Goal: Information Seeking & Learning: Find specific fact

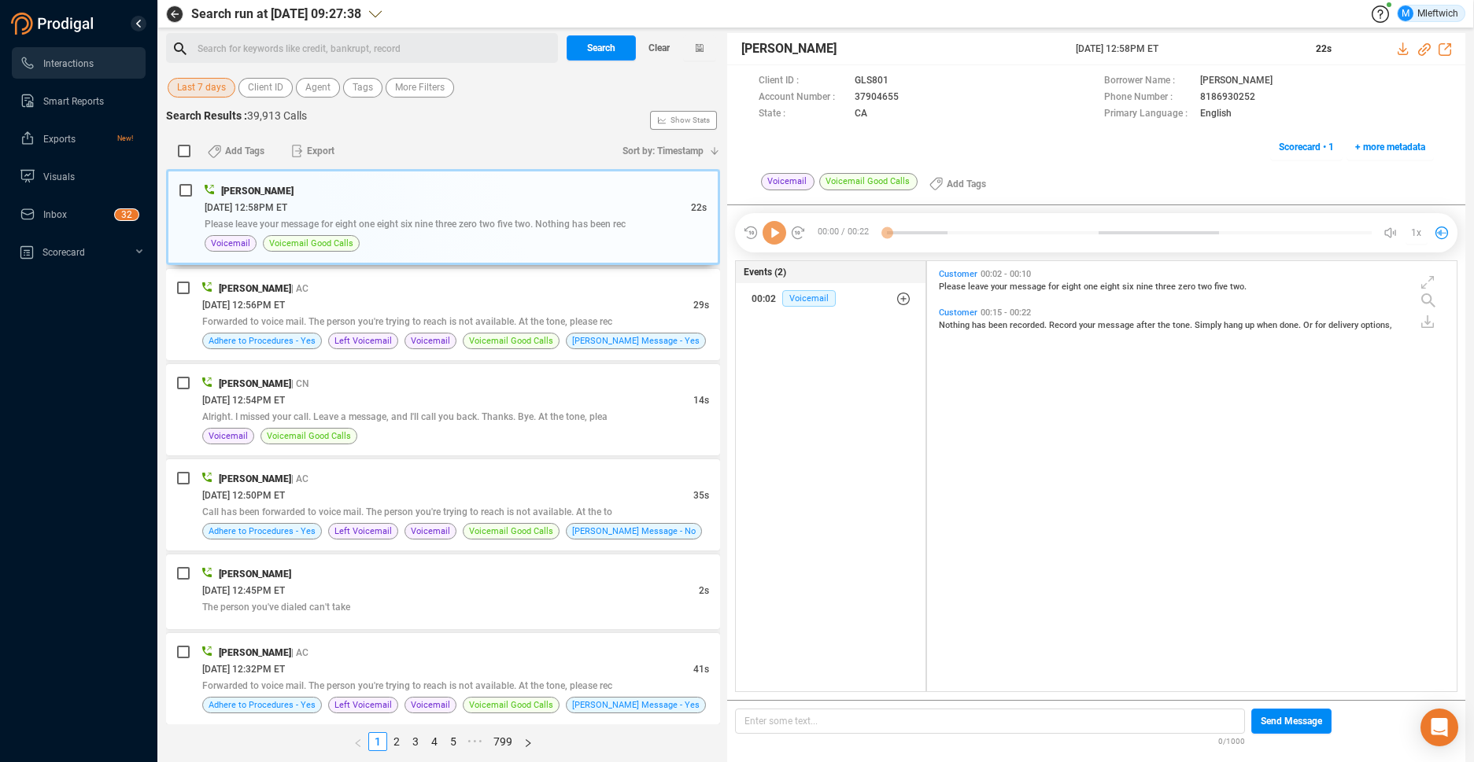
scroll to position [426, 521]
drag, startPoint x: 775, startPoint y: 408, endPoint x: 784, endPoint y: 397, distance: 14.6
click at [781, 402] on div "Events (2) 00:02 Voicemail" at bounding box center [830, 476] width 191 height 433
click at [316, 87] on span "Agent" at bounding box center [317, 88] width 25 height 20
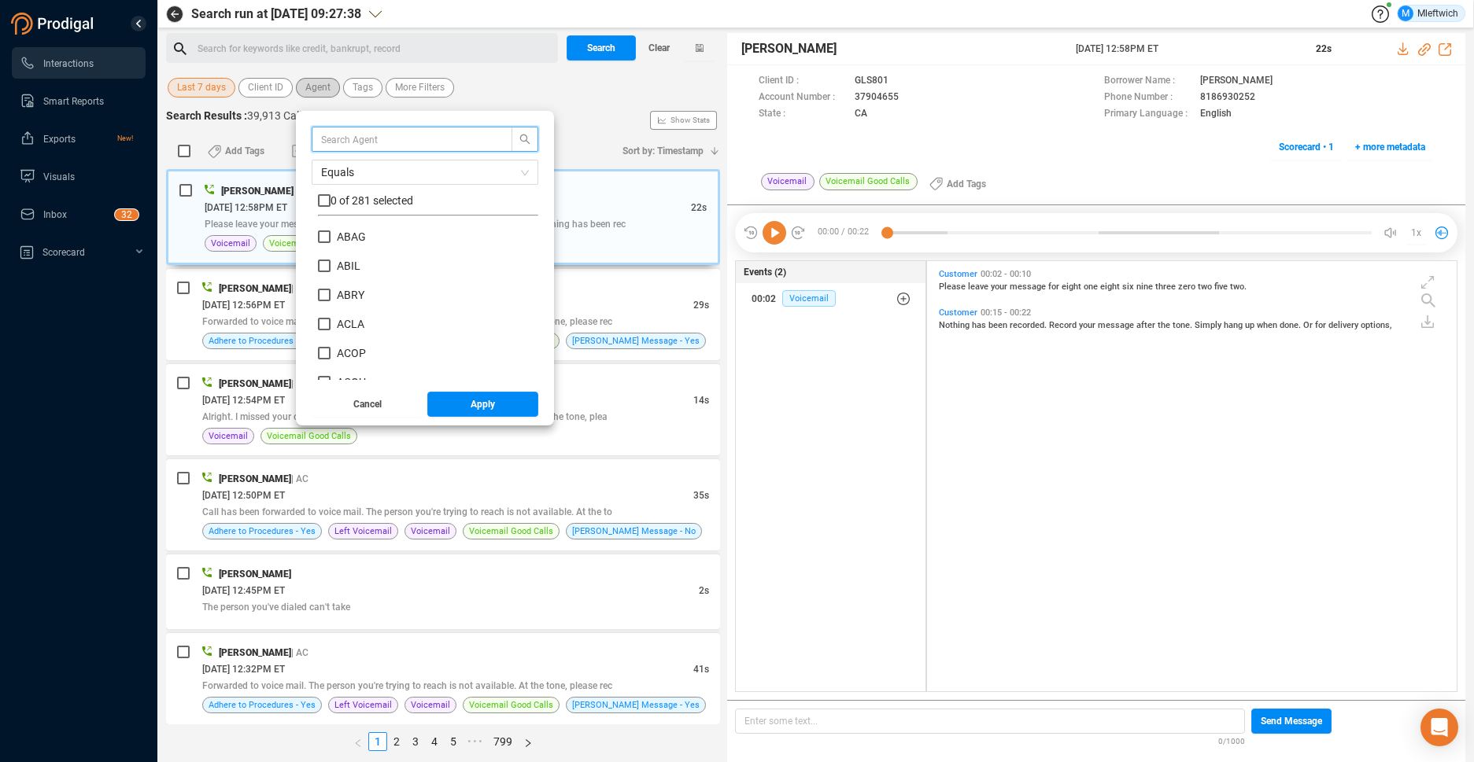
scroll to position [147, 212]
click at [318, 355] on input "ACOP" at bounding box center [324, 353] width 13 height 13
checkbox input "true"
click at [452, 401] on button "Apply" at bounding box center [483, 404] width 112 height 25
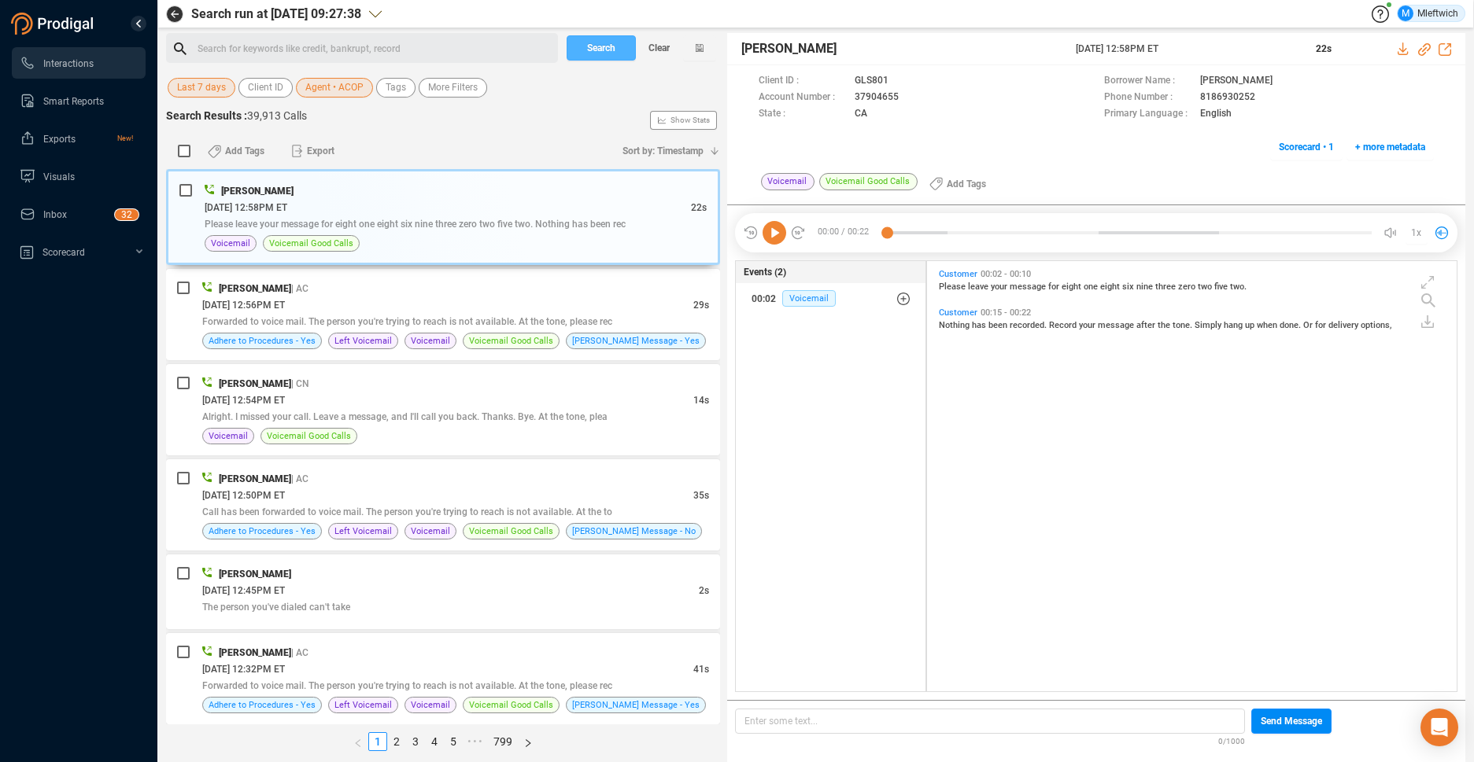
drag, startPoint x: 611, startPoint y: 52, endPoint x: 600, endPoint y: 43, distance: 14.0
click at [612, 51] on span "Search" at bounding box center [601, 47] width 28 height 25
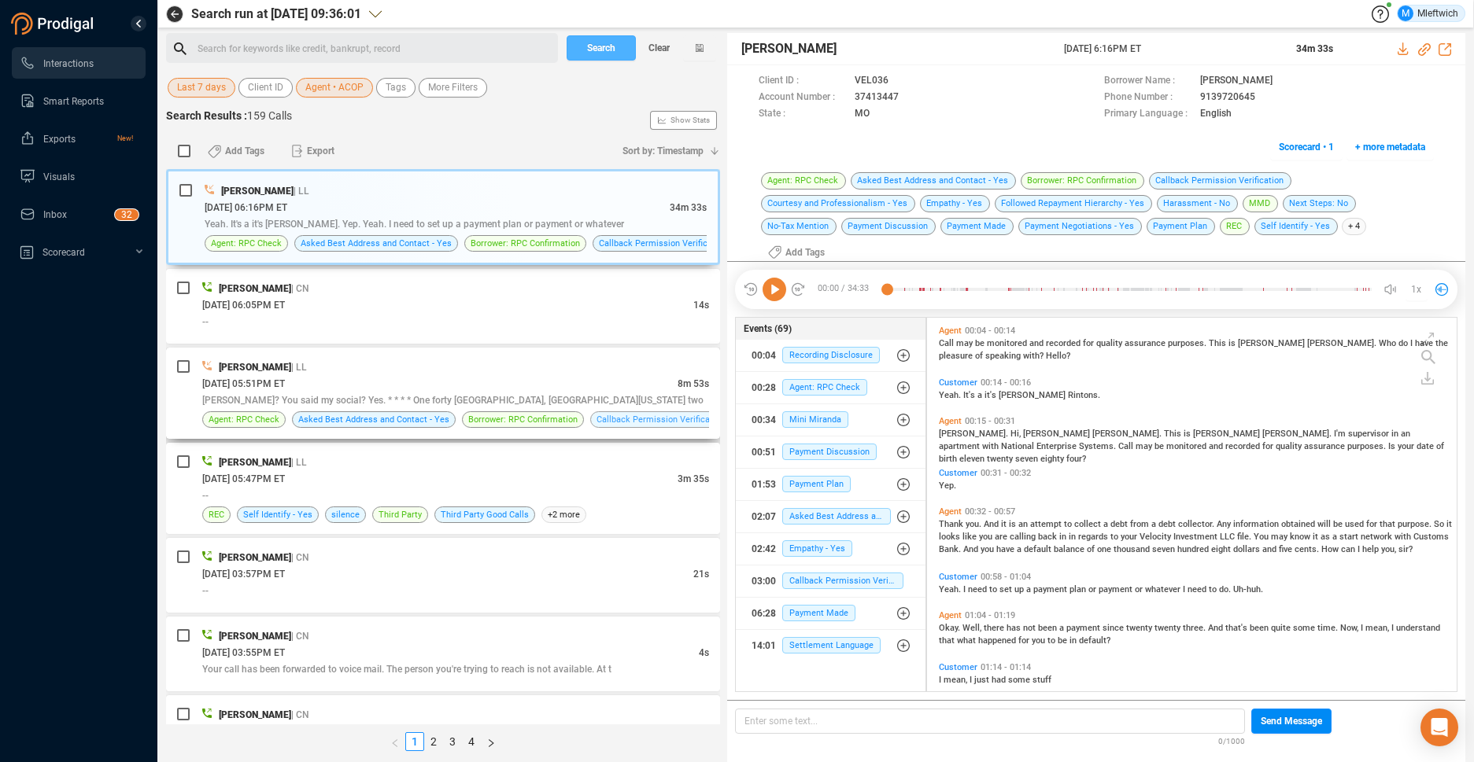
scroll to position [166, 0]
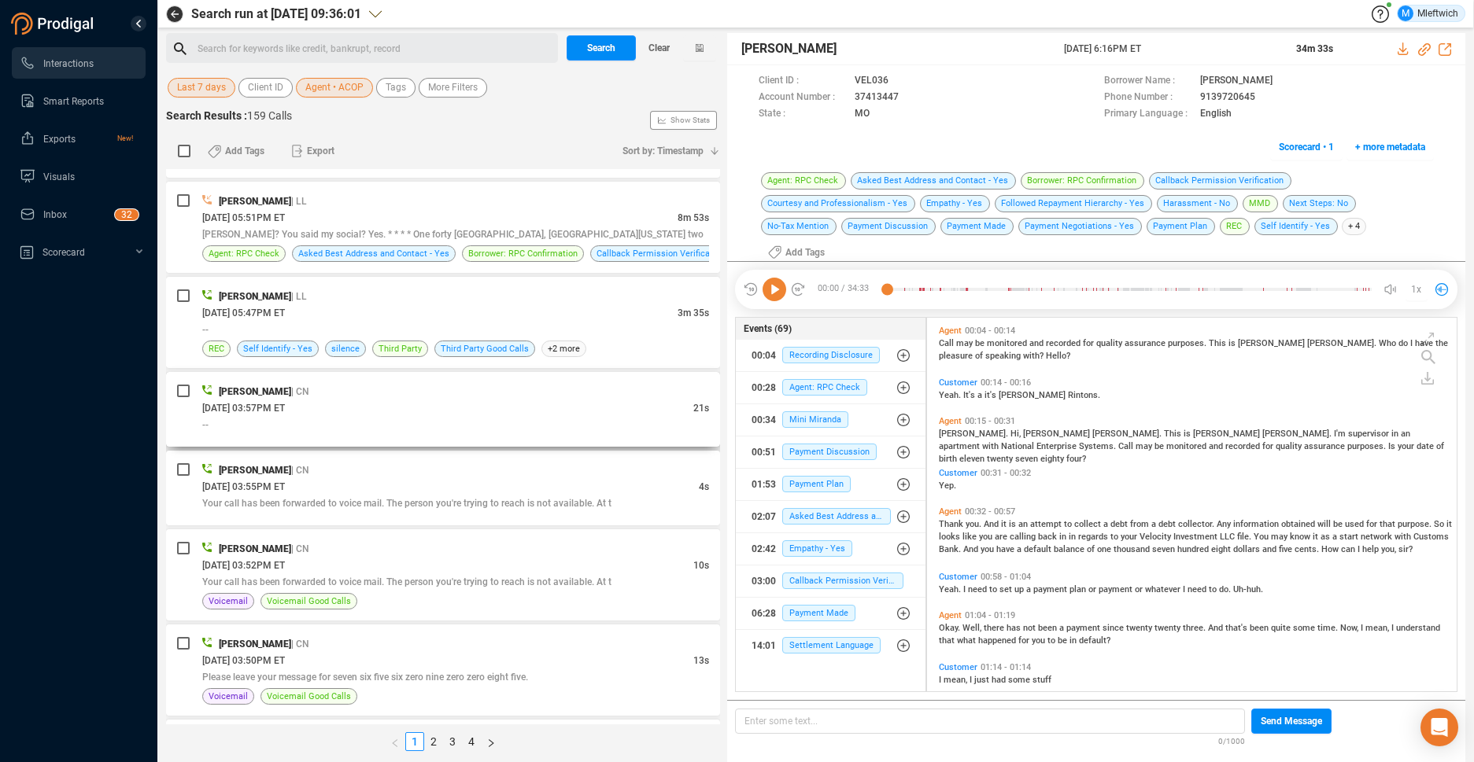
click at [326, 414] on div "[DATE] 03:57PM ET" at bounding box center [447, 408] width 491 height 17
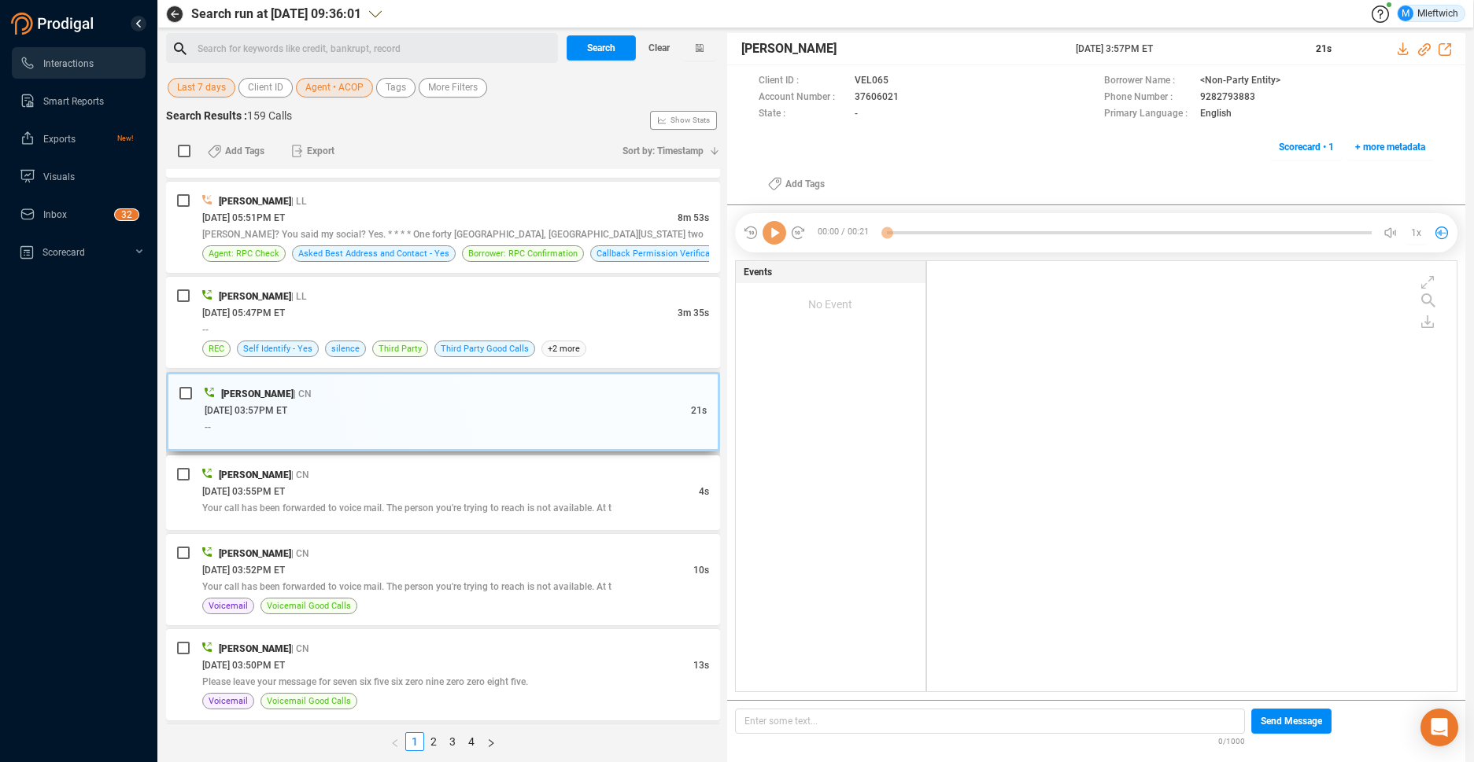
scroll to position [426, 521]
click at [285, 212] on span "[DATE] 05:51PM ET" at bounding box center [243, 217] width 83 height 11
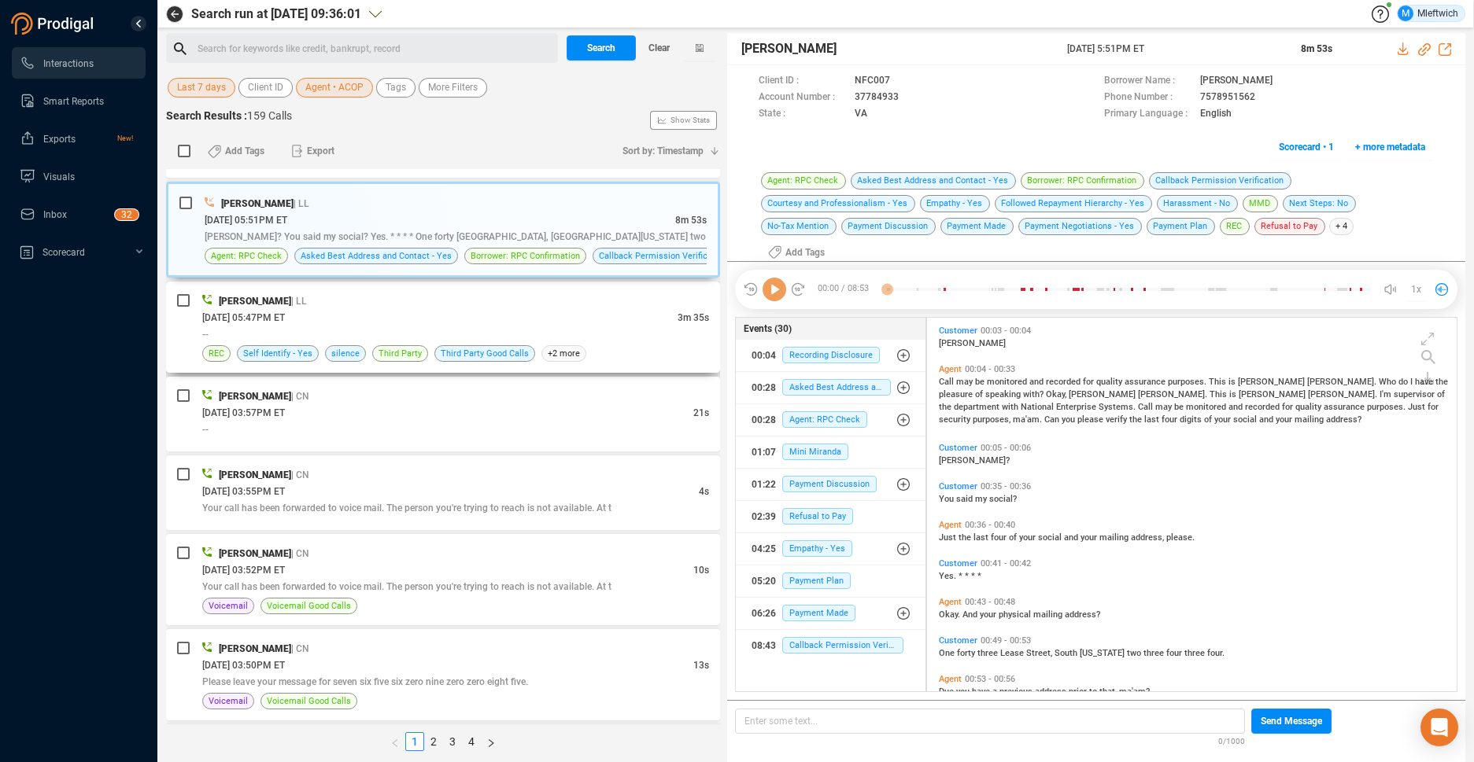
scroll to position [381, 521]
click at [285, 315] on span "[DATE] 05:47PM ET" at bounding box center [243, 317] width 83 height 11
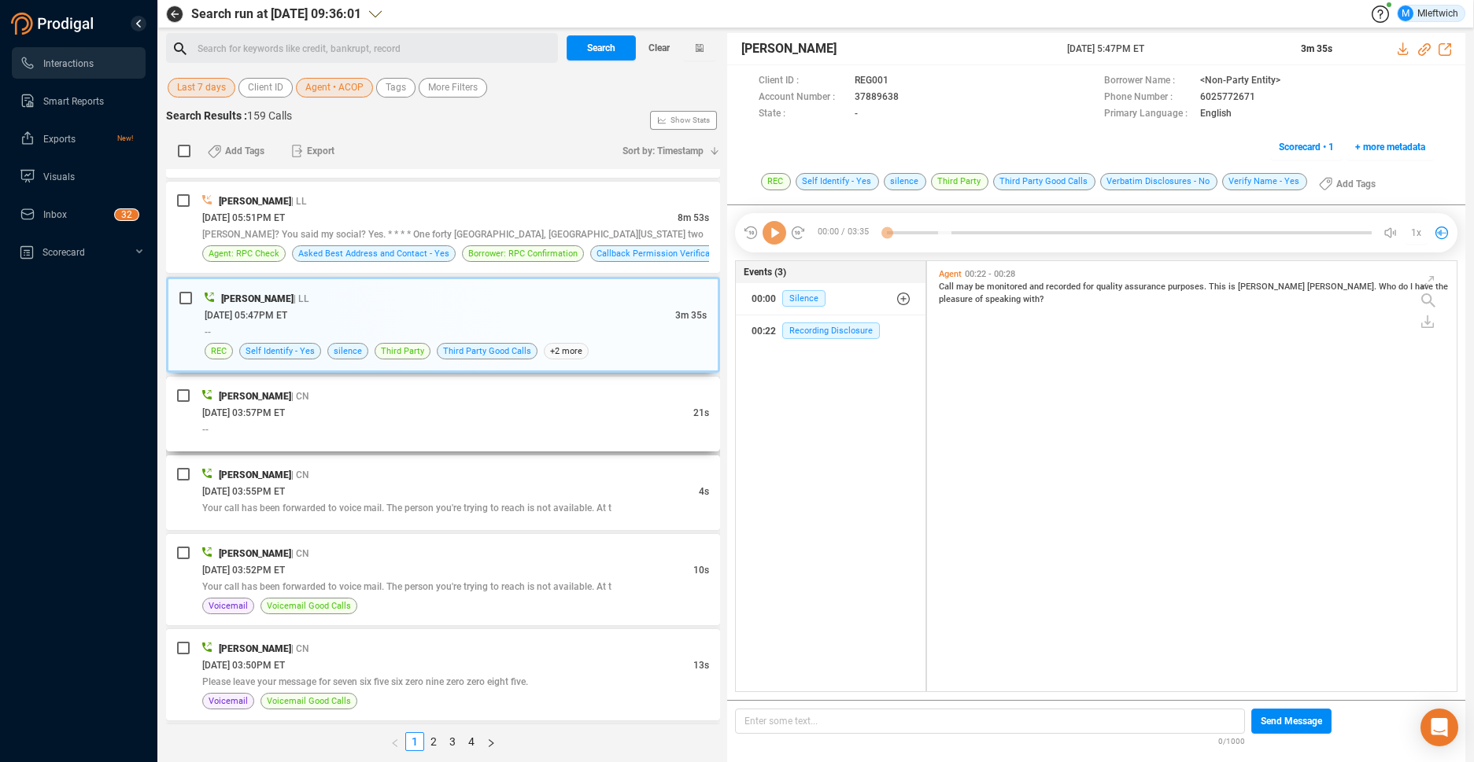
scroll to position [245, 0]
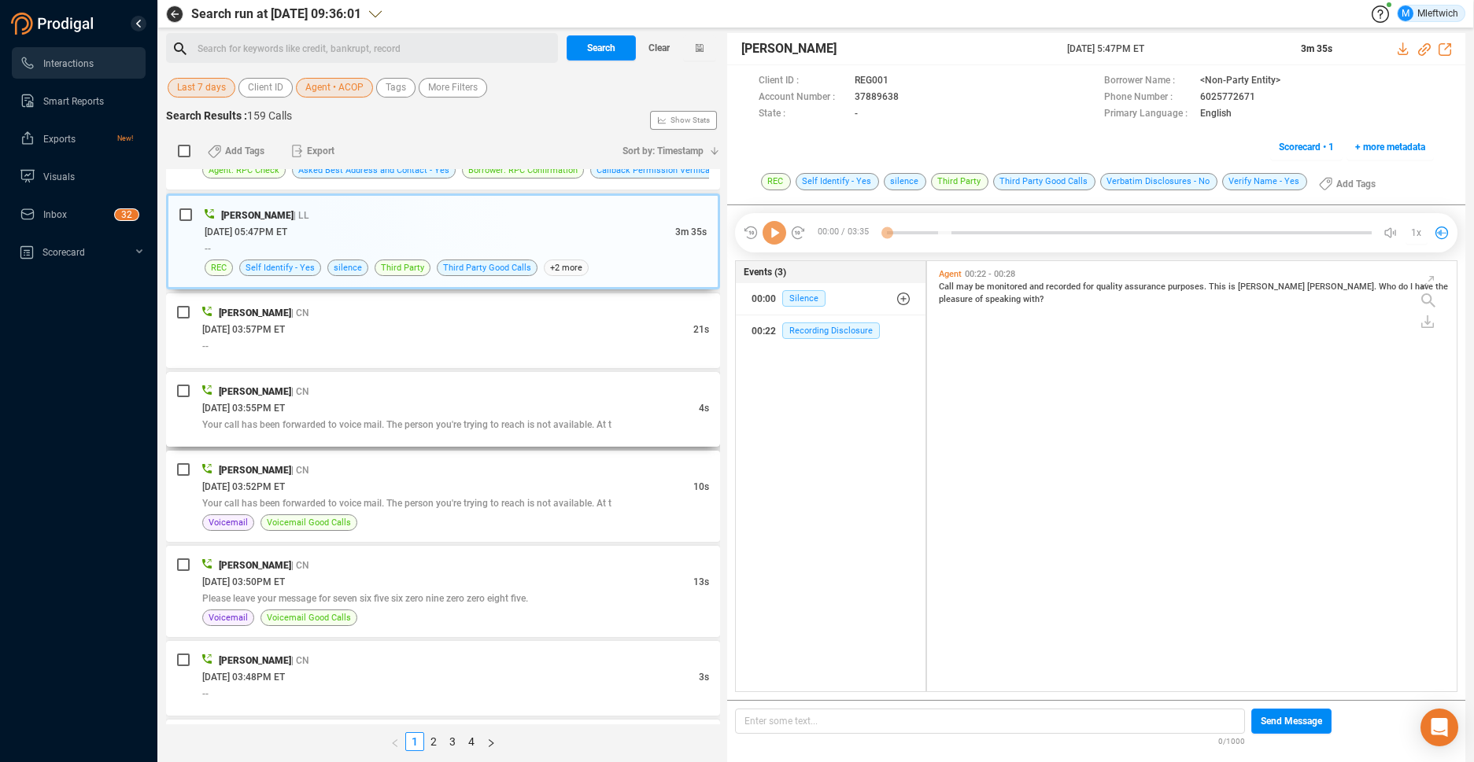
click at [388, 412] on div "[DATE] 03:55PM ET" at bounding box center [450, 408] width 496 height 17
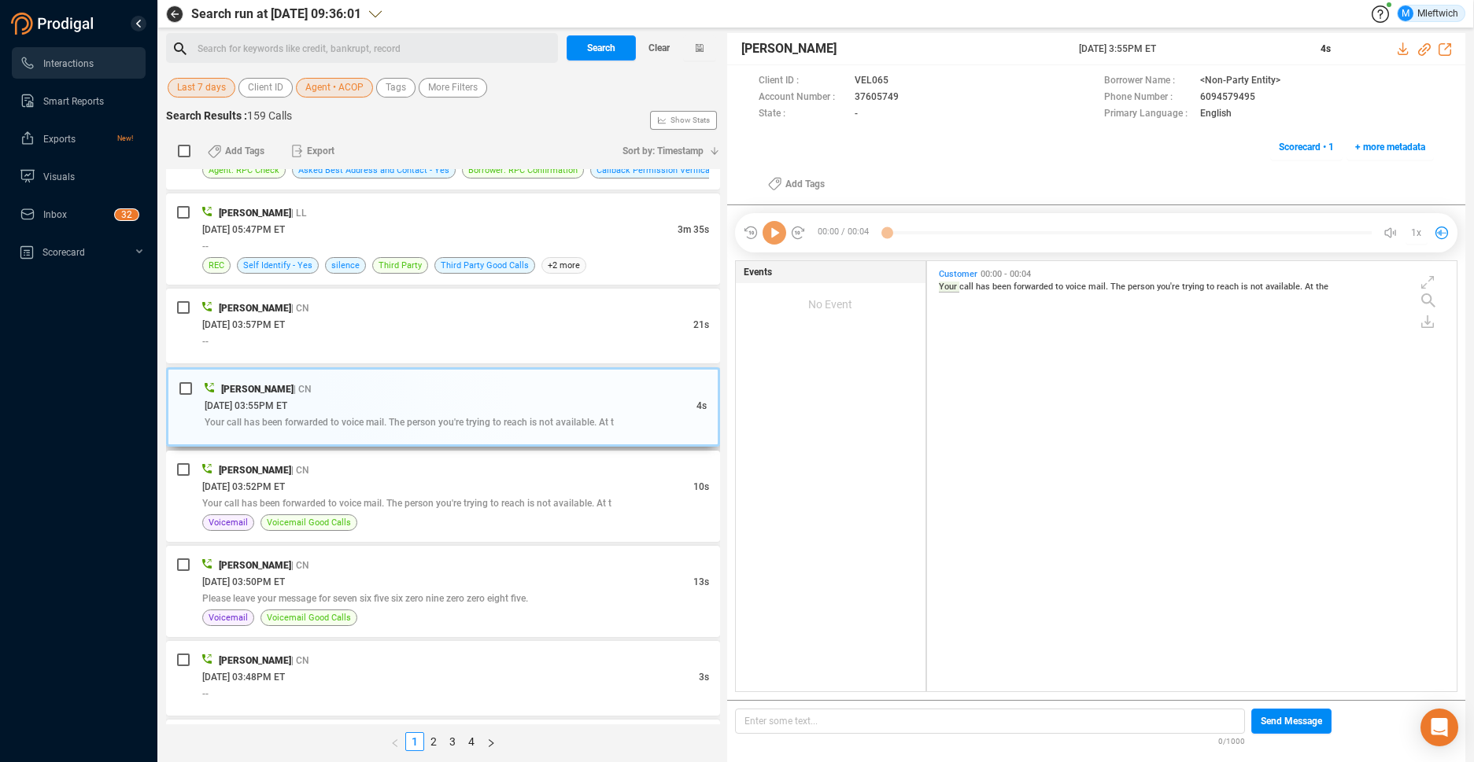
scroll to position [328, 0]
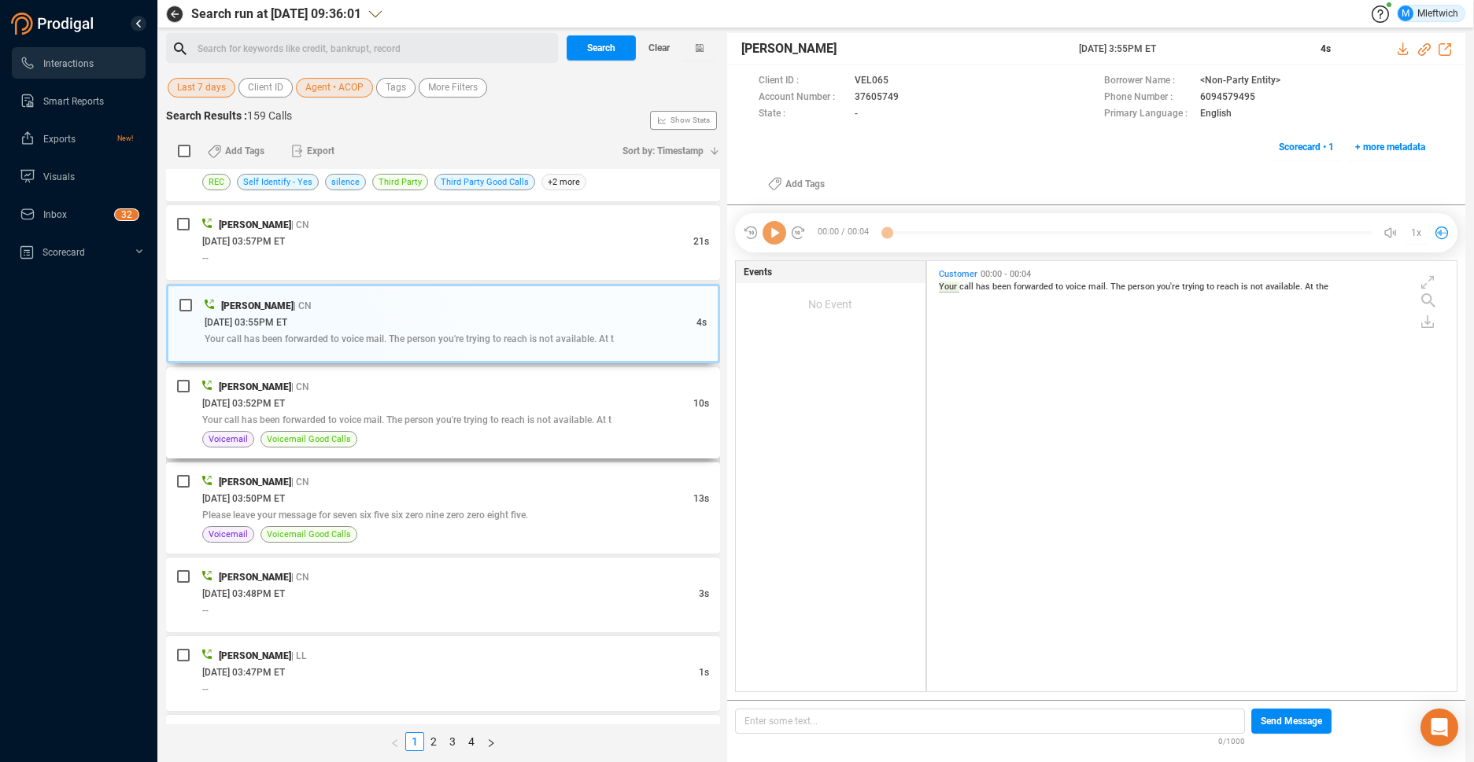
click at [465, 413] on div "Your call has been forwarded to voice mail. The person you're trying to reach i…" at bounding box center [455, 420] width 507 height 17
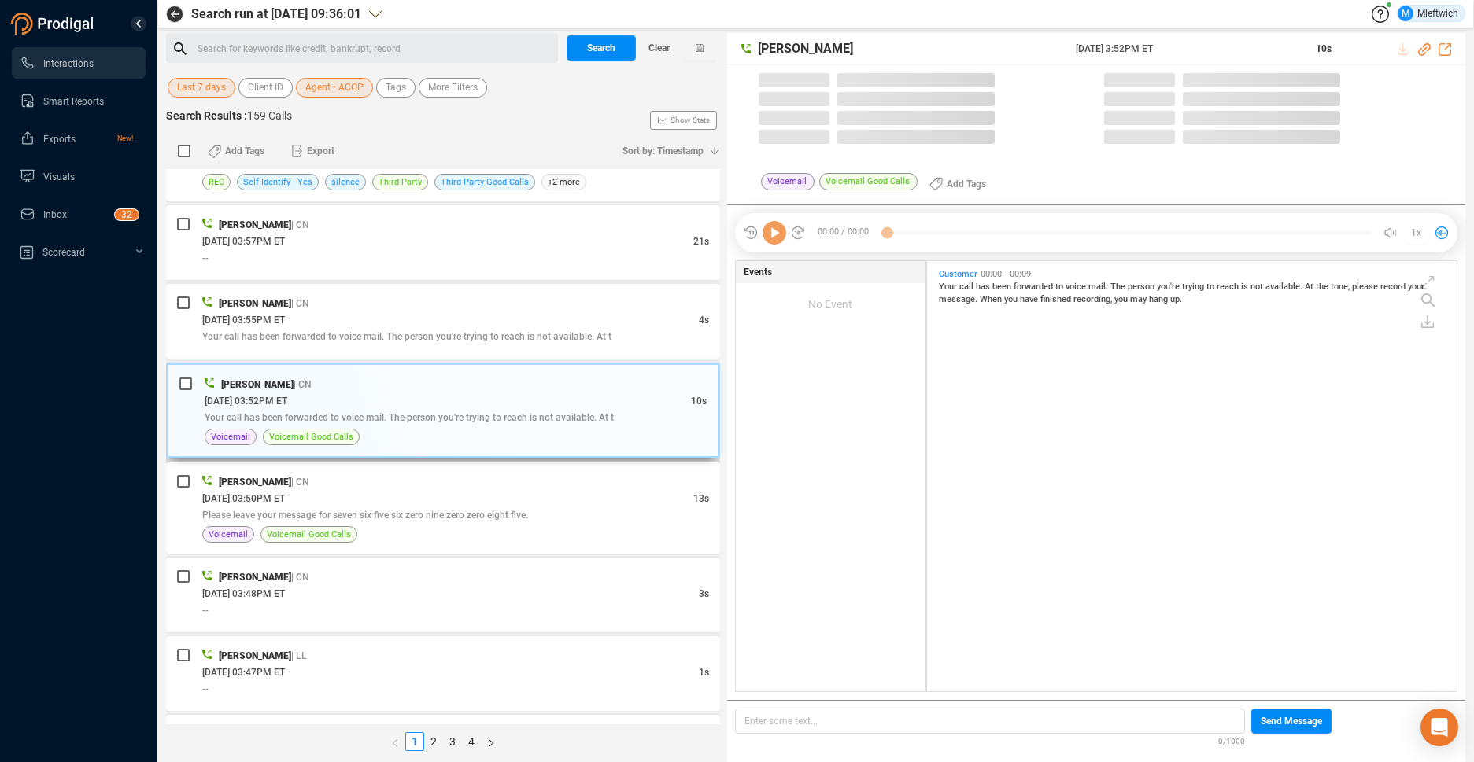
click at [456, 420] on span "Your call has been forwarded to voice mail. The person you're trying to reach i…" at bounding box center [409, 417] width 409 height 11
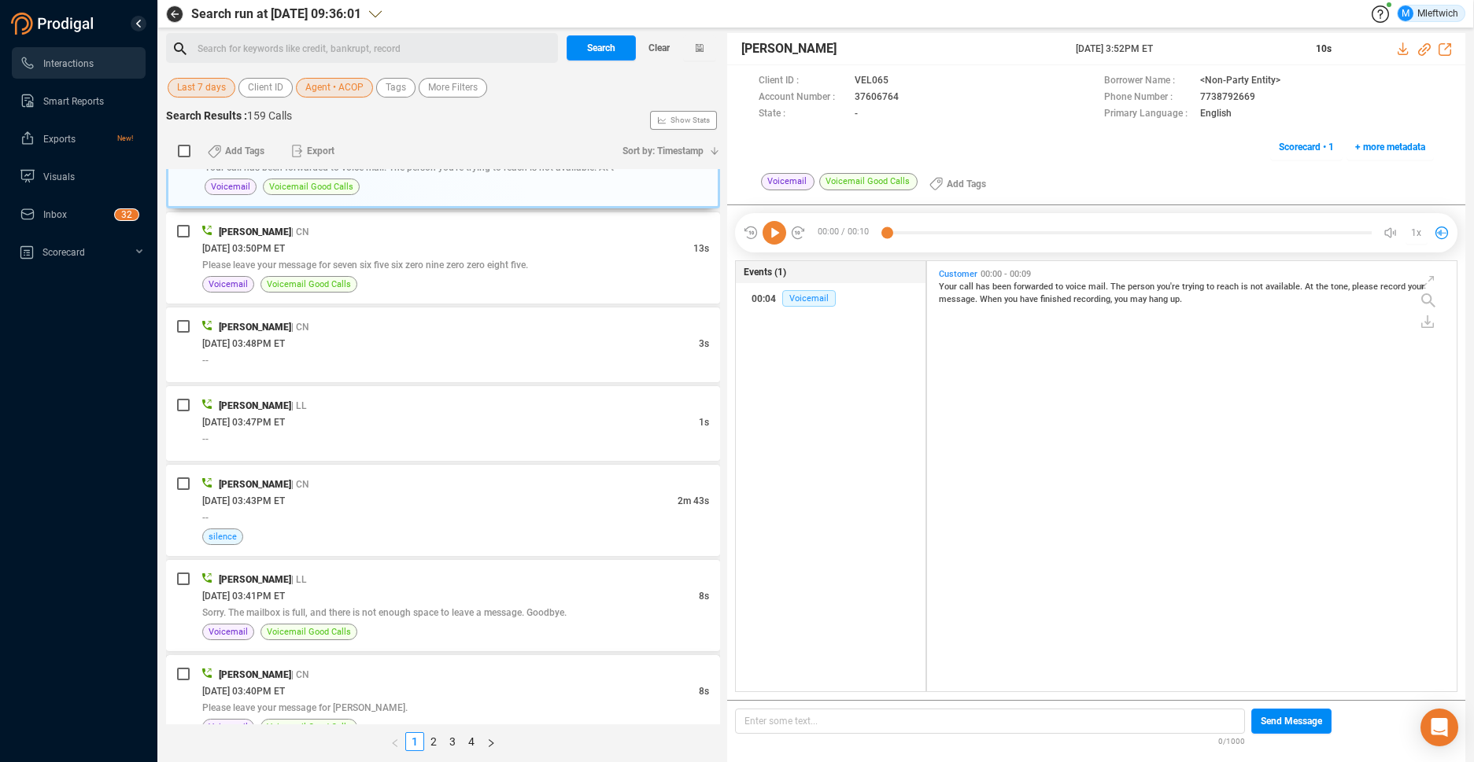
scroll to position [662, 0]
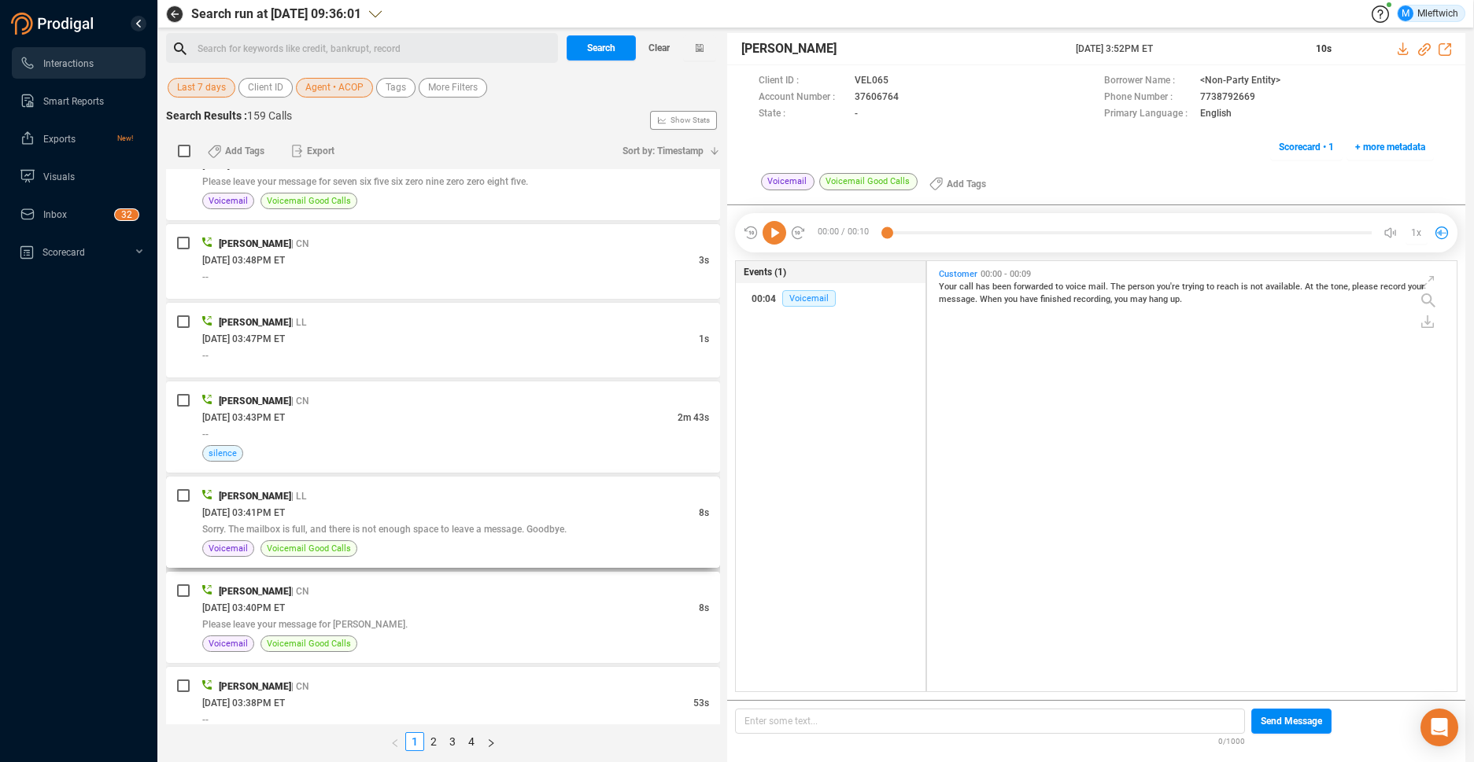
click at [532, 533] on span "Sorry. The mailbox is full, and there is not enough space to leave a message. G…" at bounding box center [384, 529] width 364 height 11
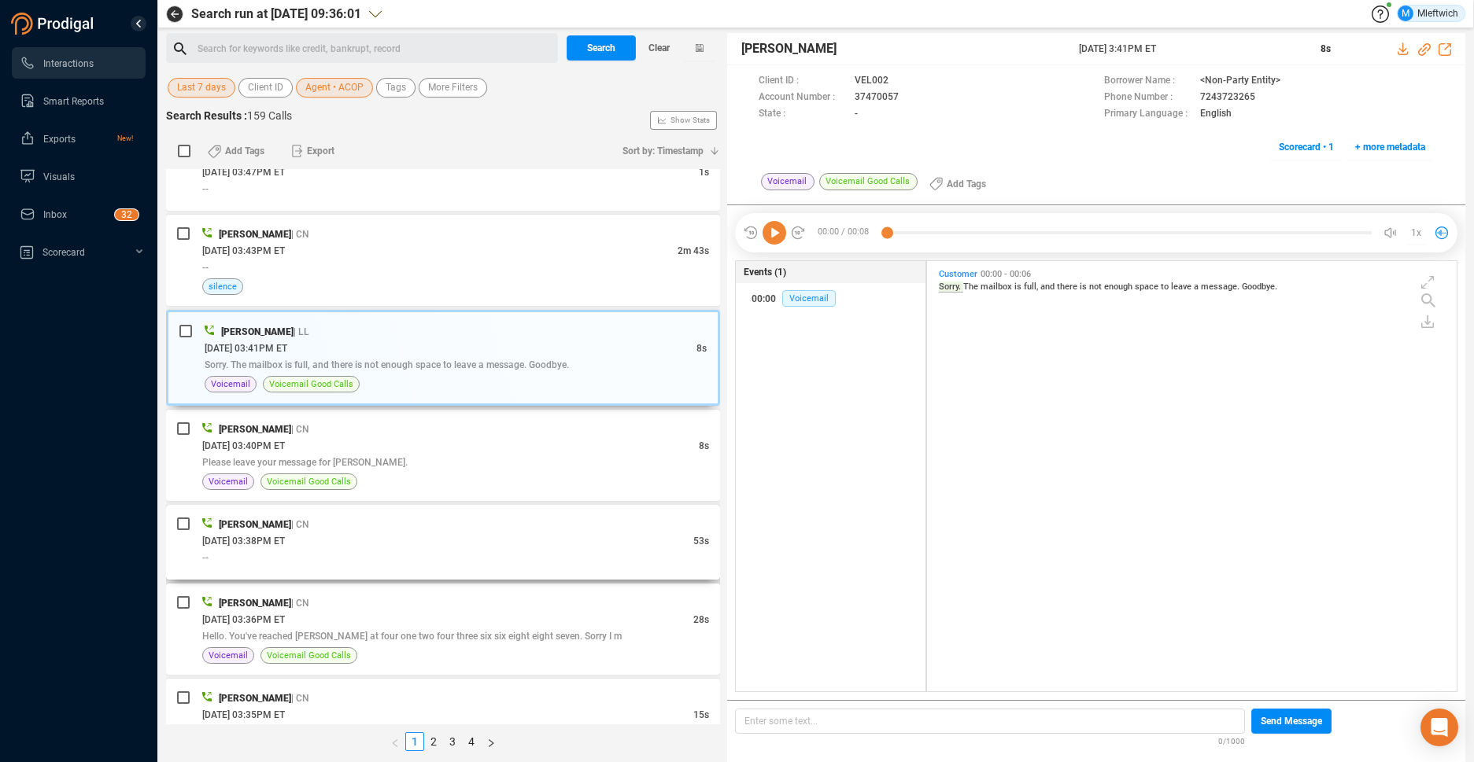
scroll to position [906, 0]
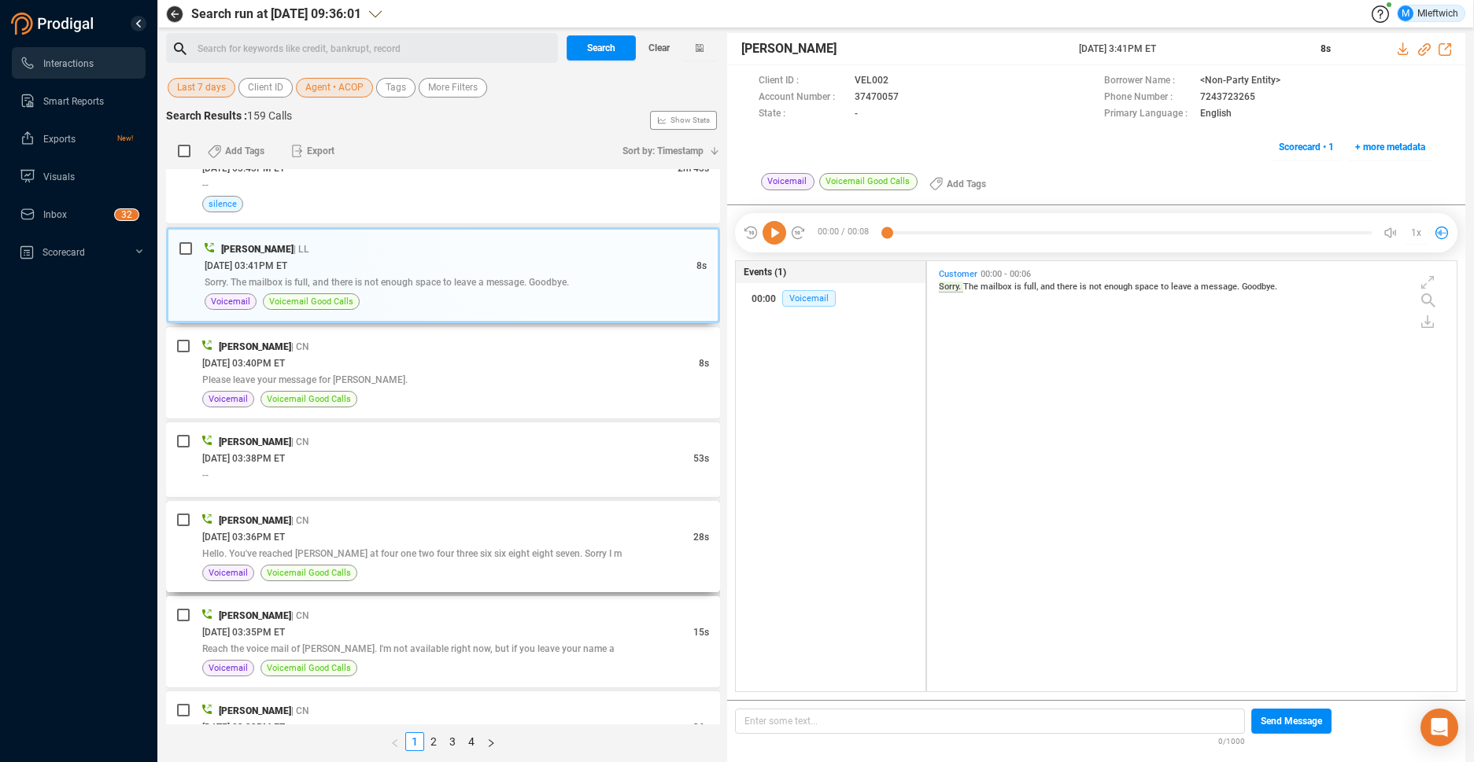
click at [495, 560] on div "Hello. You've reached [PERSON_NAME] at four one two four three six six eight ei…" at bounding box center [455, 553] width 507 height 17
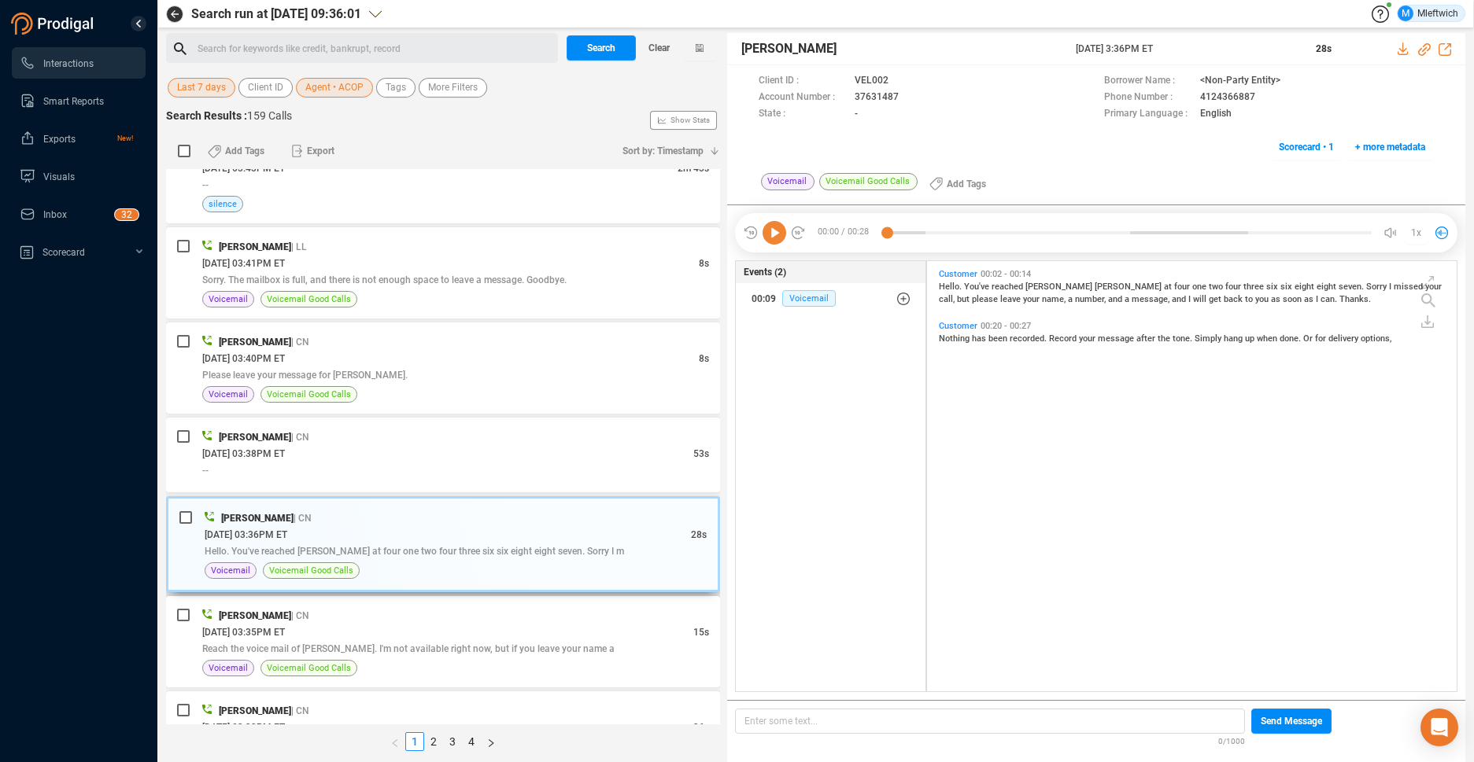
scroll to position [990, 0]
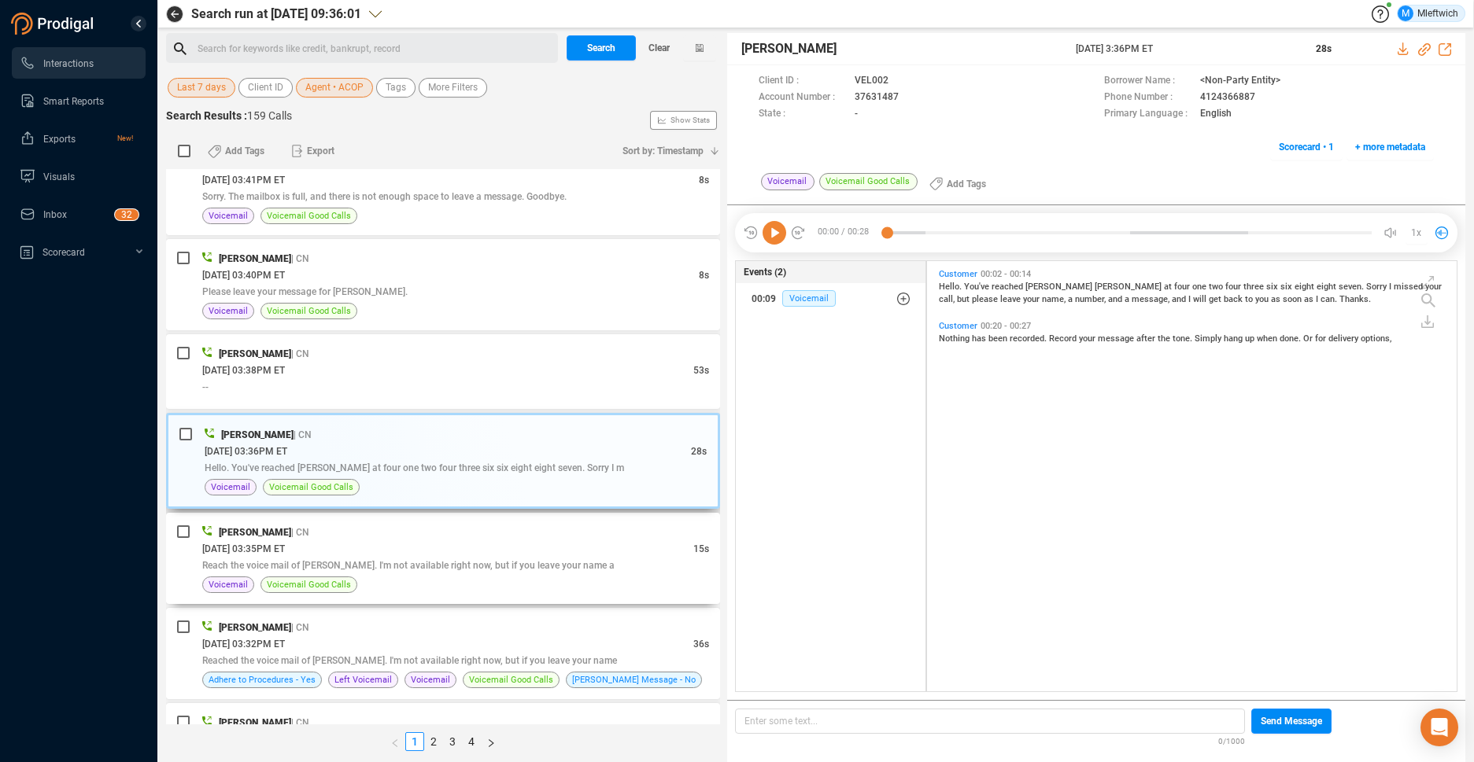
click at [496, 558] on div "Reach the voice mail of [PERSON_NAME]. I'm not available right now, but if you …" at bounding box center [455, 565] width 507 height 17
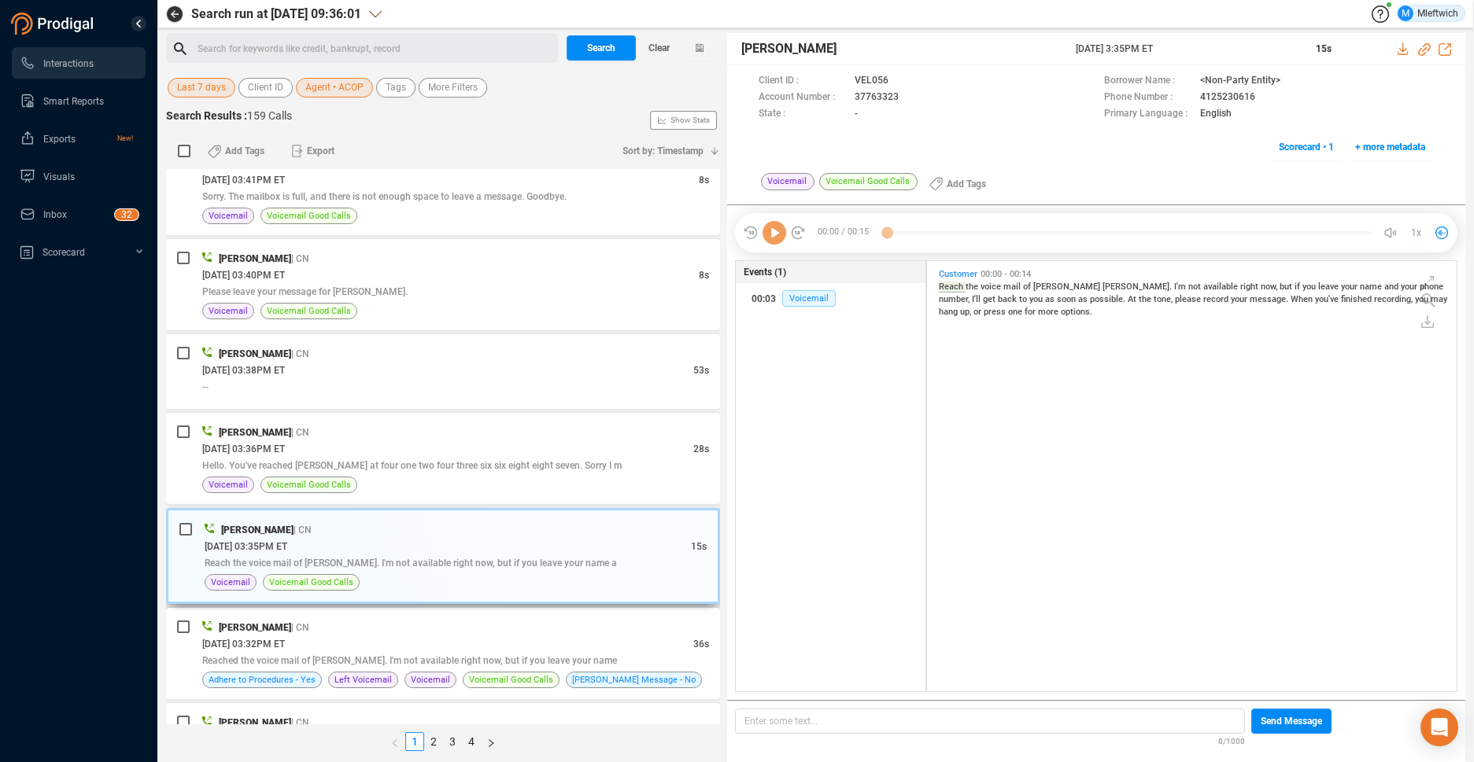
scroll to position [426, 521]
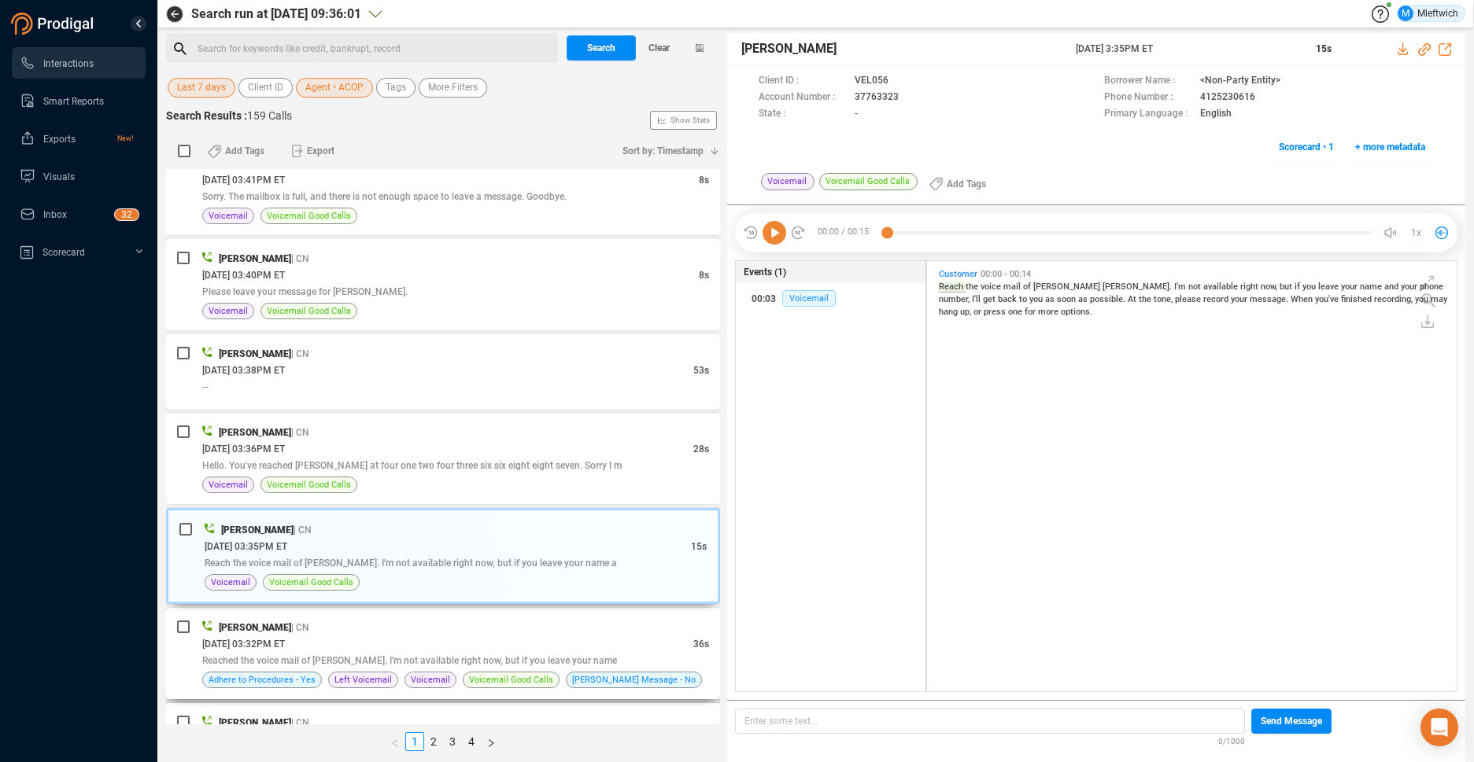
click at [611, 667] on div "Reached the voice mail of [PERSON_NAME]. I'm not available right now, but if yo…" at bounding box center [455, 660] width 507 height 17
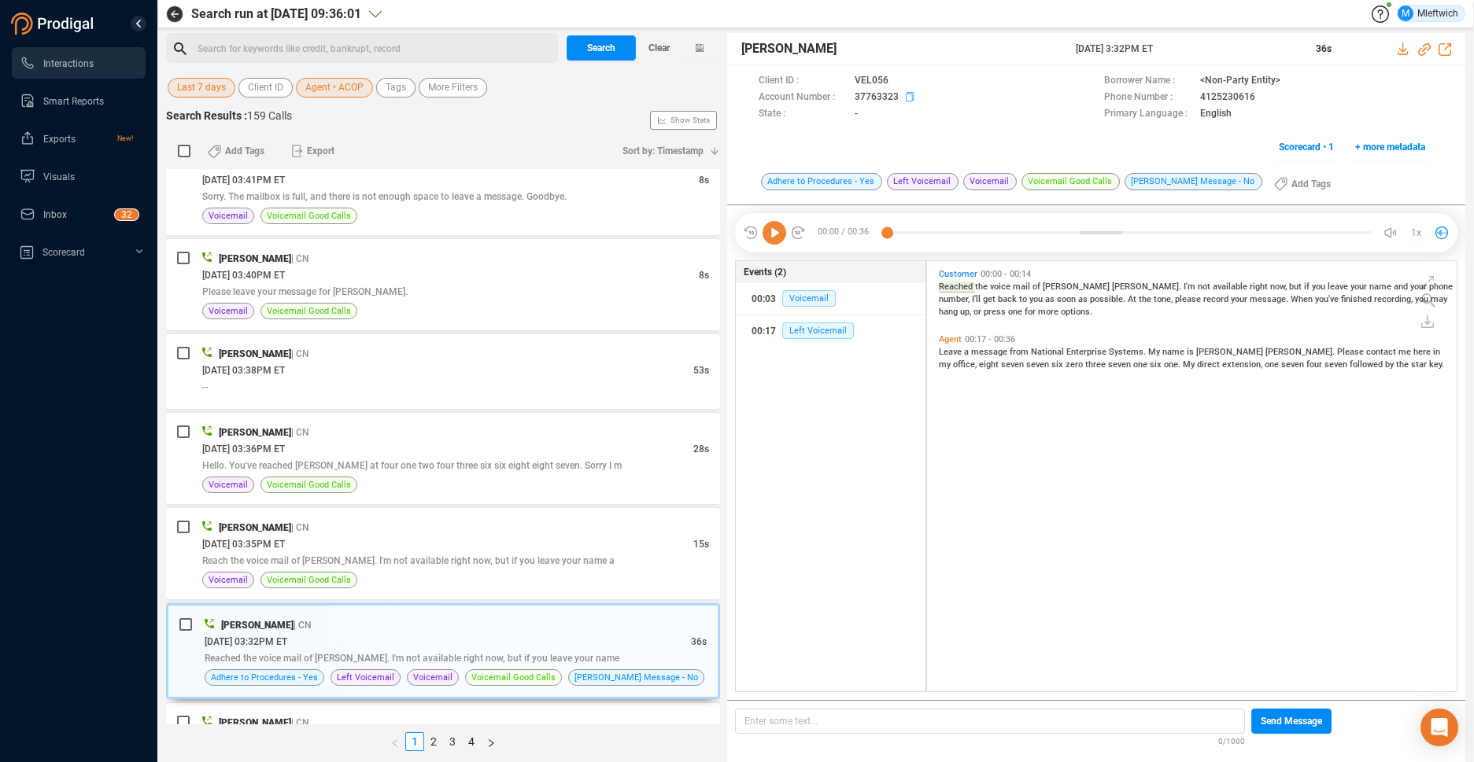
click at [906, 88] on icon at bounding box center [901, 82] width 13 height 13
click at [353, 87] on span "Agent • ACOP" at bounding box center [334, 88] width 58 height 20
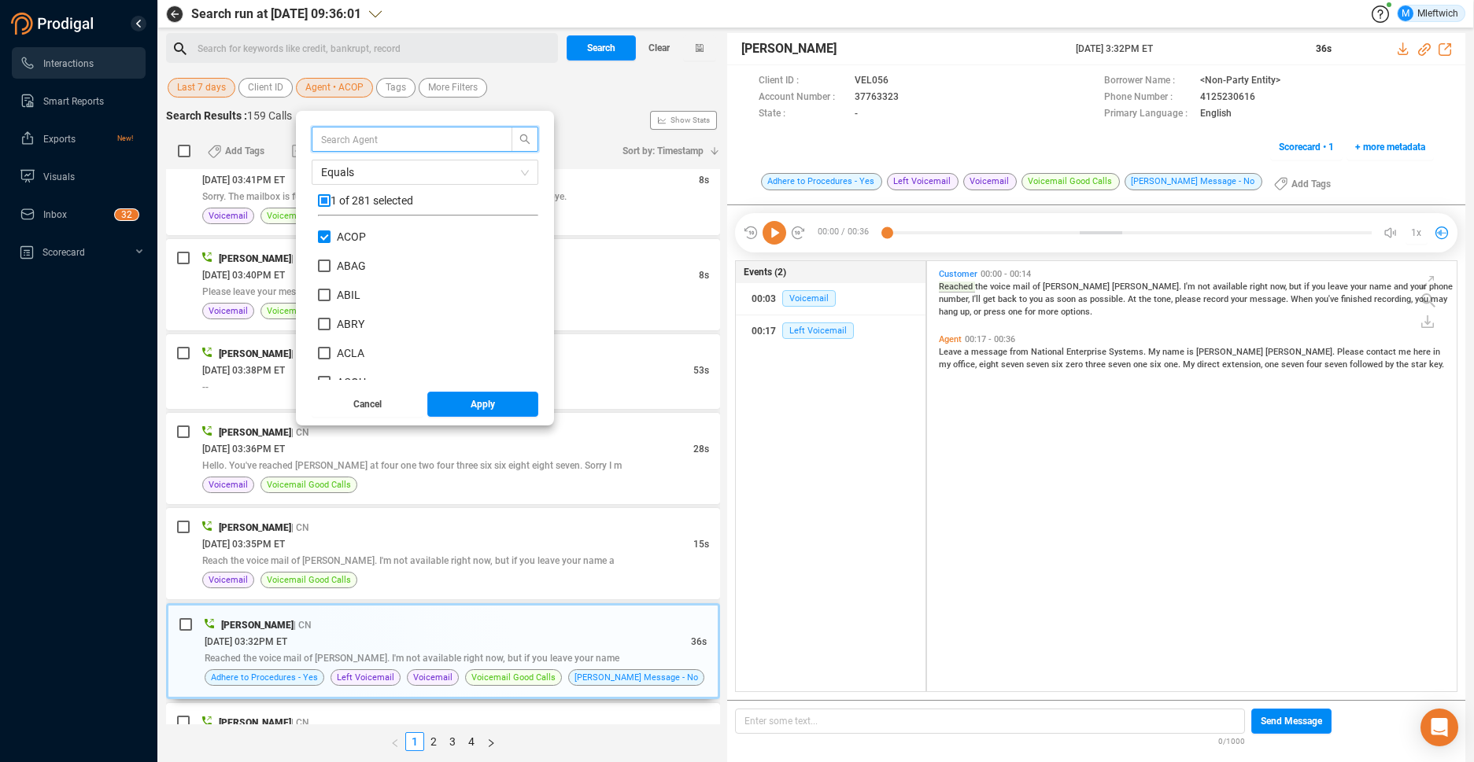
scroll to position [147, 212]
drag, startPoint x: 322, startPoint y: 234, endPoint x: 343, endPoint y: 247, distance: 25.1
click at [323, 236] on input "ACOP" at bounding box center [324, 237] width 13 height 13
checkbox input "false"
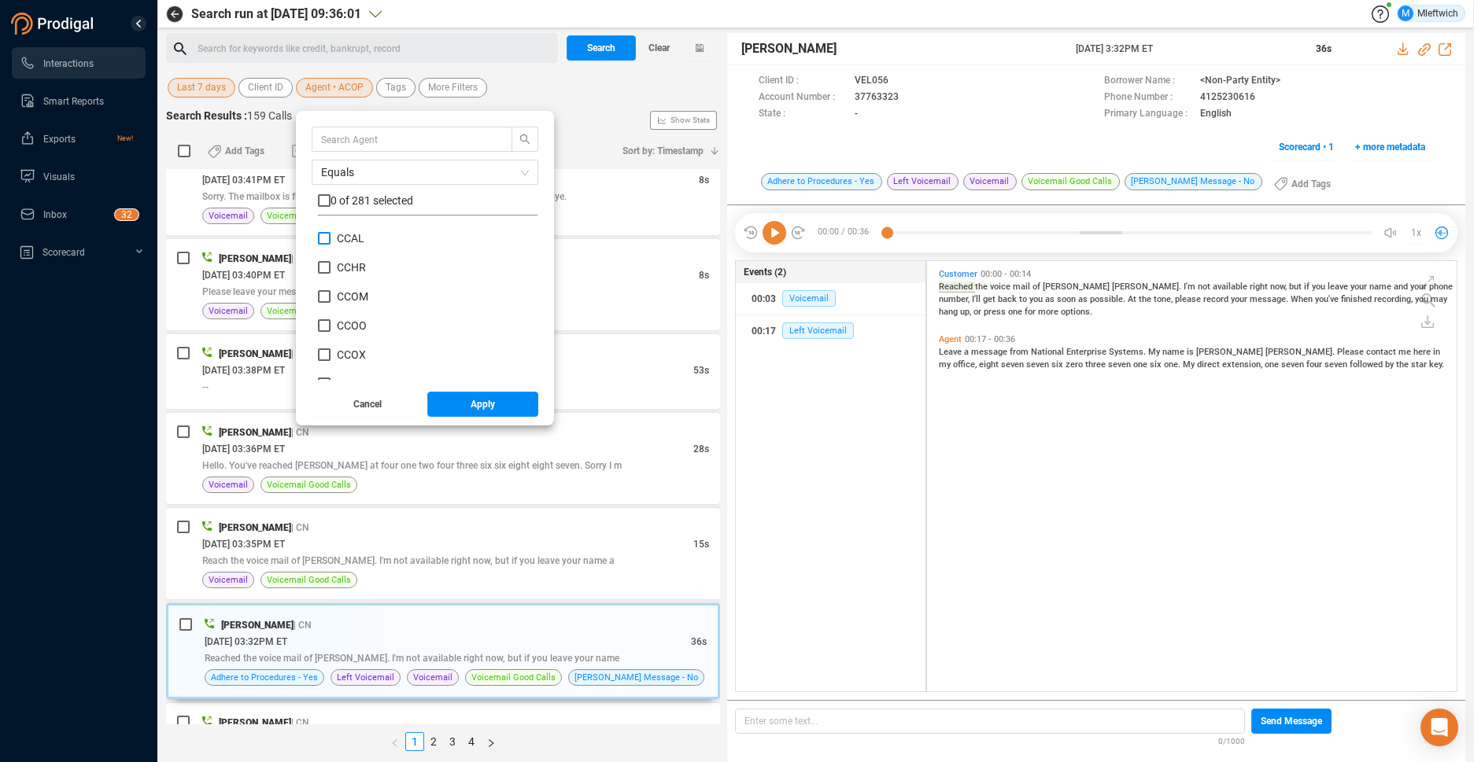
click at [329, 237] on label "CCAL" at bounding box center [344, 239] width 53 height 17
click at [329, 237] on input "CCAL" at bounding box center [324, 238] width 13 height 13
checkbox input "true"
click at [487, 408] on span "Apply" at bounding box center [483, 404] width 24 height 25
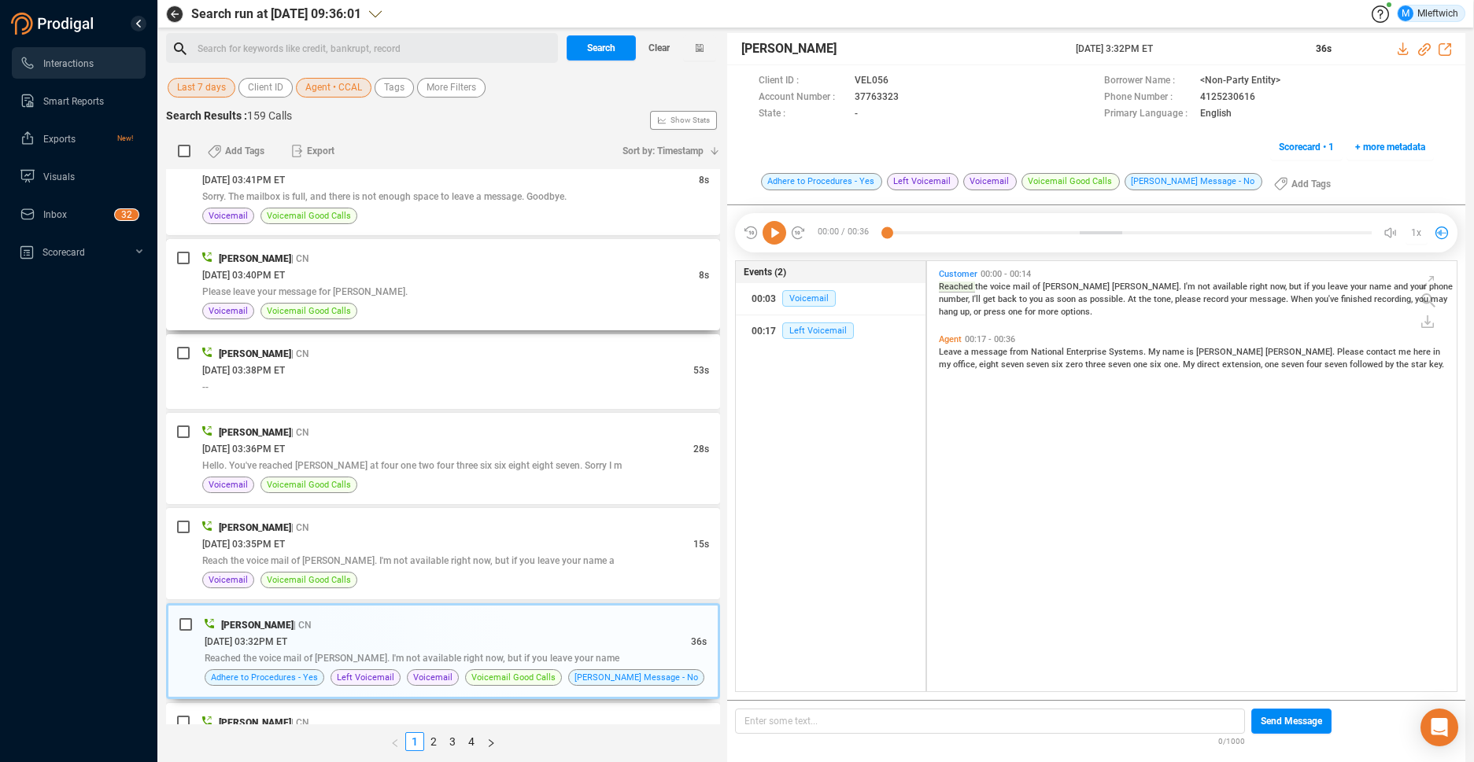
click at [325, 285] on div "Please leave your message for [PERSON_NAME]." at bounding box center [455, 291] width 507 height 17
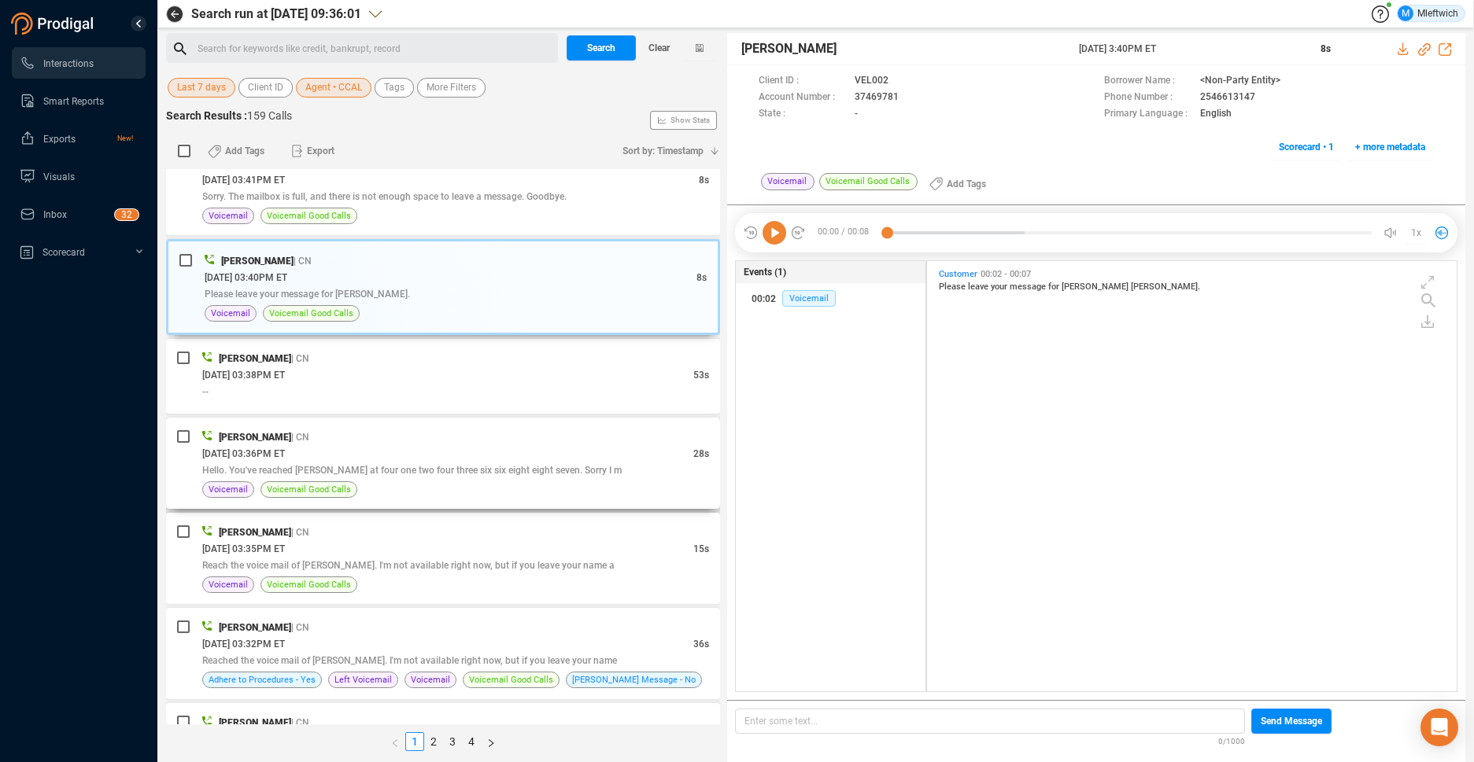
scroll to position [1073, 0]
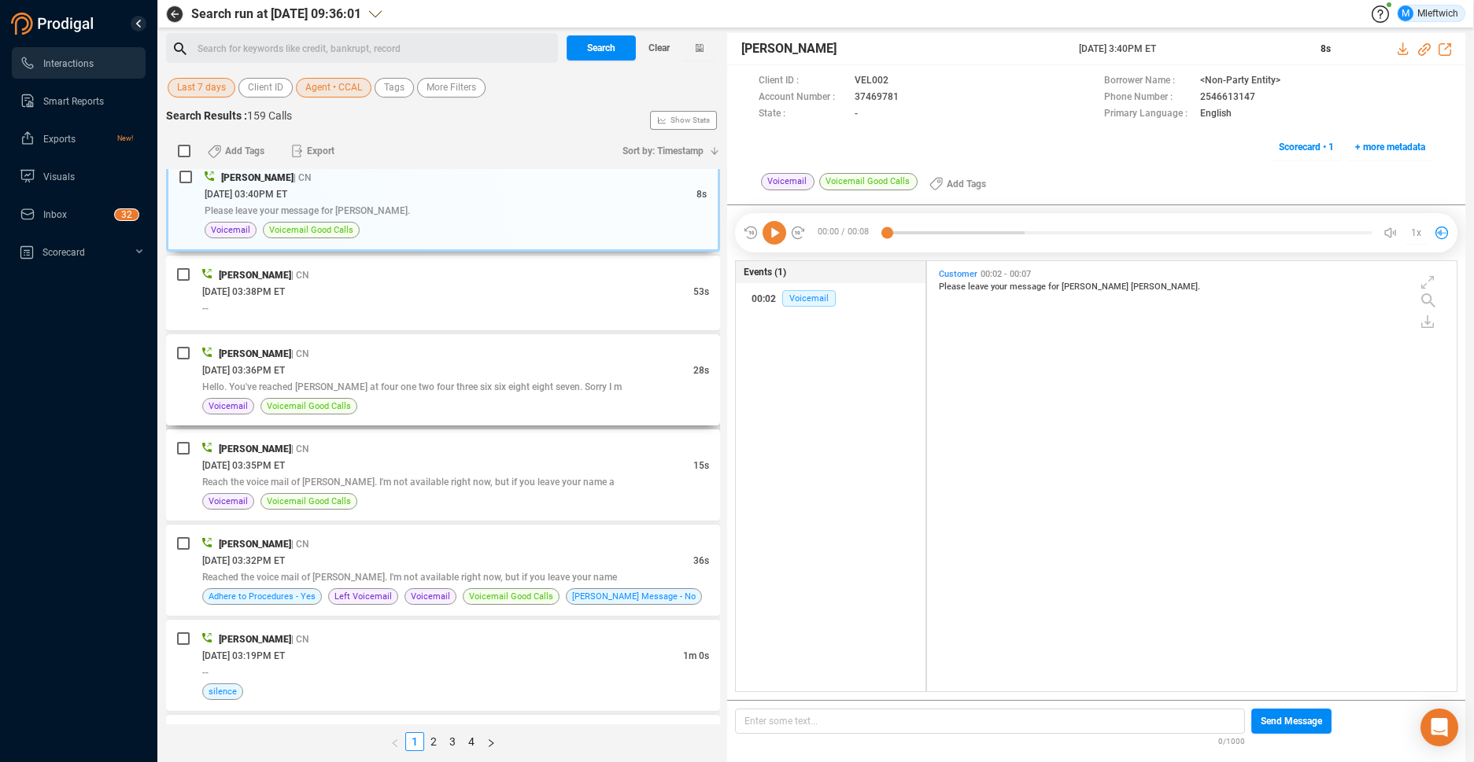
click at [396, 386] on span "Hello. You've reached [PERSON_NAME] at four one two four three six six eight ei…" at bounding box center [411, 387] width 419 height 11
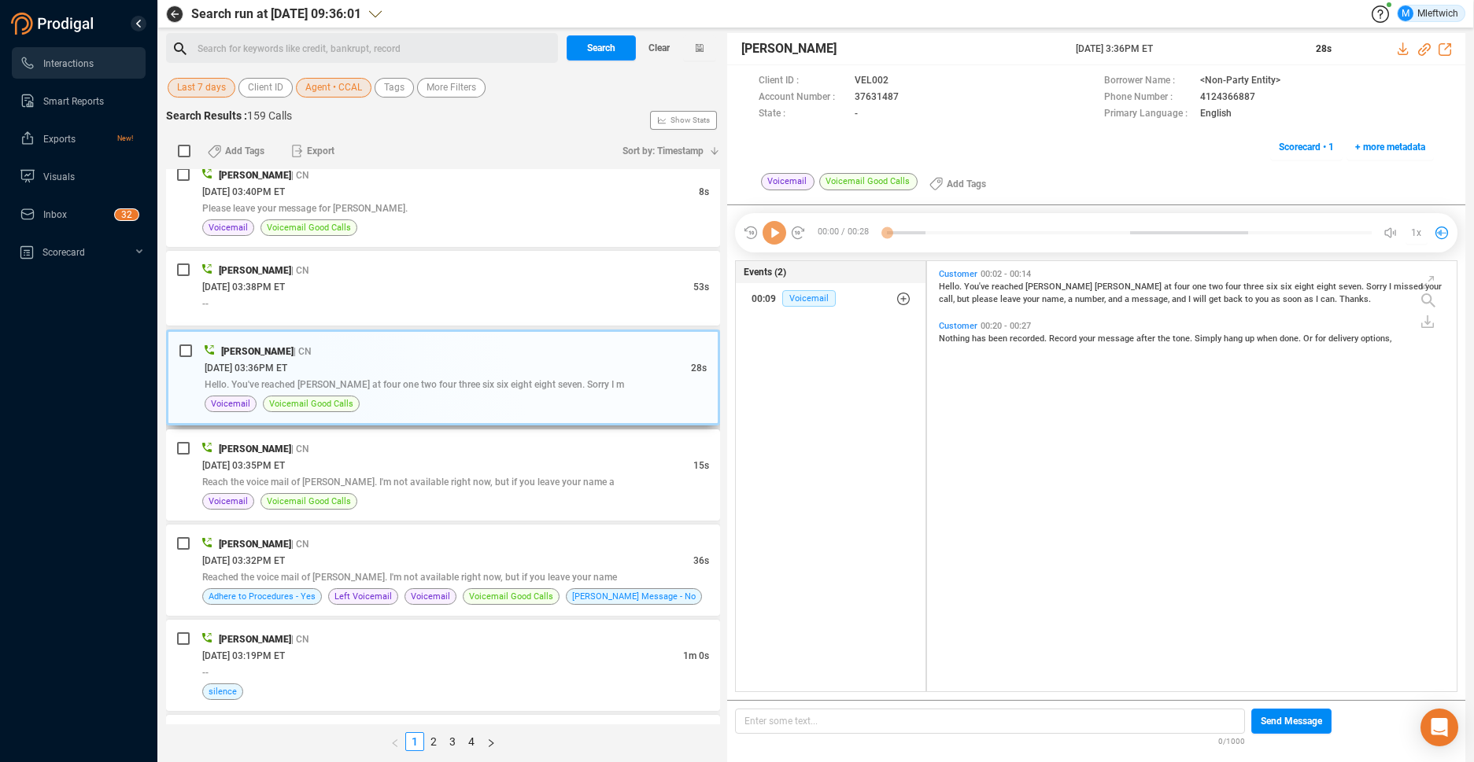
scroll to position [426, 521]
drag, startPoint x: 375, startPoint y: 475, endPoint x: 383, endPoint y: 478, distance: 8.5
click at [378, 477] on div "Reach the voice mail of [PERSON_NAME]. I'm not available right now, but if you …" at bounding box center [455, 482] width 507 height 17
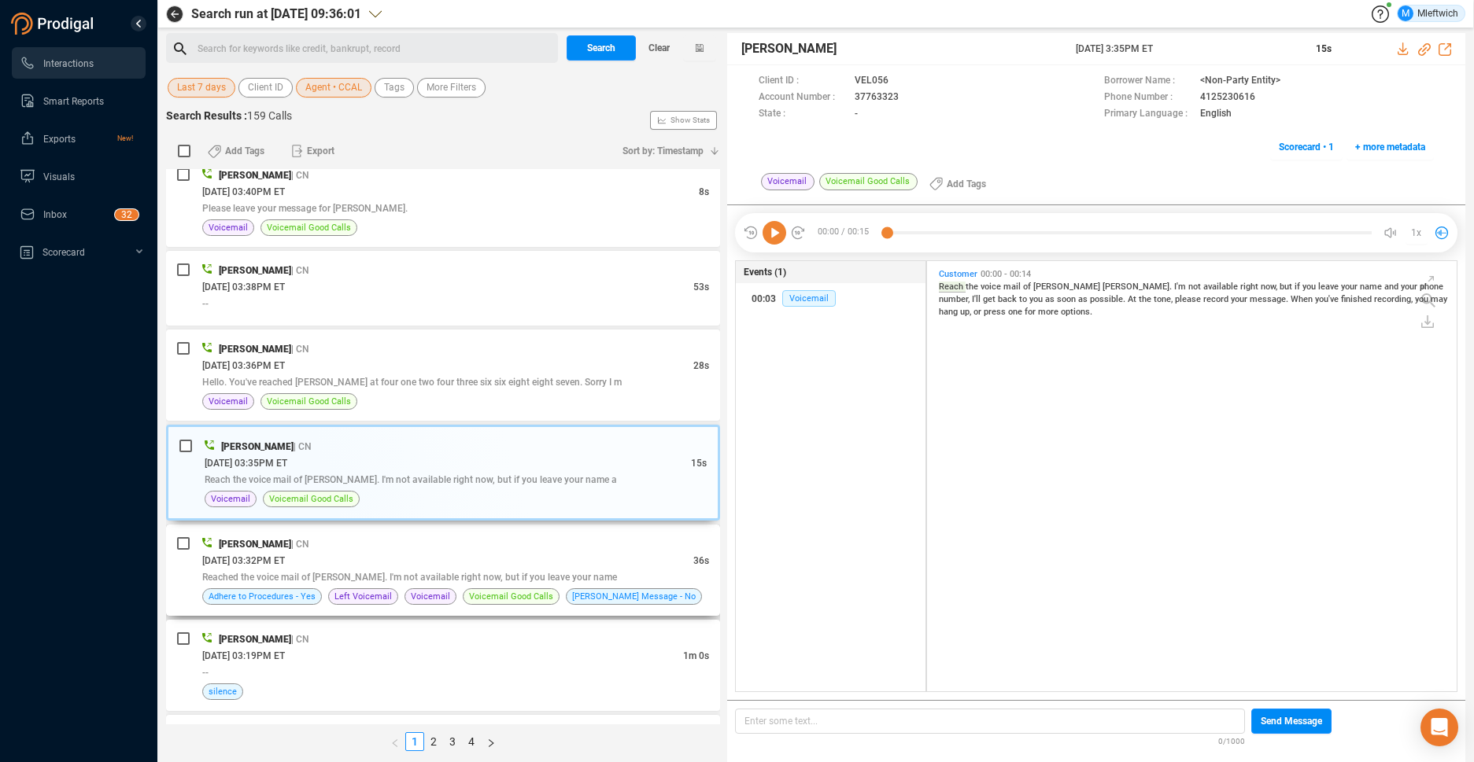
click at [529, 559] on div "[DATE] 03:32PM ET" at bounding box center [447, 560] width 491 height 17
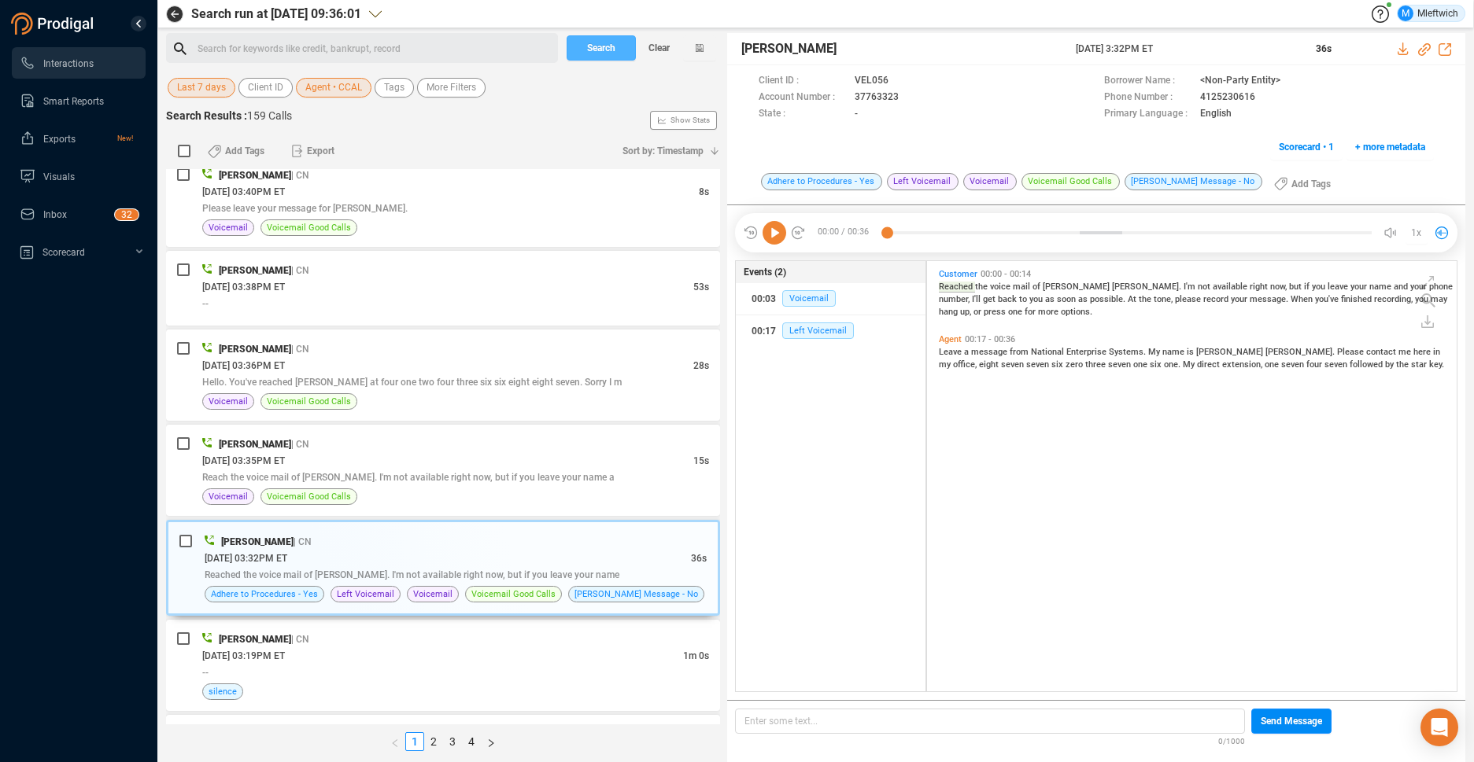
click at [600, 49] on span "Search" at bounding box center [601, 47] width 28 height 25
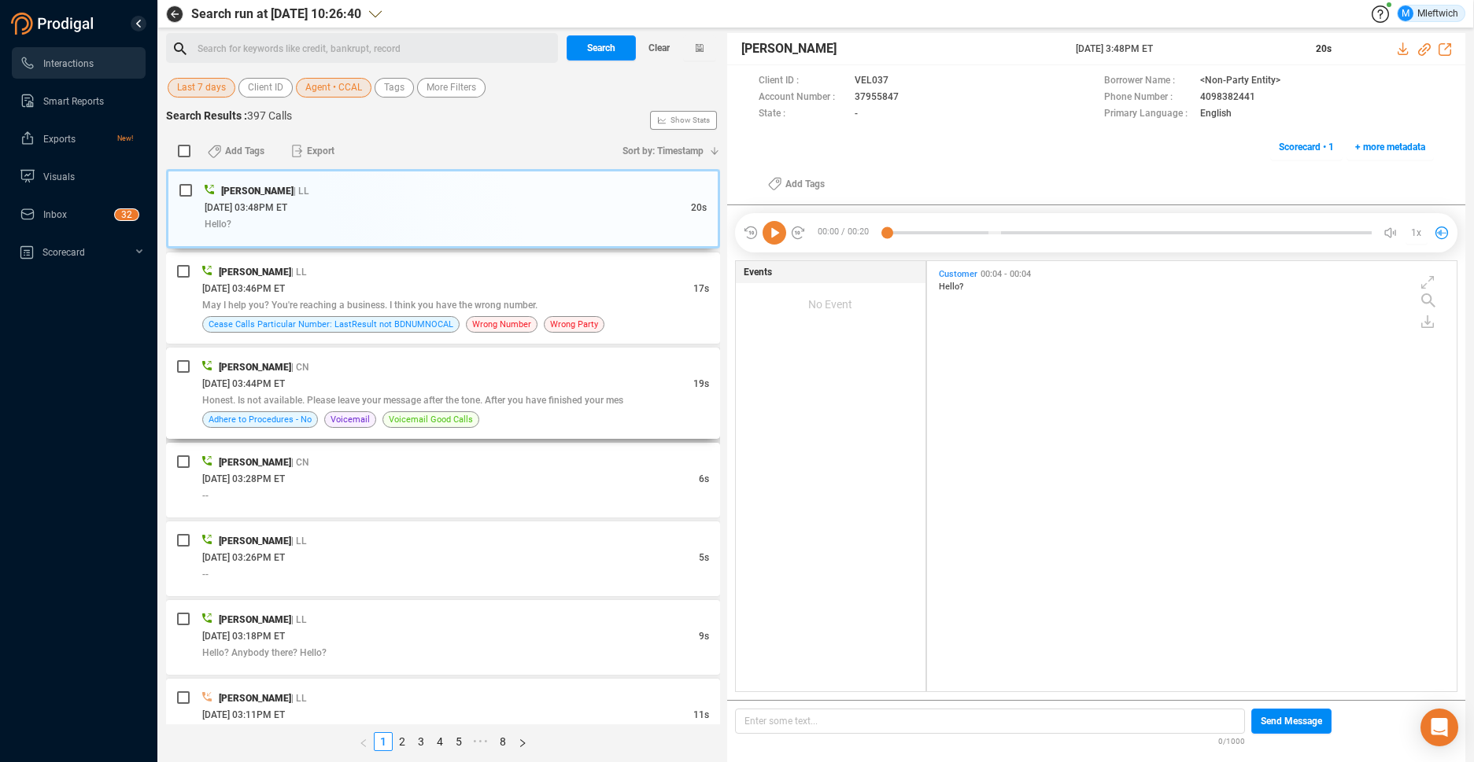
click at [537, 407] on div "Honest. Is not available. Please leave your message after the tone. After you h…" at bounding box center [455, 400] width 507 height 17
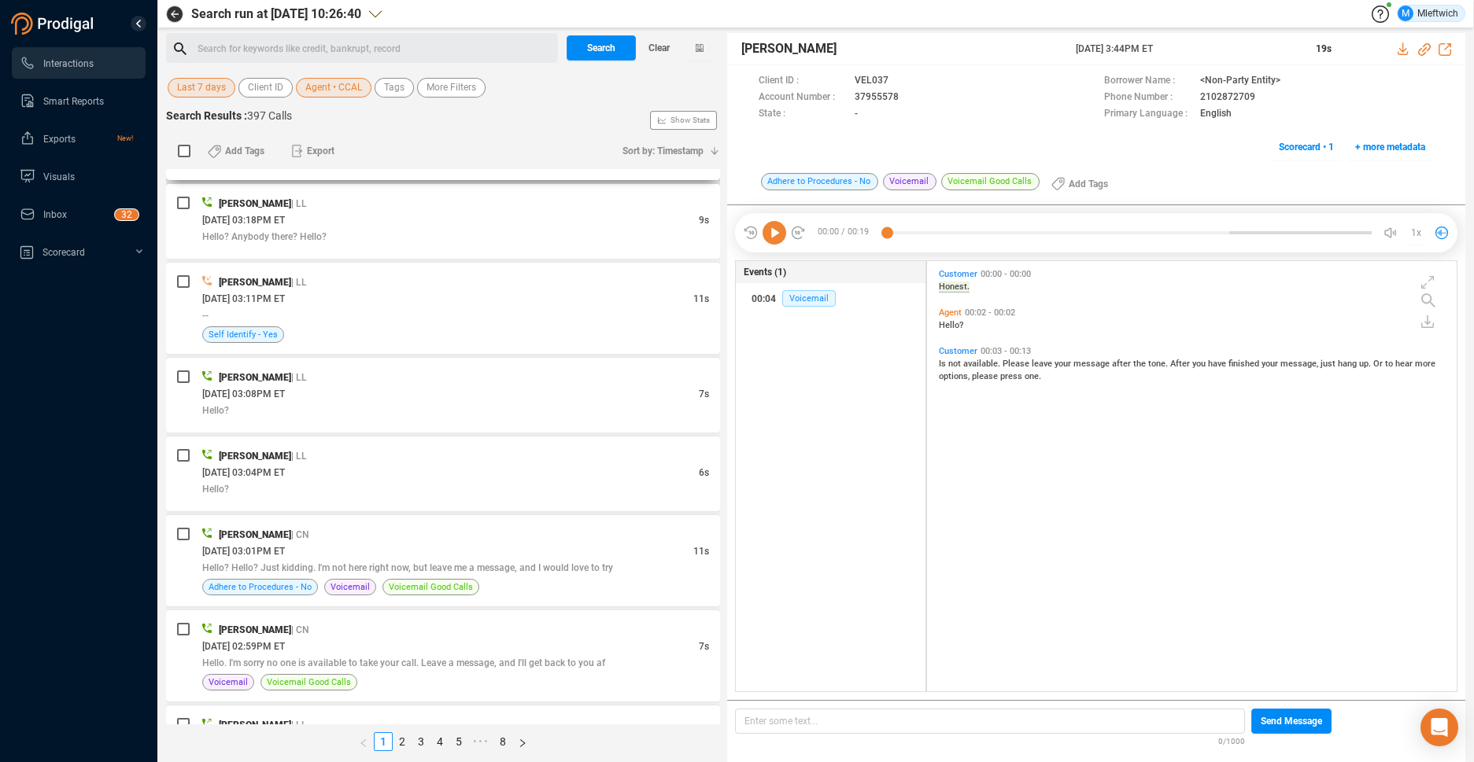
scroll to position [500, 0]
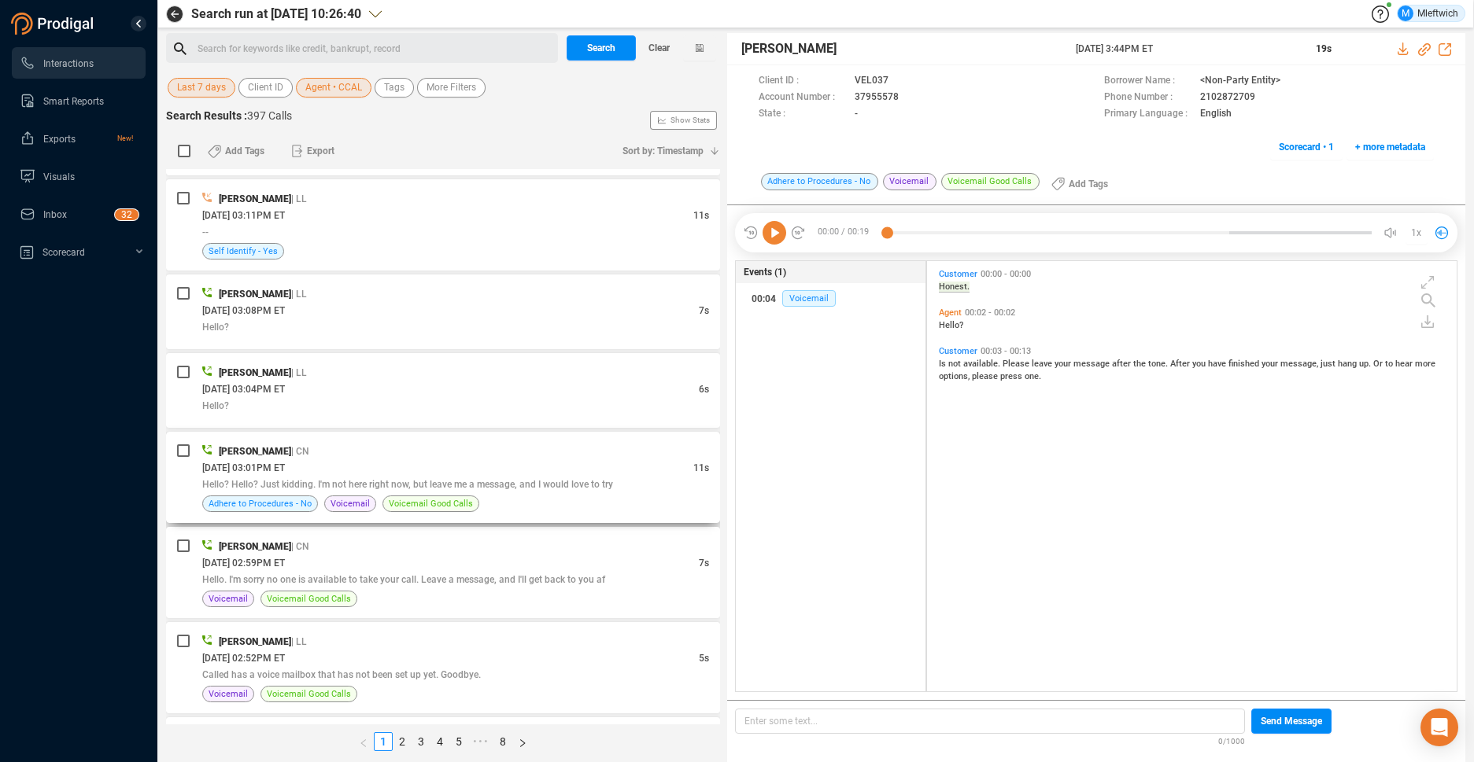
click at [471, 479] on span "Hello? Hello? Just kidding. I'm not here right now, but leave me a message, and…" at bounding box center [407, 484] width 411 height 11
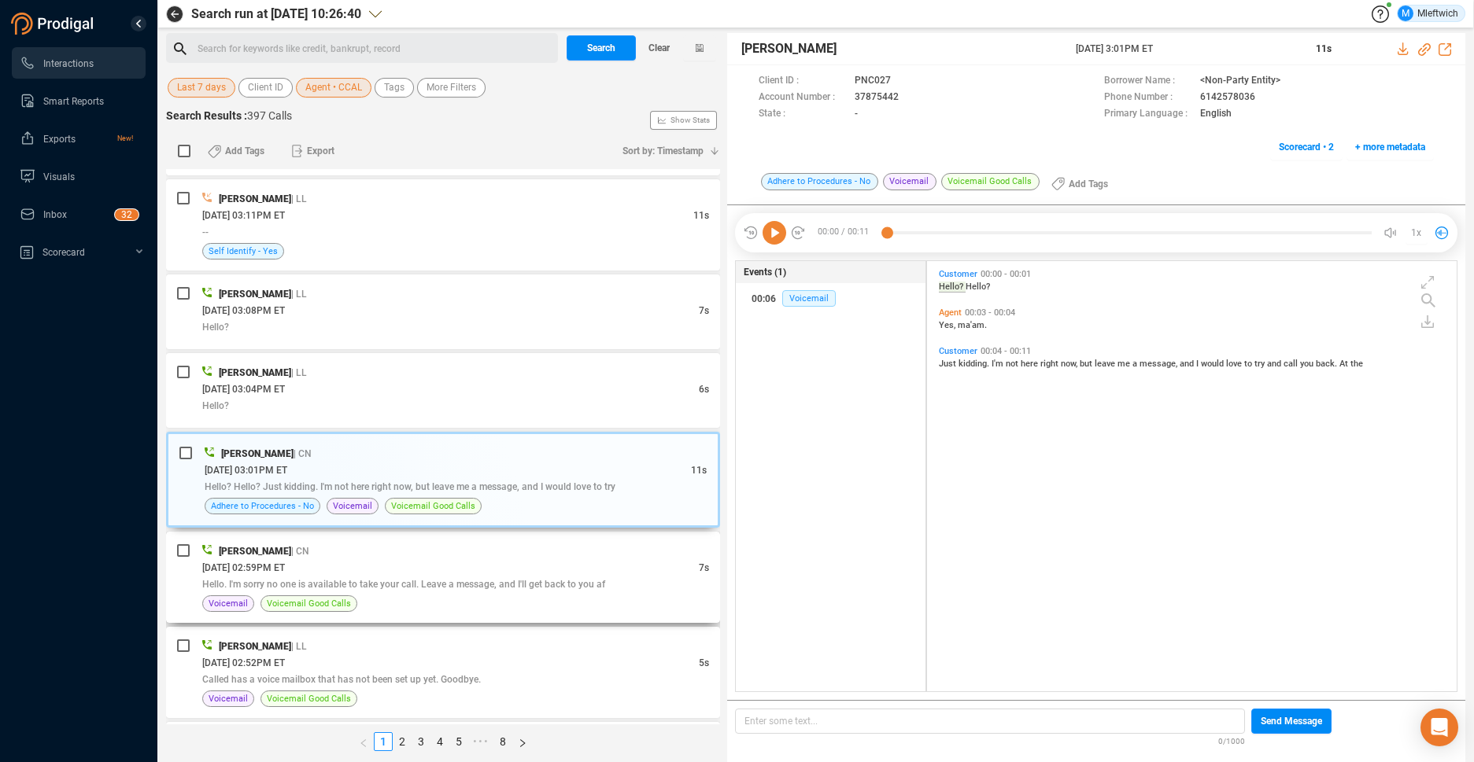
scroll to position [662, 0]
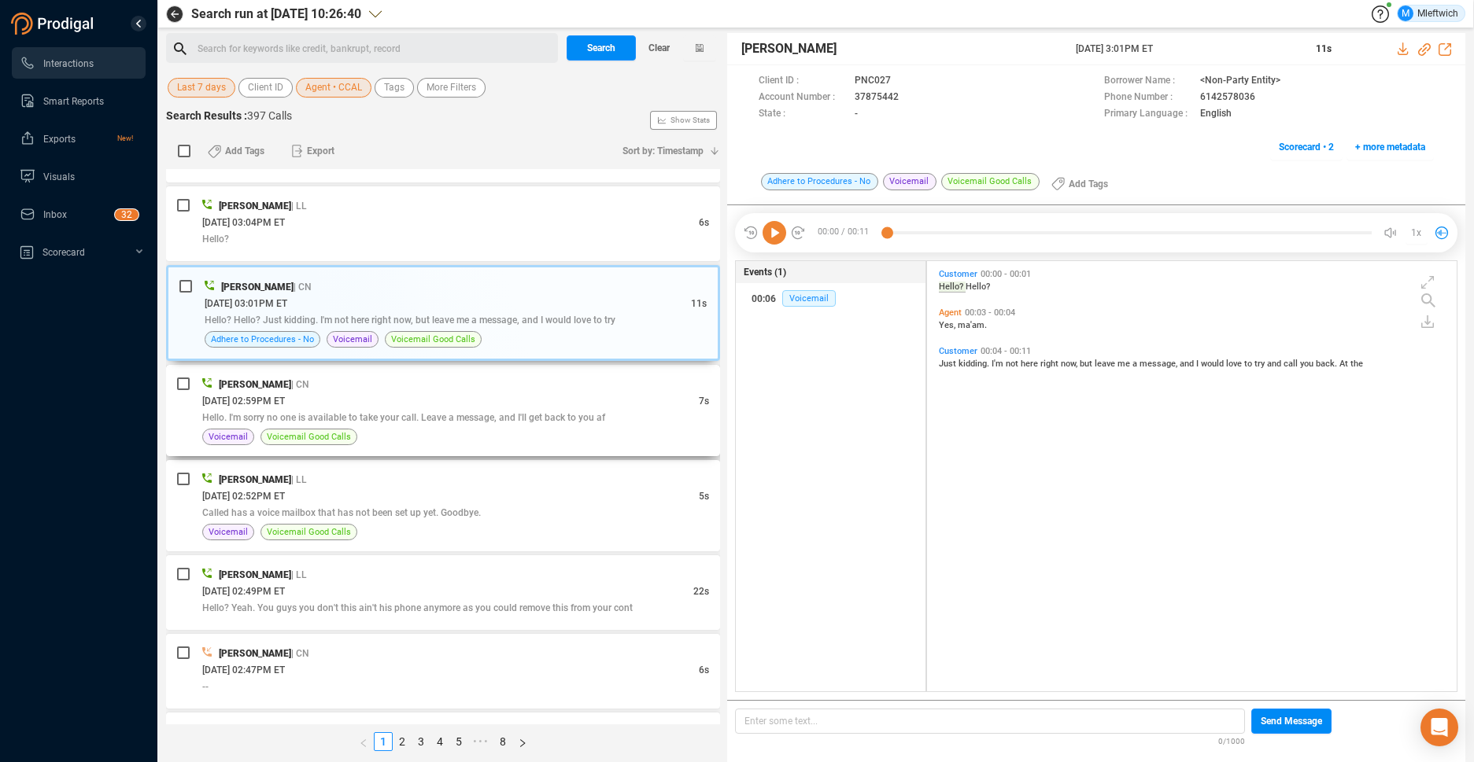
click at [503, 425] on div "Hello. I'm sorry no one is available to take your call. Leave a message, and I'…" at bounding box center [455, 417] width 507 height 17
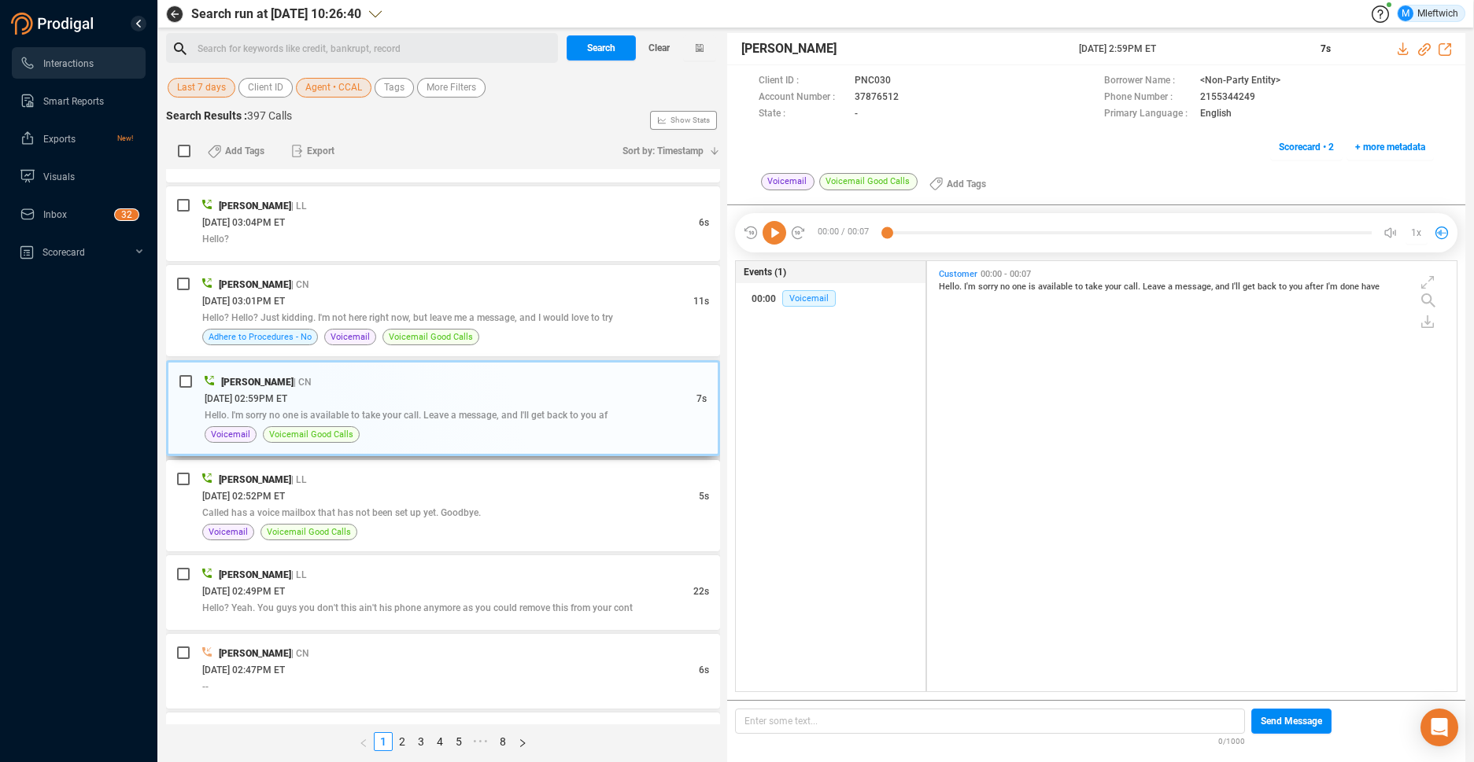
scroll to position [745, 0]
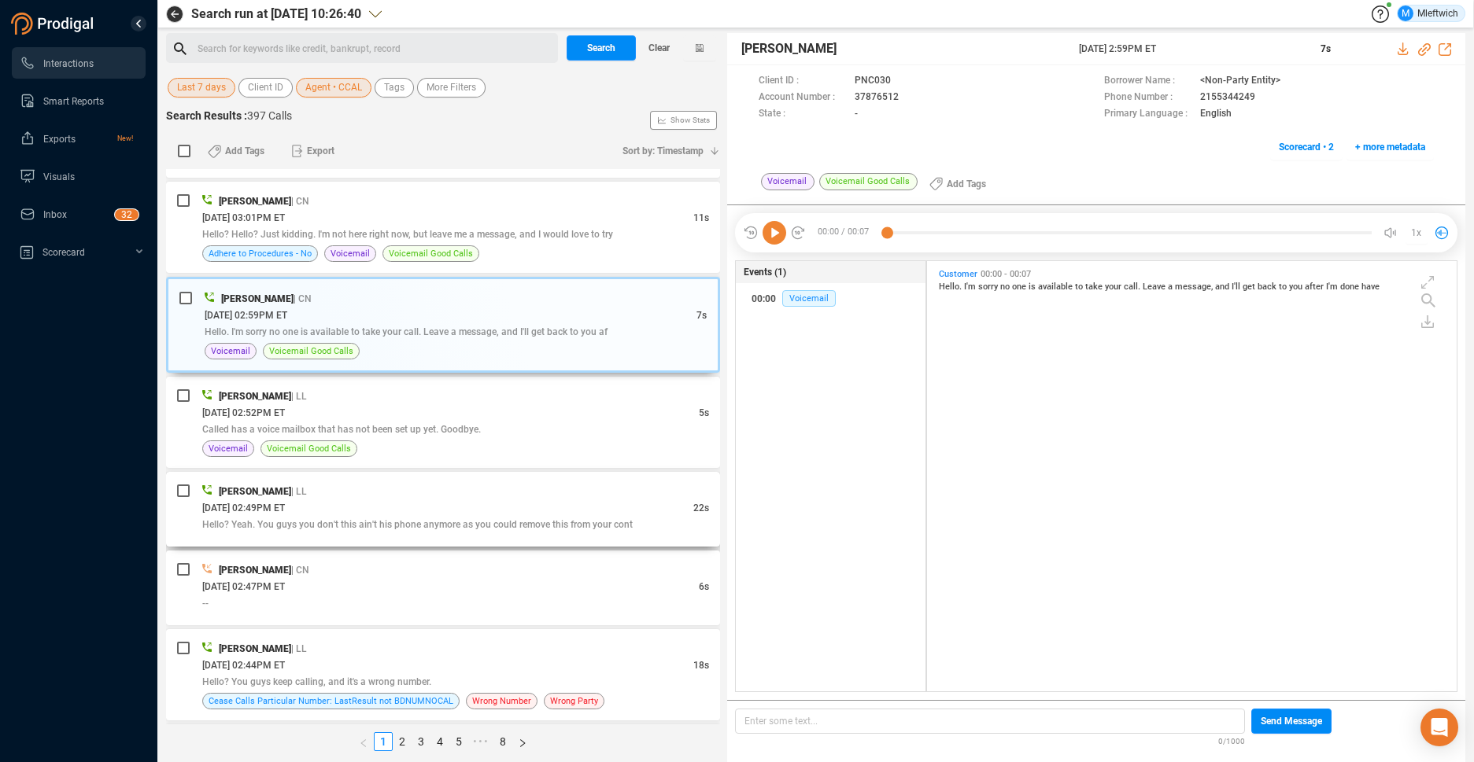
click at [445, 504] on div "[DATE] 02:49PM ET" at bounding box center [447, 508] width 491 height 17
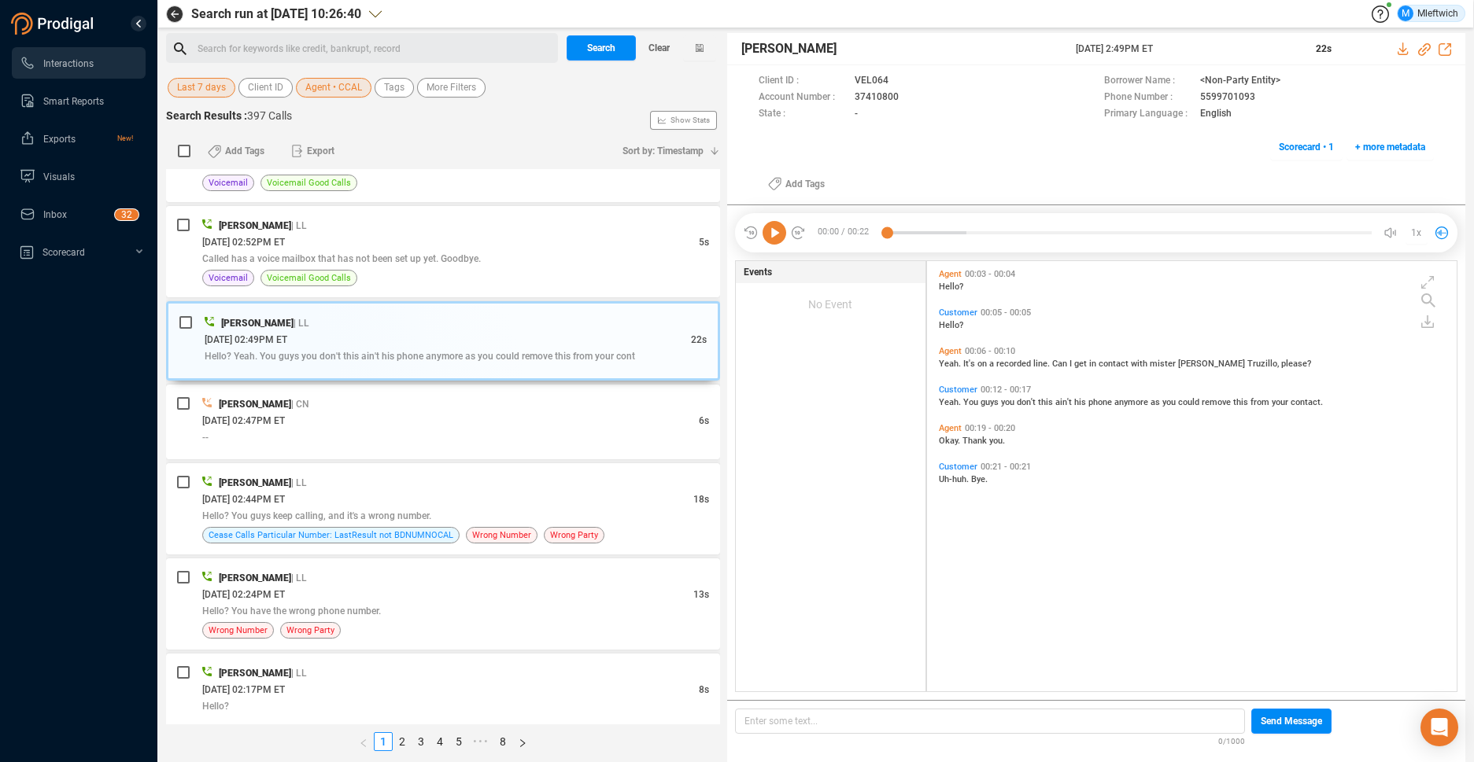
scroll to position [995, 0]
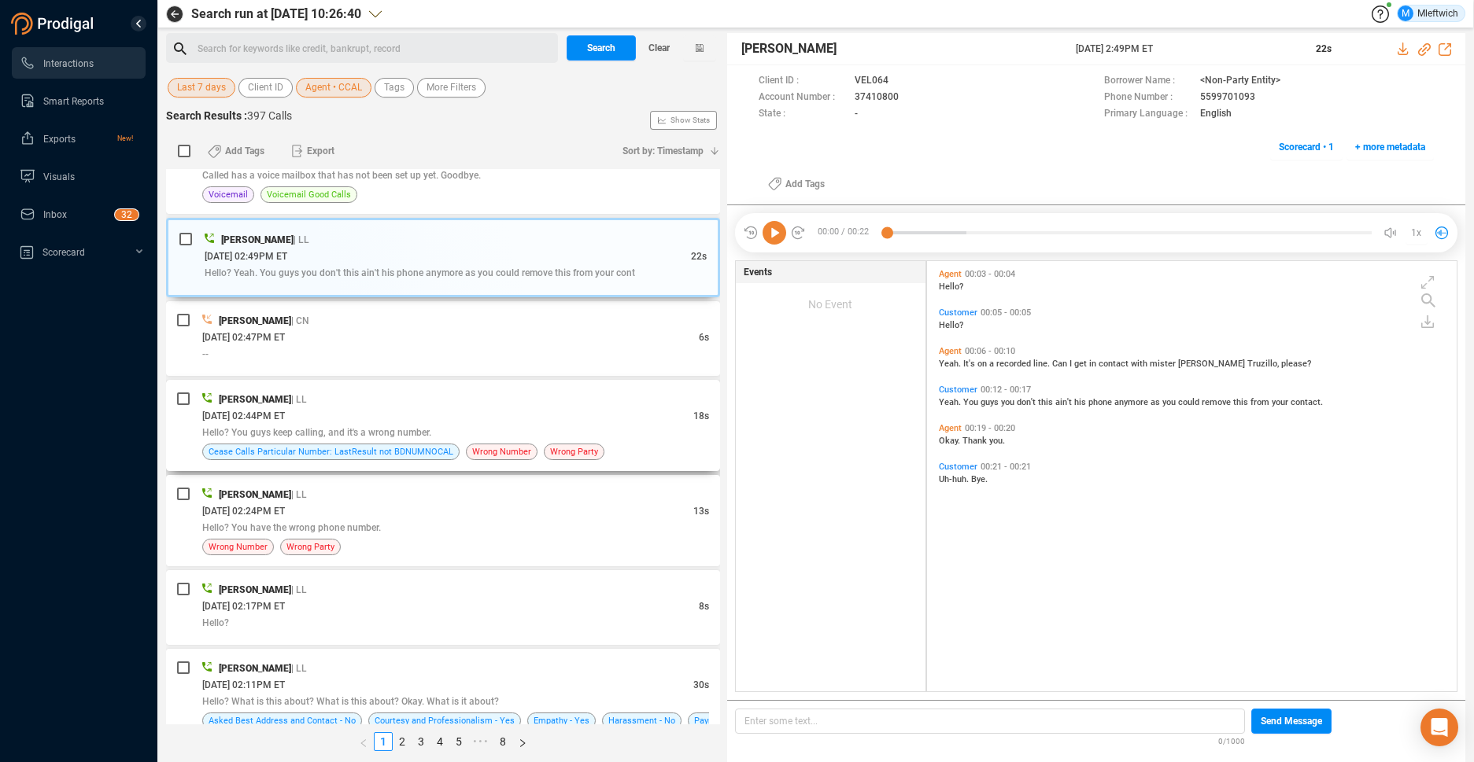
click at [445, 430] on div "Hello? You guys keep calling, and it's a wrong number." at bounding box center [455, 432] width 507 height 17
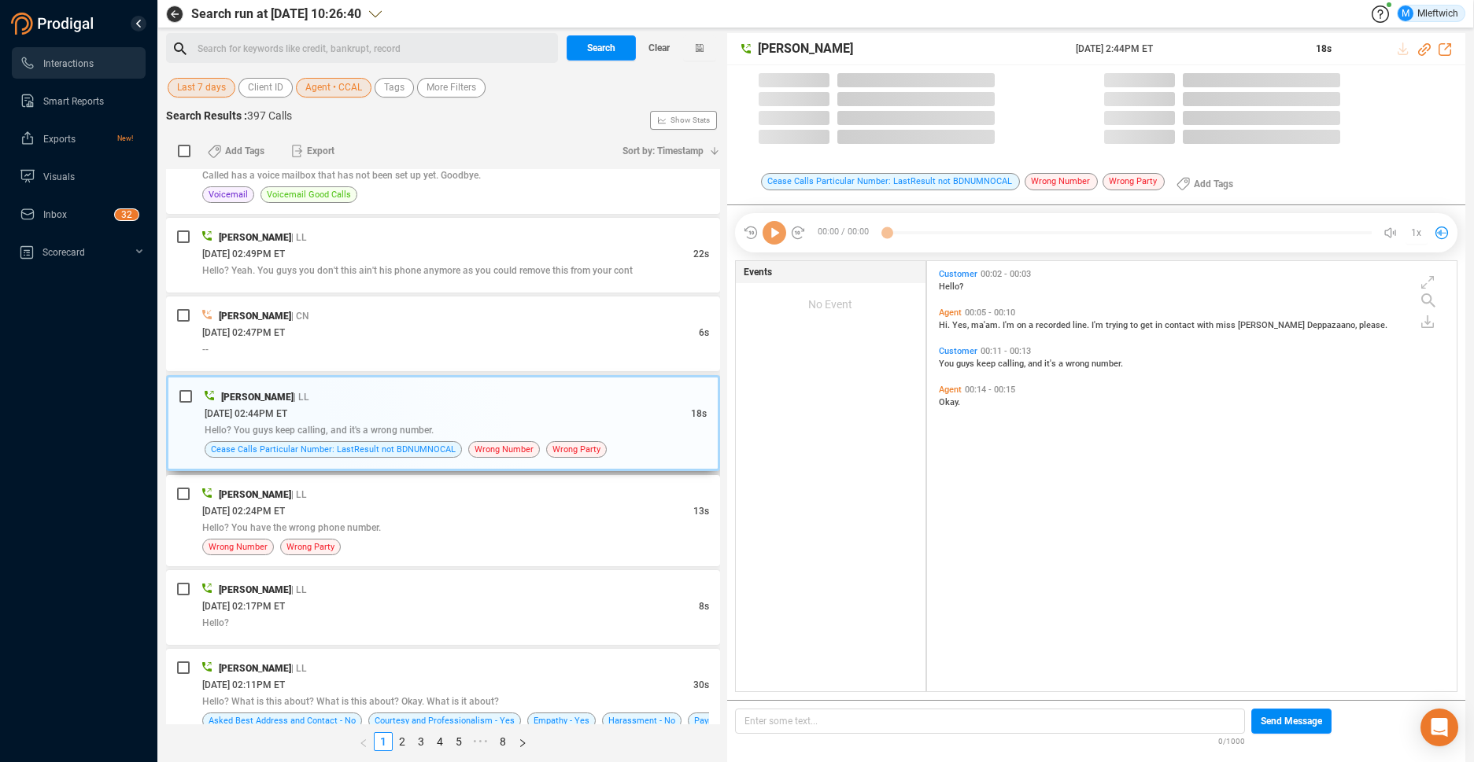
scroll to position [426, 521]
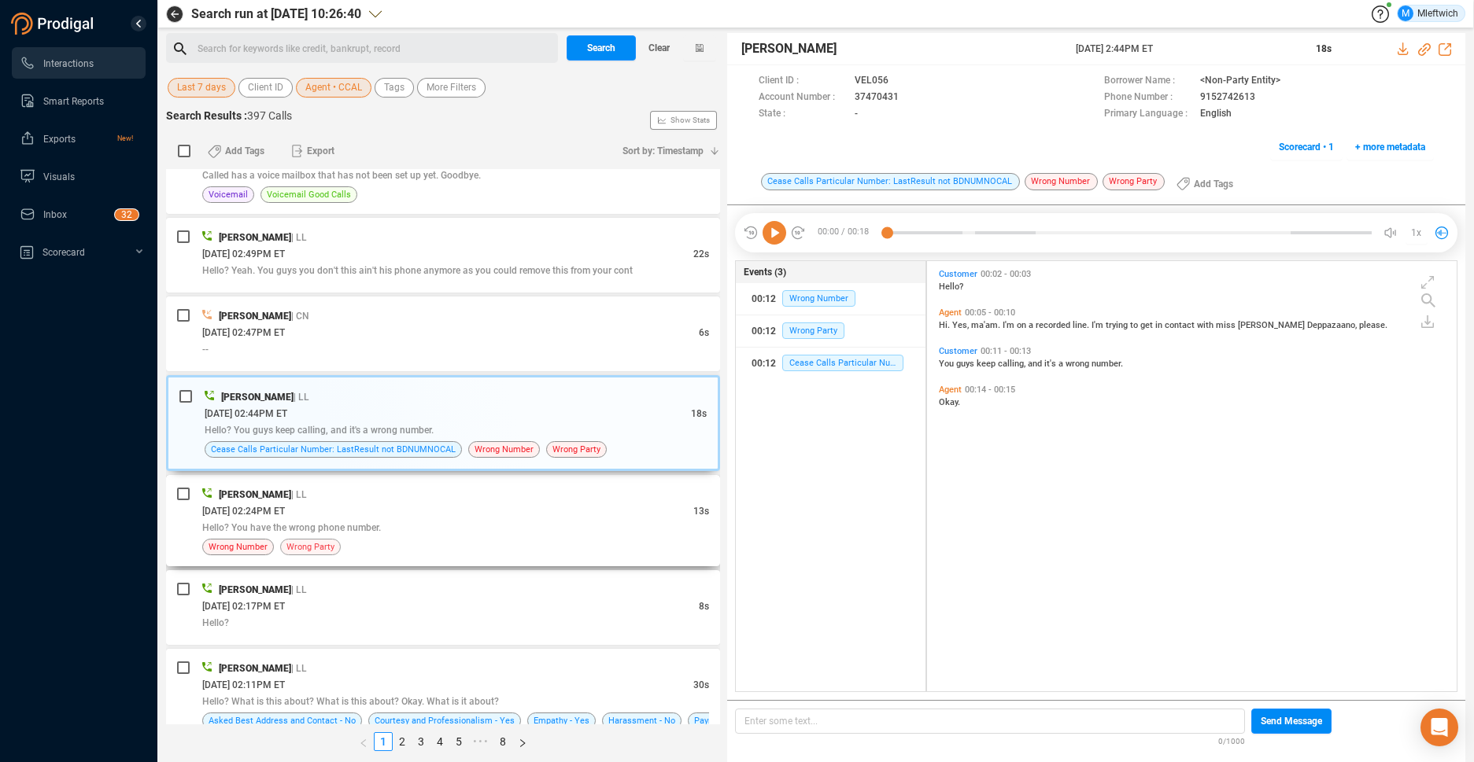
click at [329, 543] on span "Wrong Party" at bounding box center [310, 547] width 48 height 15
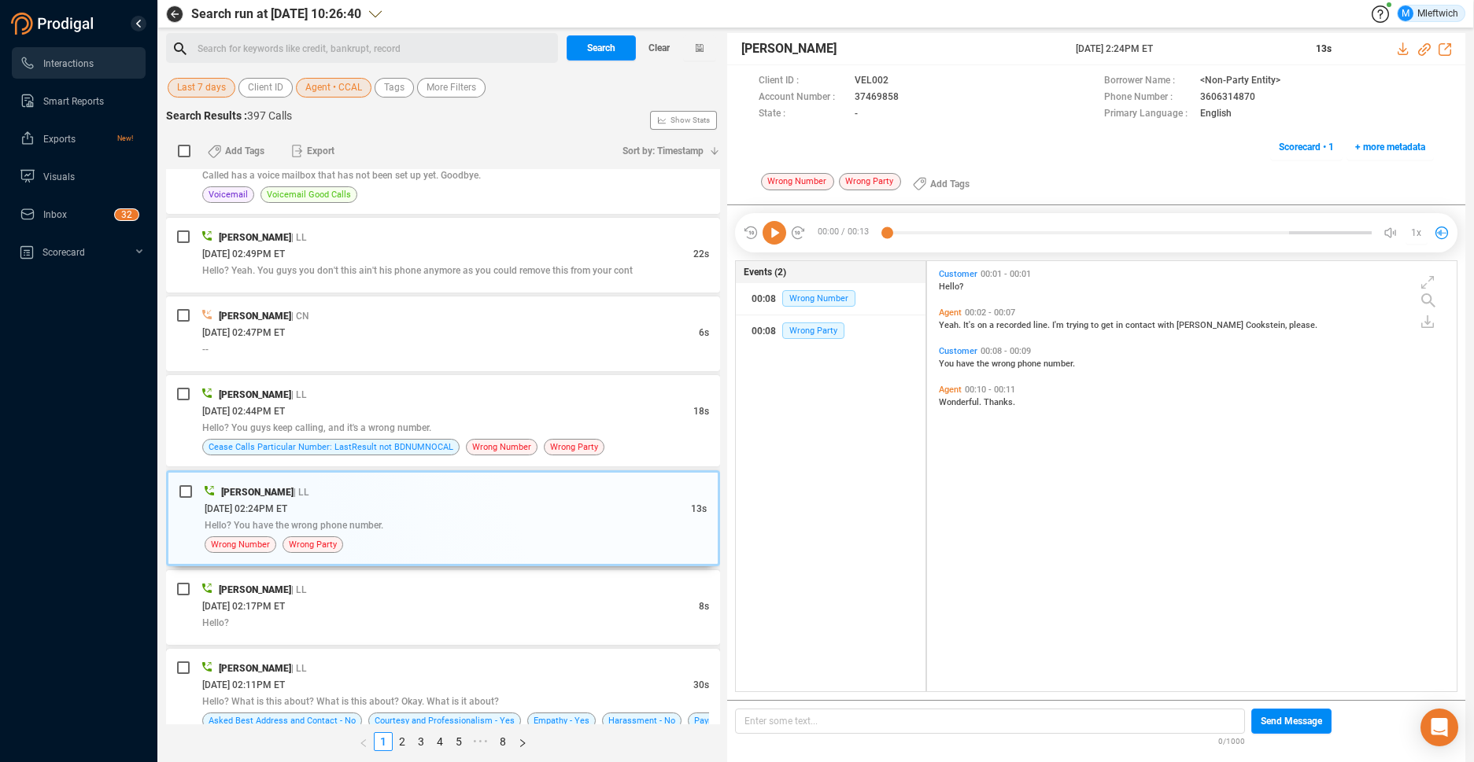
scroll to position [1161, 0]
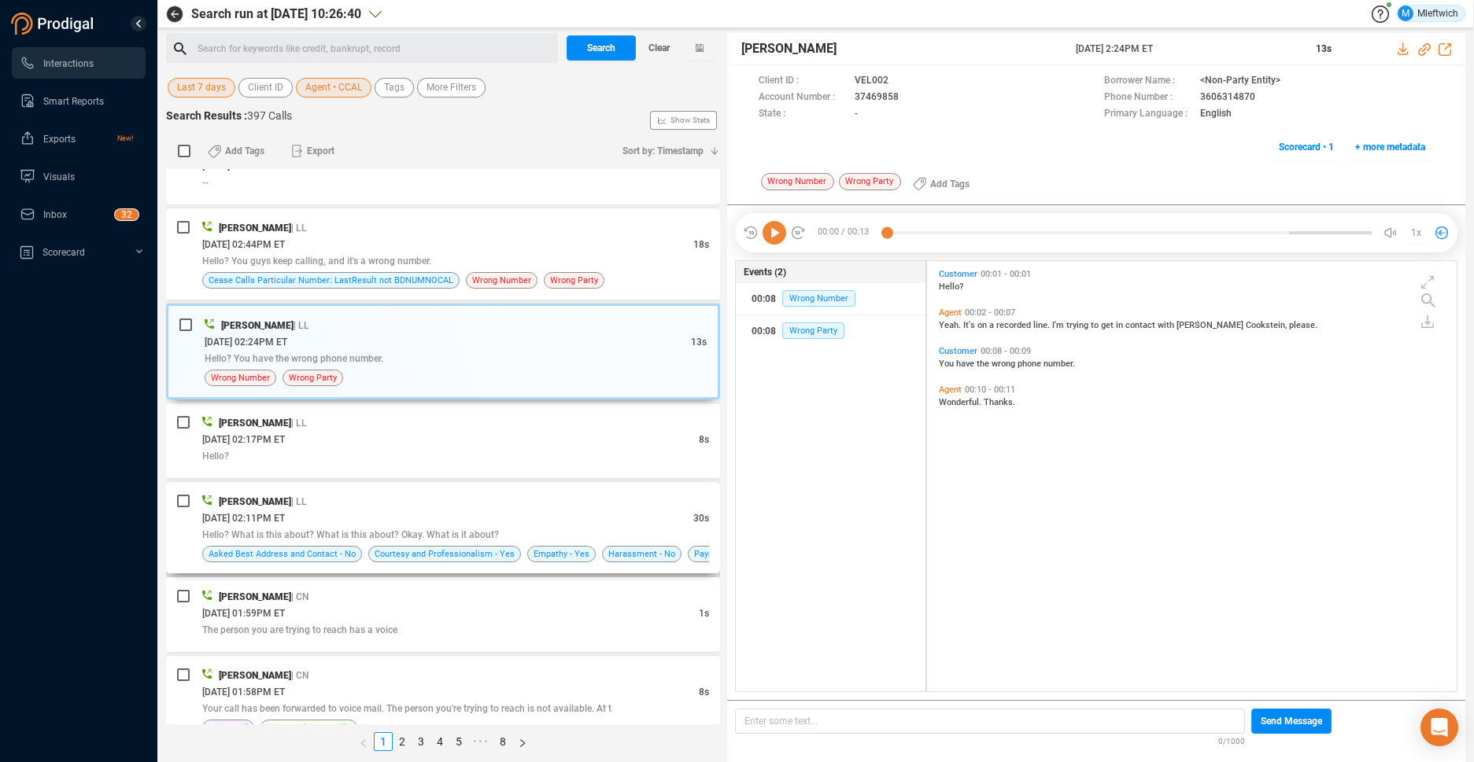
click at [360, 522] on div "[DATE] 02:11PM ET" at bounding box center [447, 518] width 491 height 17
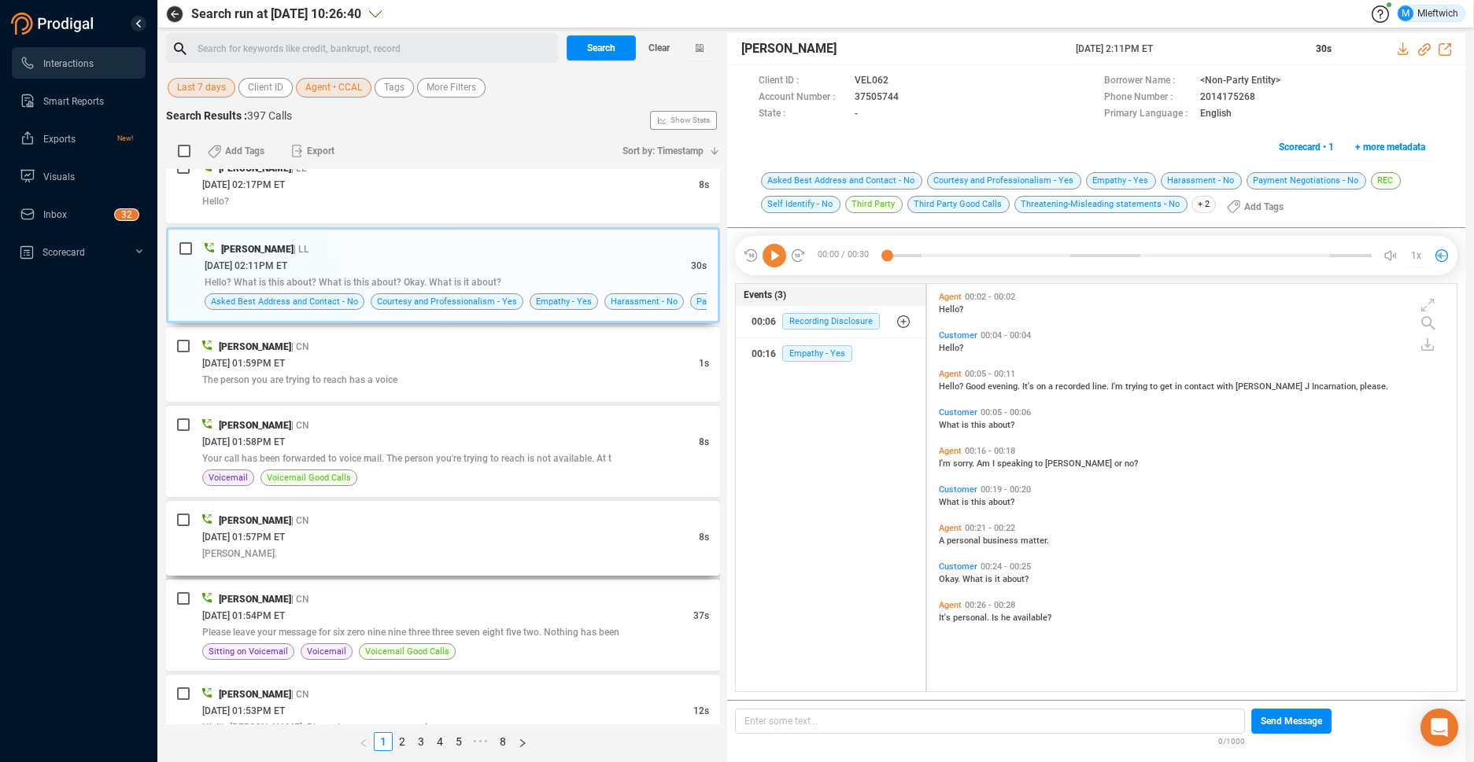
scroll to position [1578, 0]
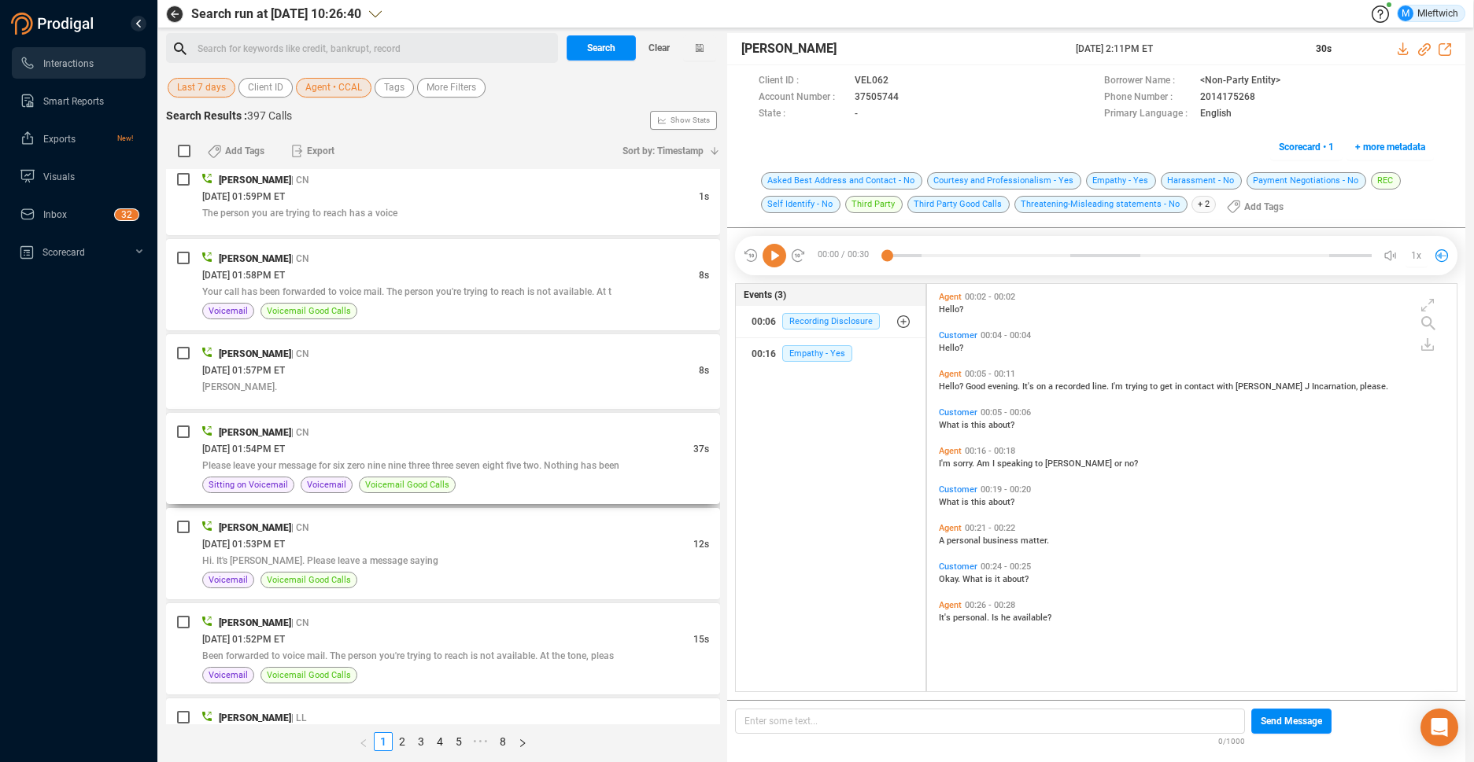
click at [365, 462] on span "Please leave your message for six zero nine nine three three seven eight five t…" at bounding box center [410, 465] width 417 height 11
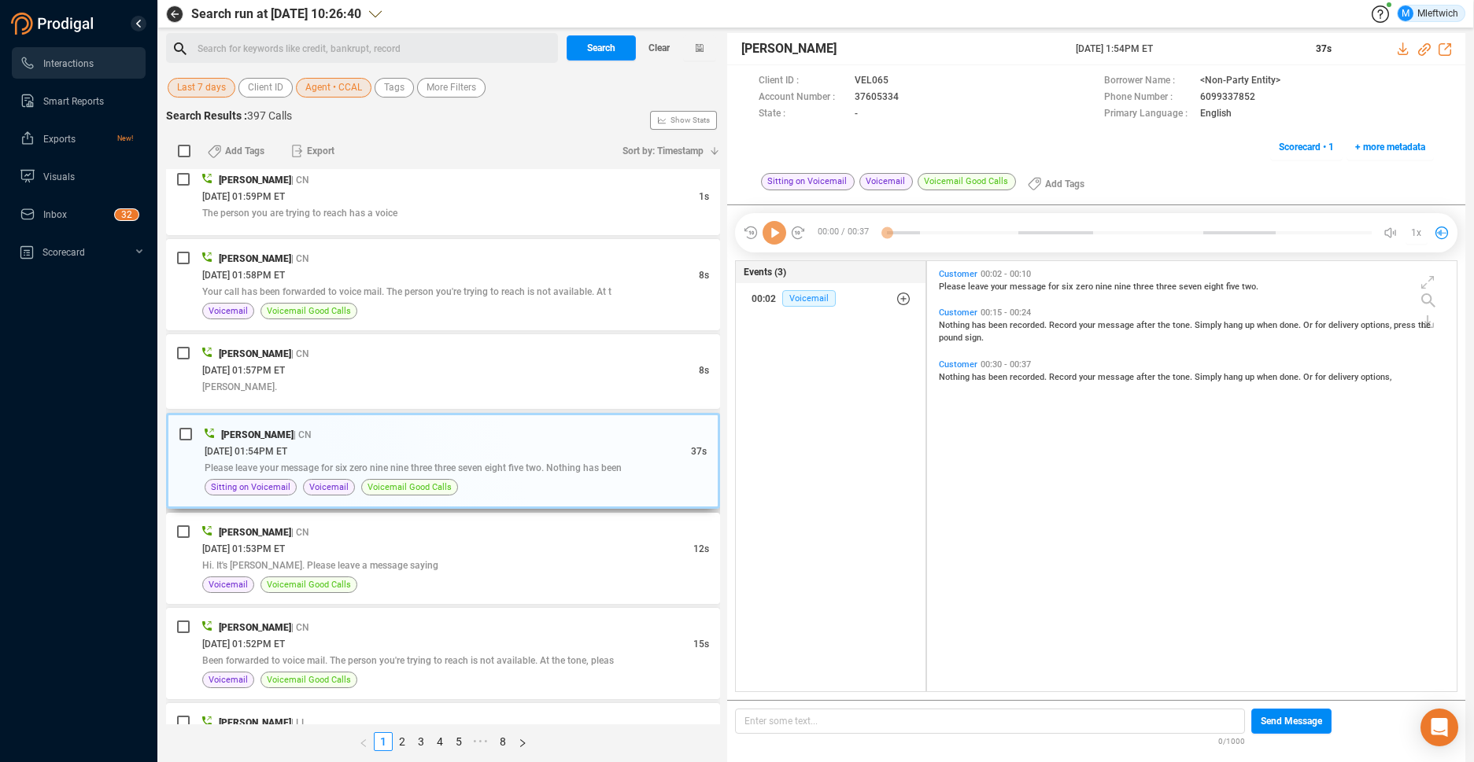
scroll to position [426, 521]
drag, startPoint x: 364, startPoint y: 569, endPoint x: 370, endPoint y: 549, distance: 20.7
click at [365, 567] on span "Hi. It's [PERSON_NAME]. Please leave a message saying" at bounding box center [320, 565] width 236 height 11
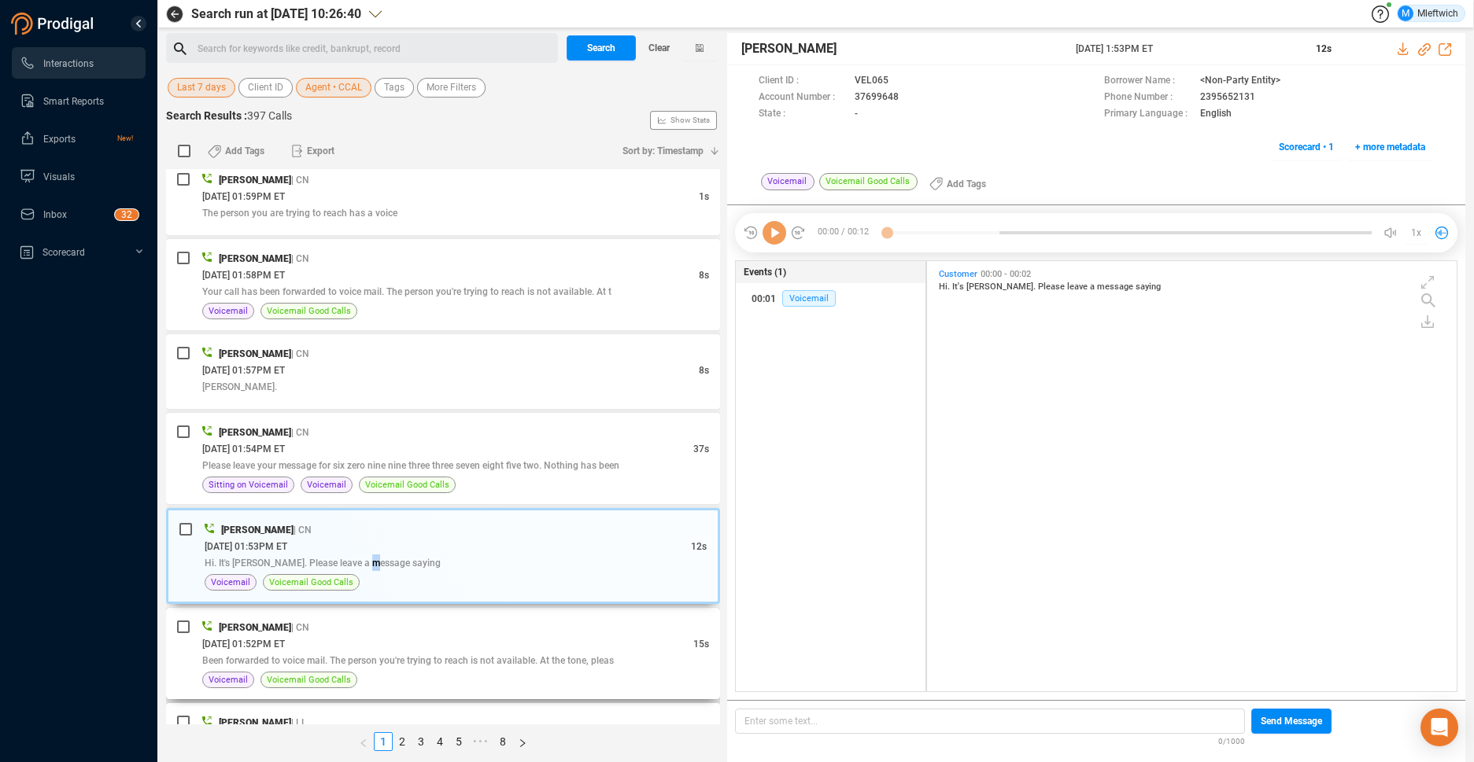
scroll to position [1657, 0]
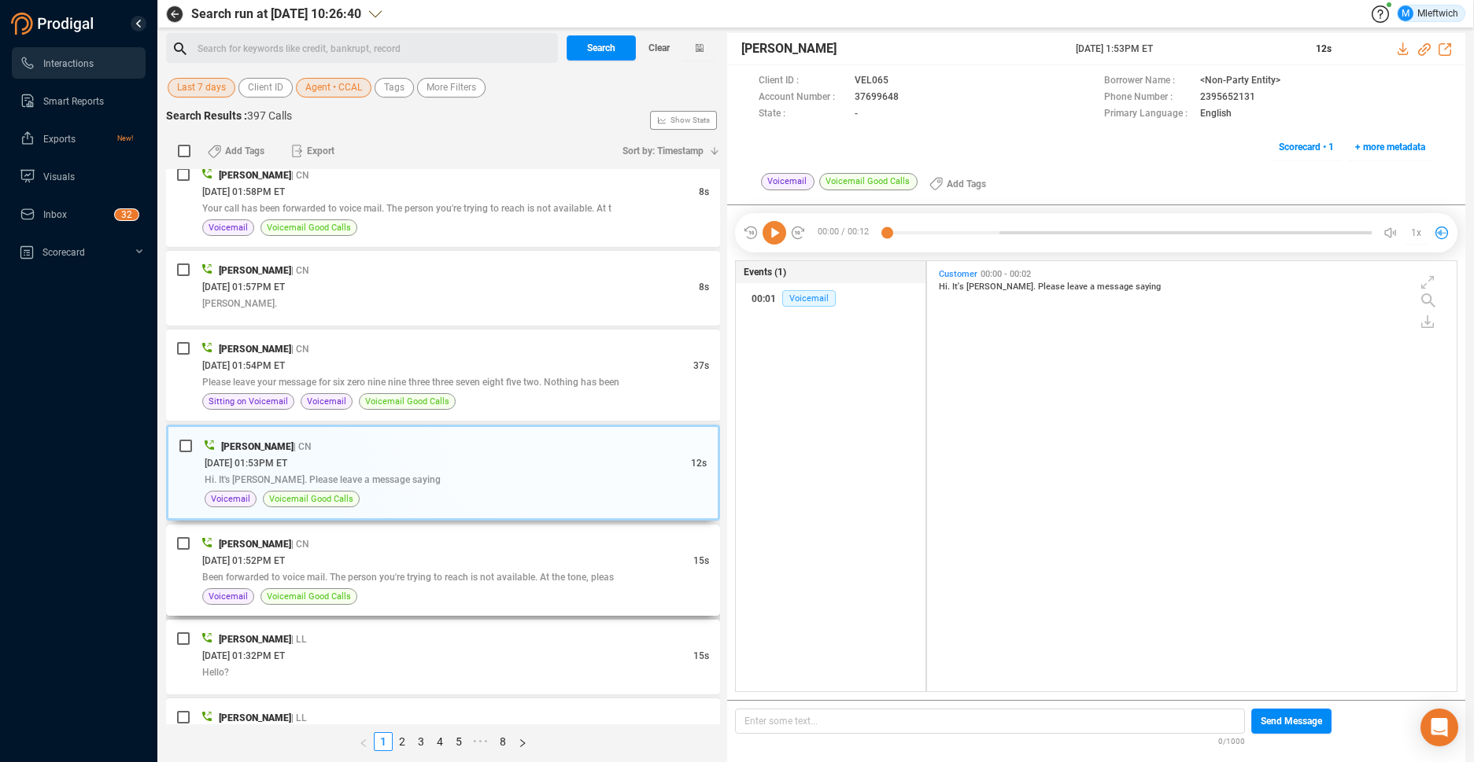
click at [350, 565] on div "[DATE] 01:52PM ET" at bounding box center [447, 560] width 491 height 17
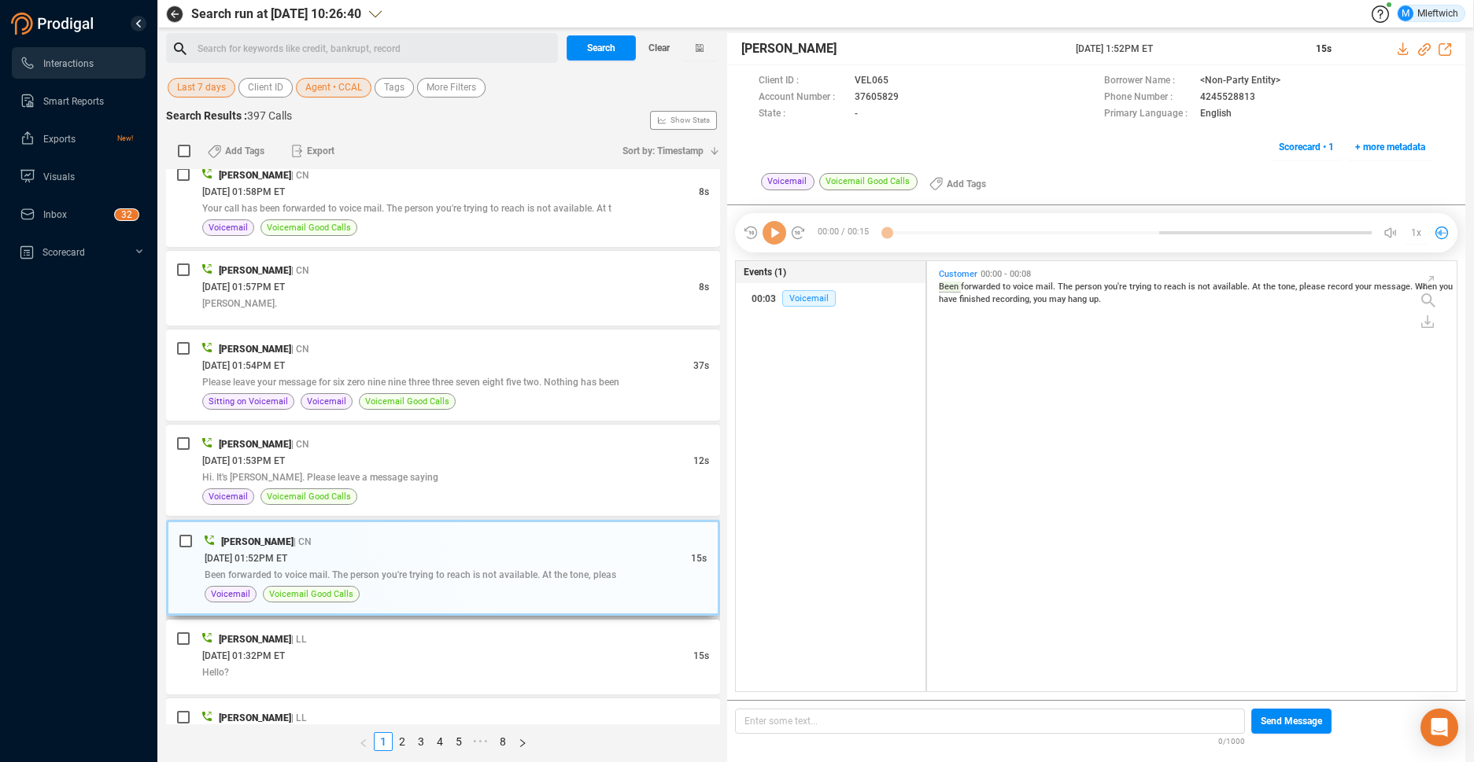
scroll to position [0, 0]
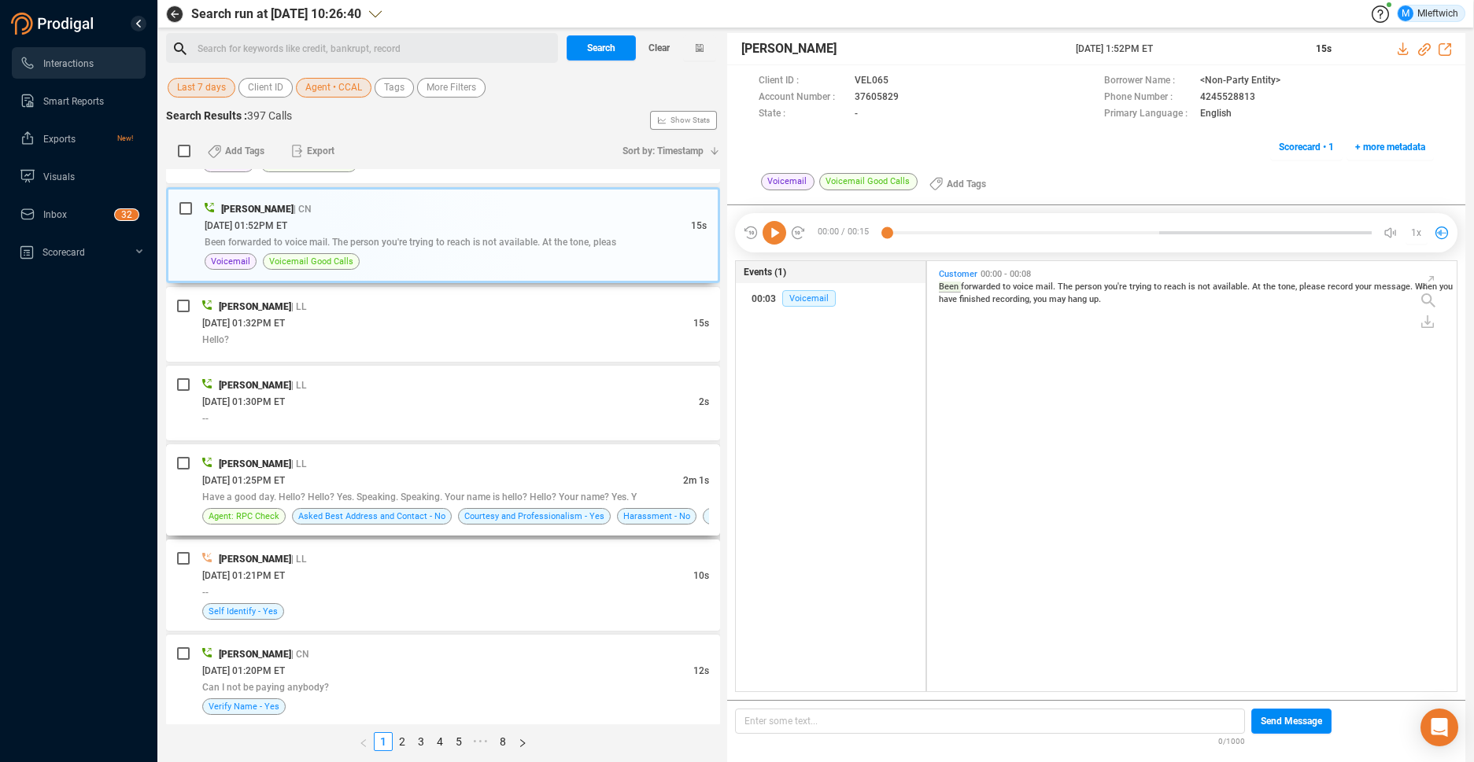
click at [355, 485] on div "[DATE] 01:25PM ET" at bounding box center [442, 480] width 481 height 17
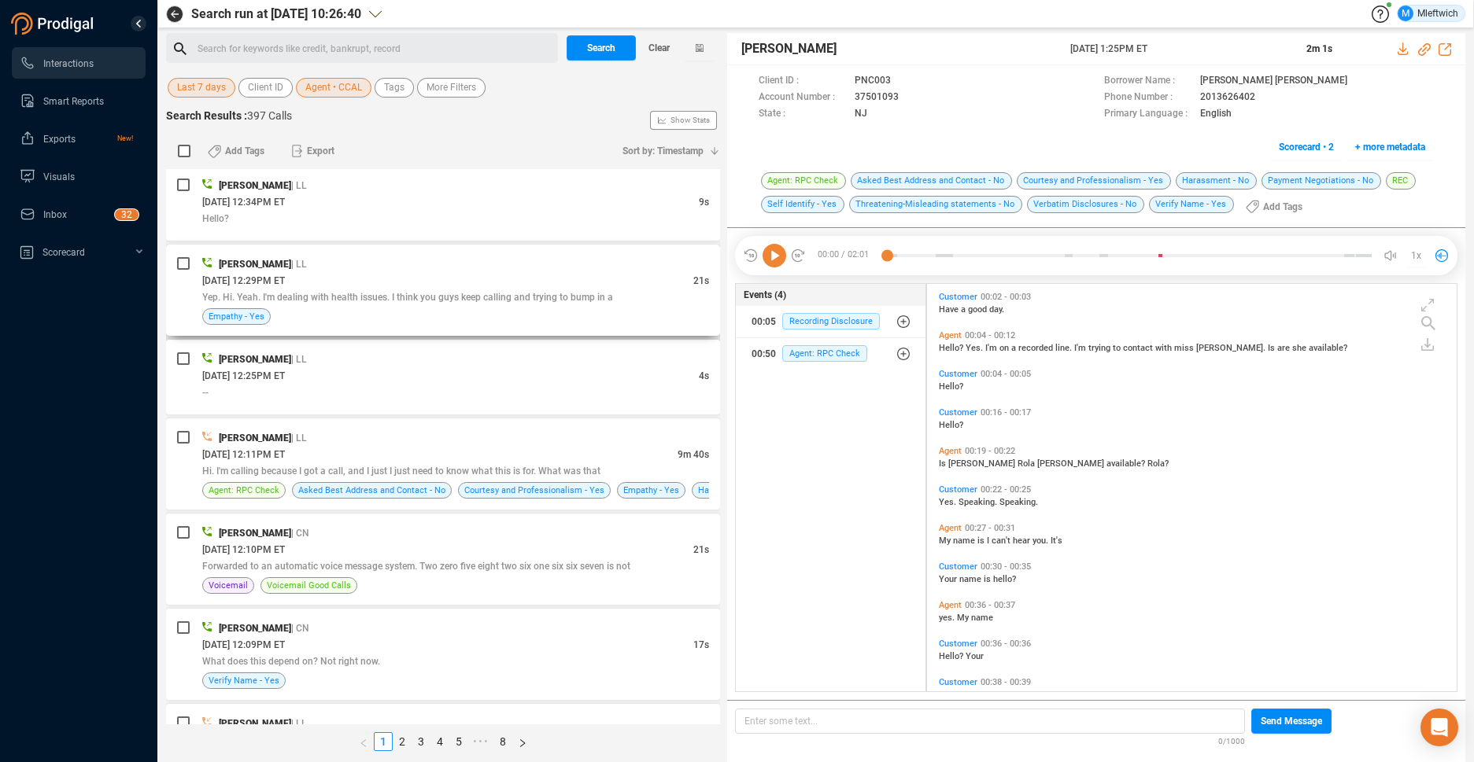
scroll to position [2907, 0]
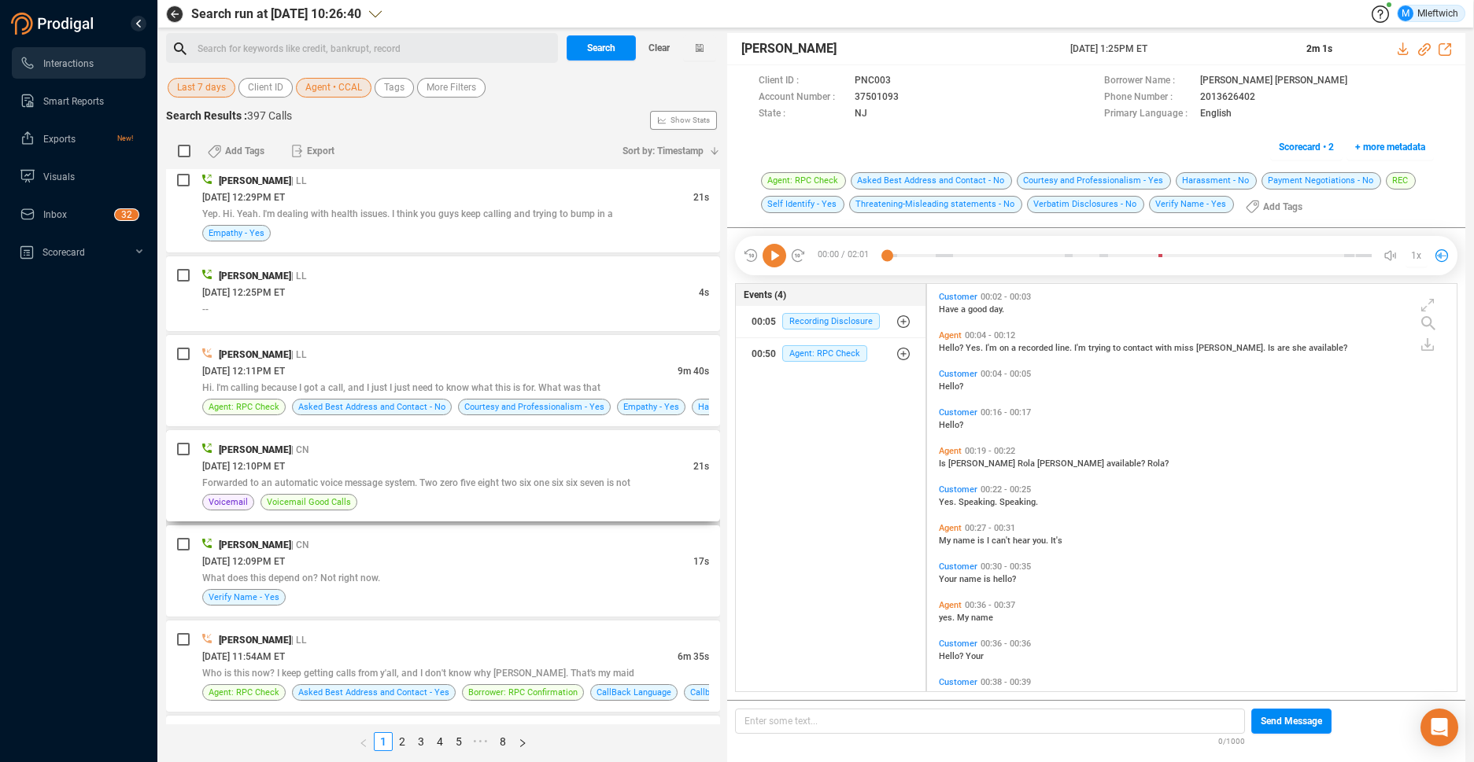
click at [364, 482] on span "Forwarded to an automatic voice message system. Two zero five eight two six one…" at bounding box center [416, 483] width 428 height 11
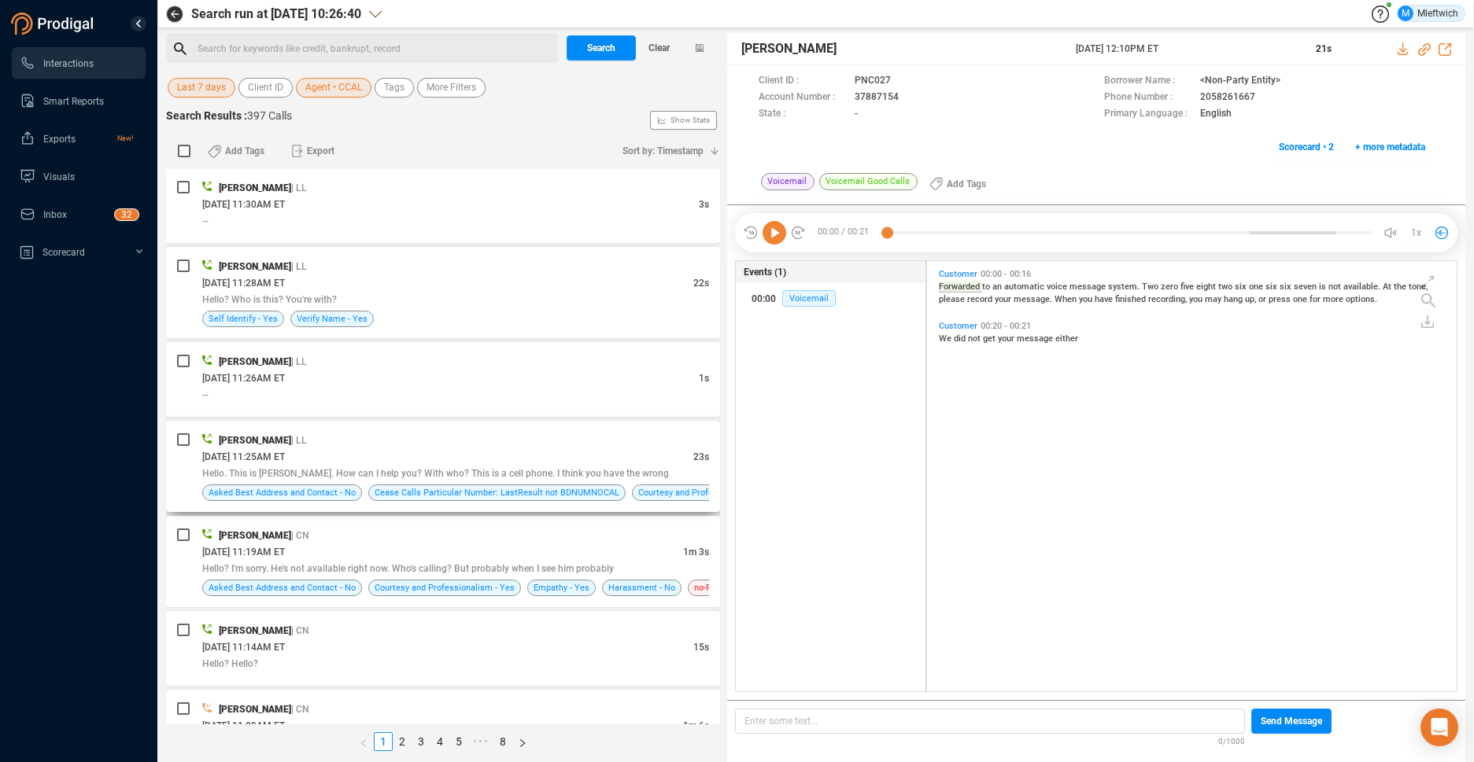
scroll to position [3879, 0]
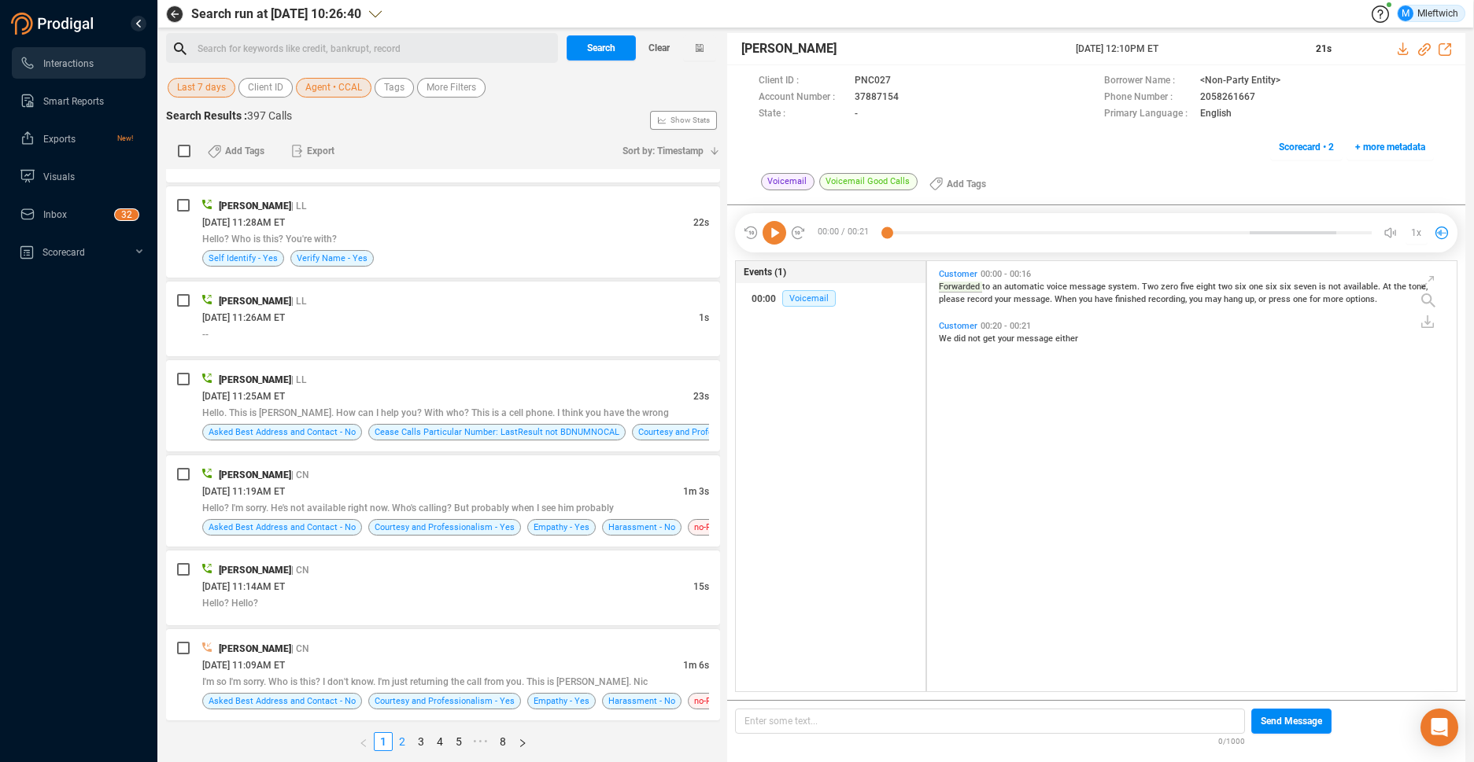
click at [400, 742] on link "2" at bounding box center [401, 741] width 17 height 17
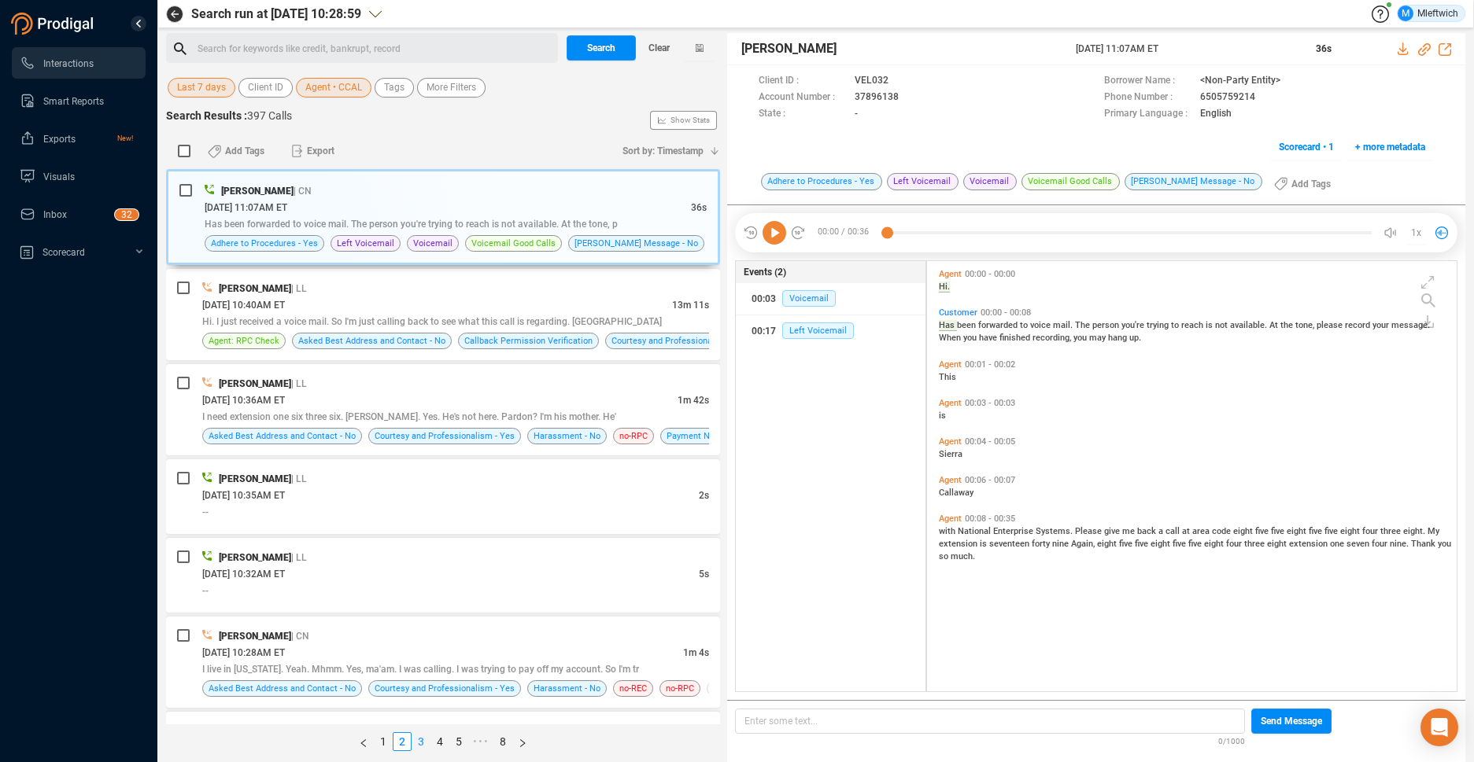
scroll to position [426, 521]
click at [464, 223] on span "Has been forwarded to voice mail. The person you're trying to reach is not avai…" at bounding box center [411, 224] width 413 height 11
click at [488, 231] on div "Has been forwarded to voice mail. The person you're trying to reach is not avai…" at bounding box center [456, 224] width 502 height 17
click at [452, 218] on div "Has been forwarded to voice mail. The person you're trying to reach is not avai…" at bounding box center [456, 224] width 502 height 17
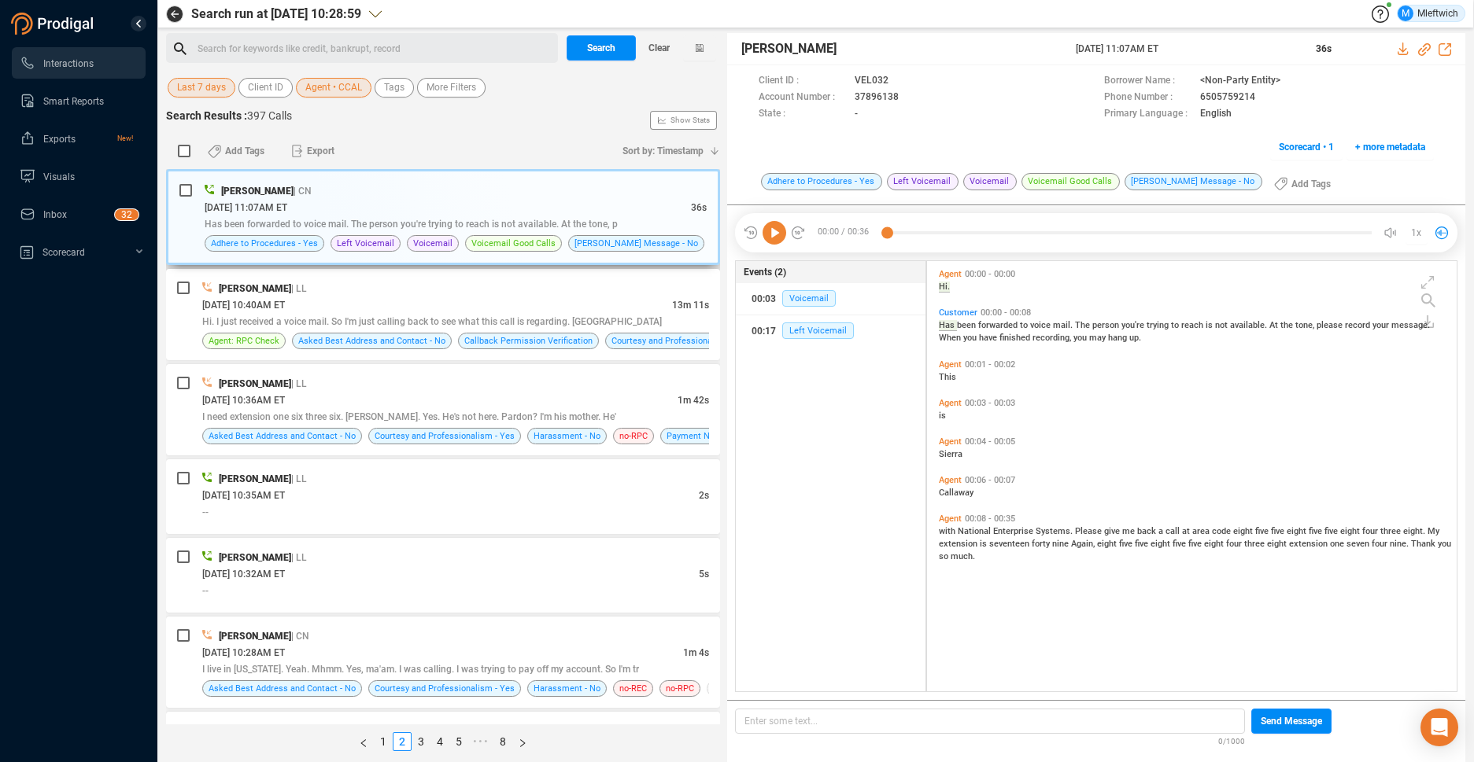
click at [452, 218] on div "Has been forwarded to voice mail. The person you're trying to reach is not avai…" at bounding box center [456, 224] width 502 height 17
click at [906, 88] on icon at bounding box center [901, 82] width 13 height 13
click at [474, 50] on div "Search for keywords like credit, bankrupt, record ﻿" at bounding box center [375, 49] width 356 height 24
click at [349, 84] on span "Agent • CCAL" at bounding box center [333, 88] width 57 height 20
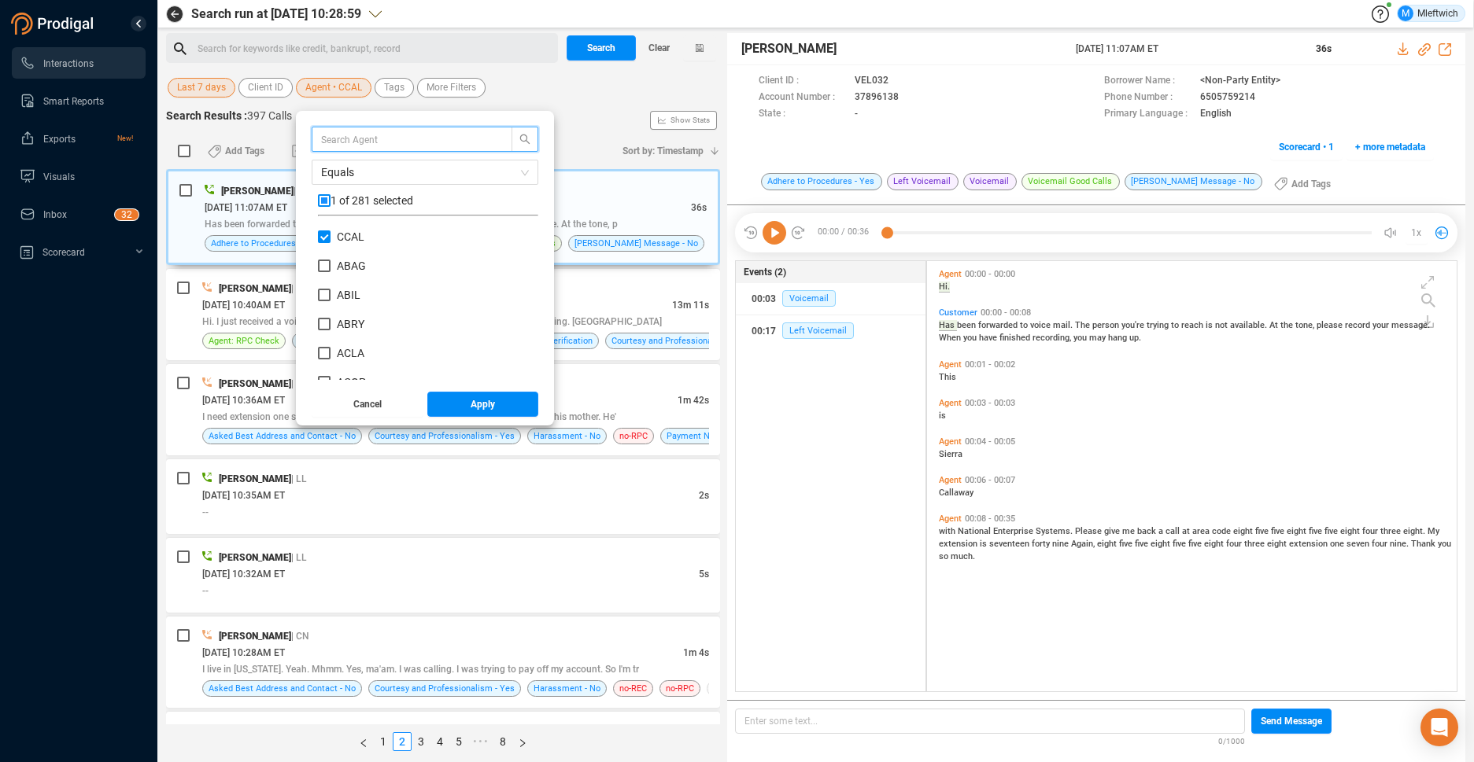
scroll to position [147, 212]
click at [320, 236] on input "CCAL" at bounding box center [324, 237] width 13 height 13
checkbox input "false"
click at [324, 264] on input "HJAC" at bounding box center [324, 266] width 13 height 13
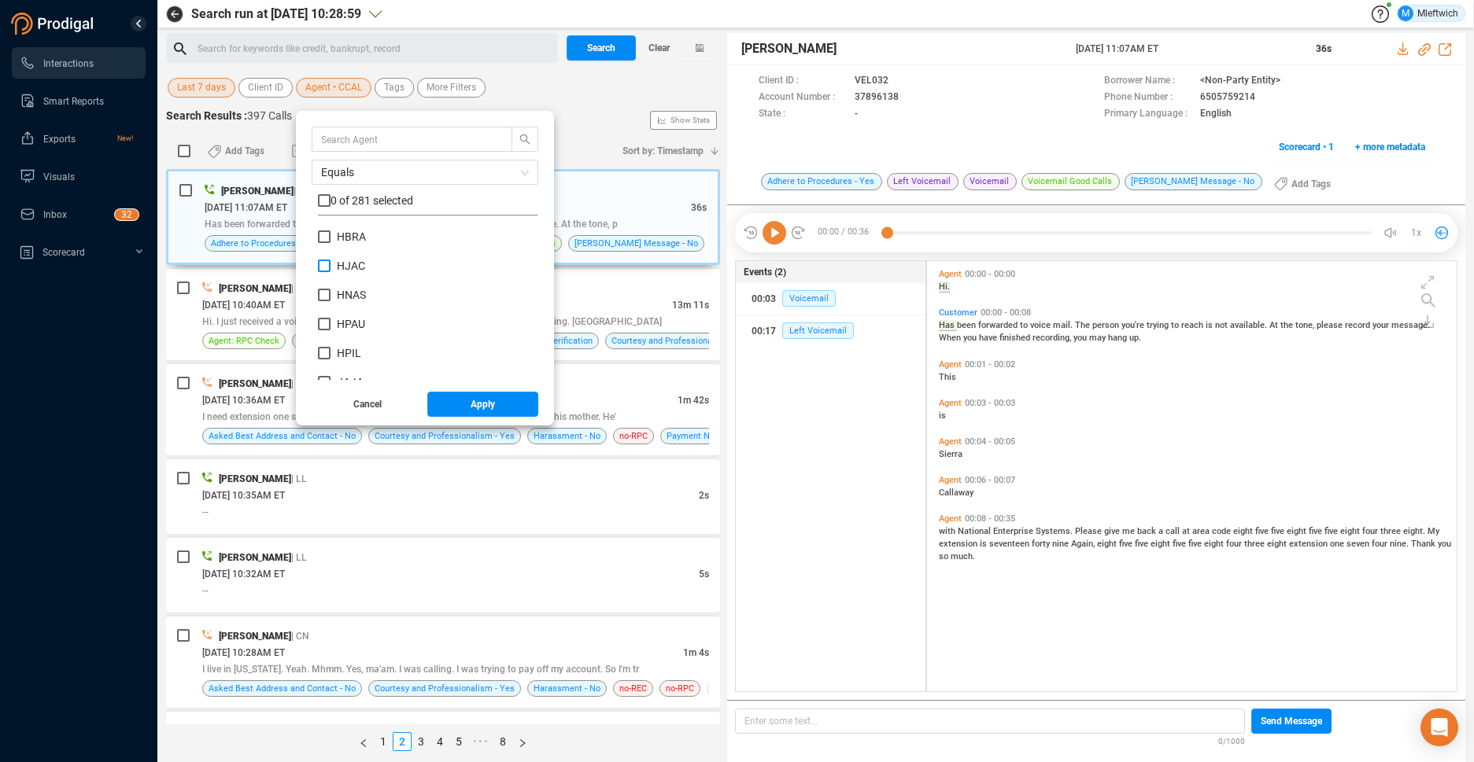
checkbox input "true"
click at [487, 410] on span "Apply" at bounding box center [483, 404] width 24 height 25
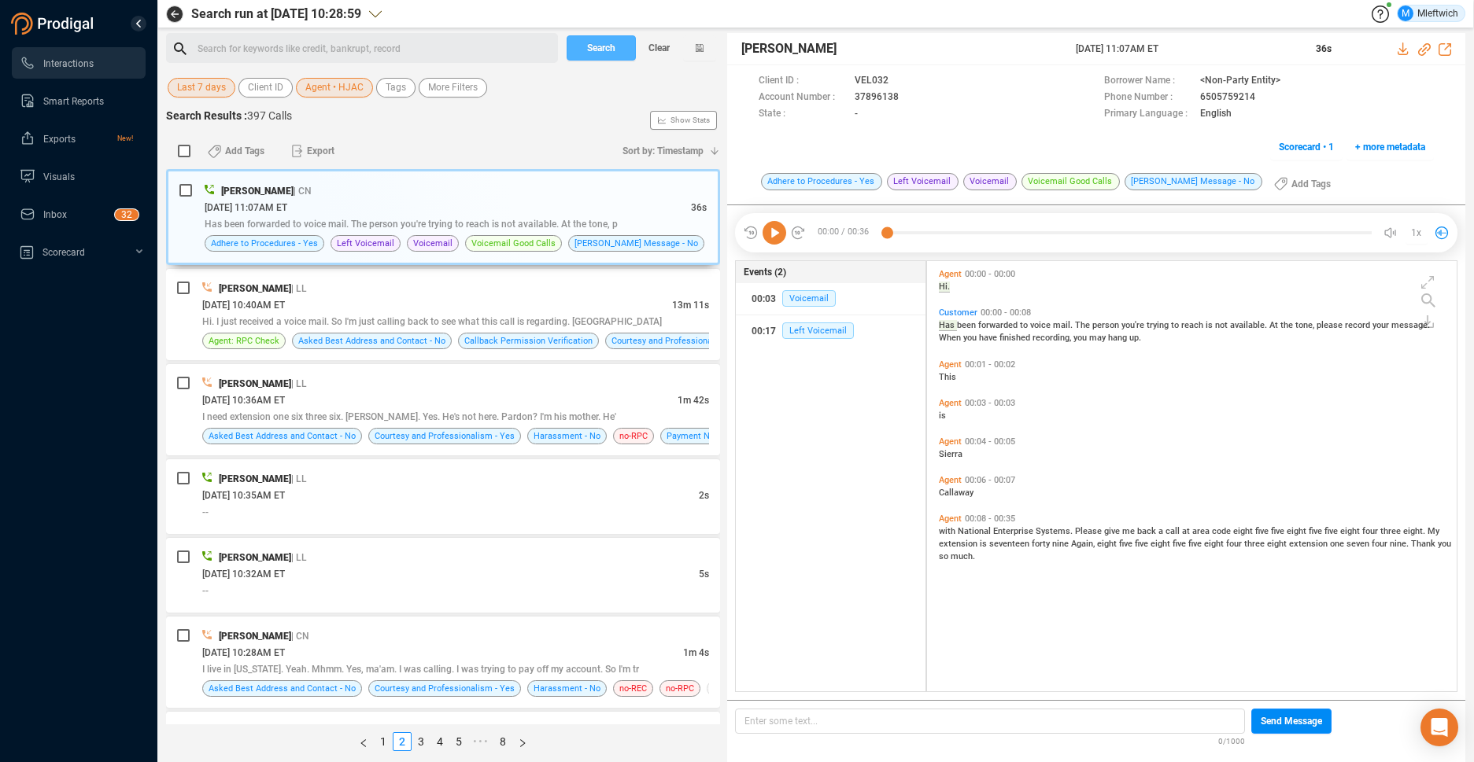
click at [614, 52] on span "Search" at bounding box center [601, 47] width 28 height 25
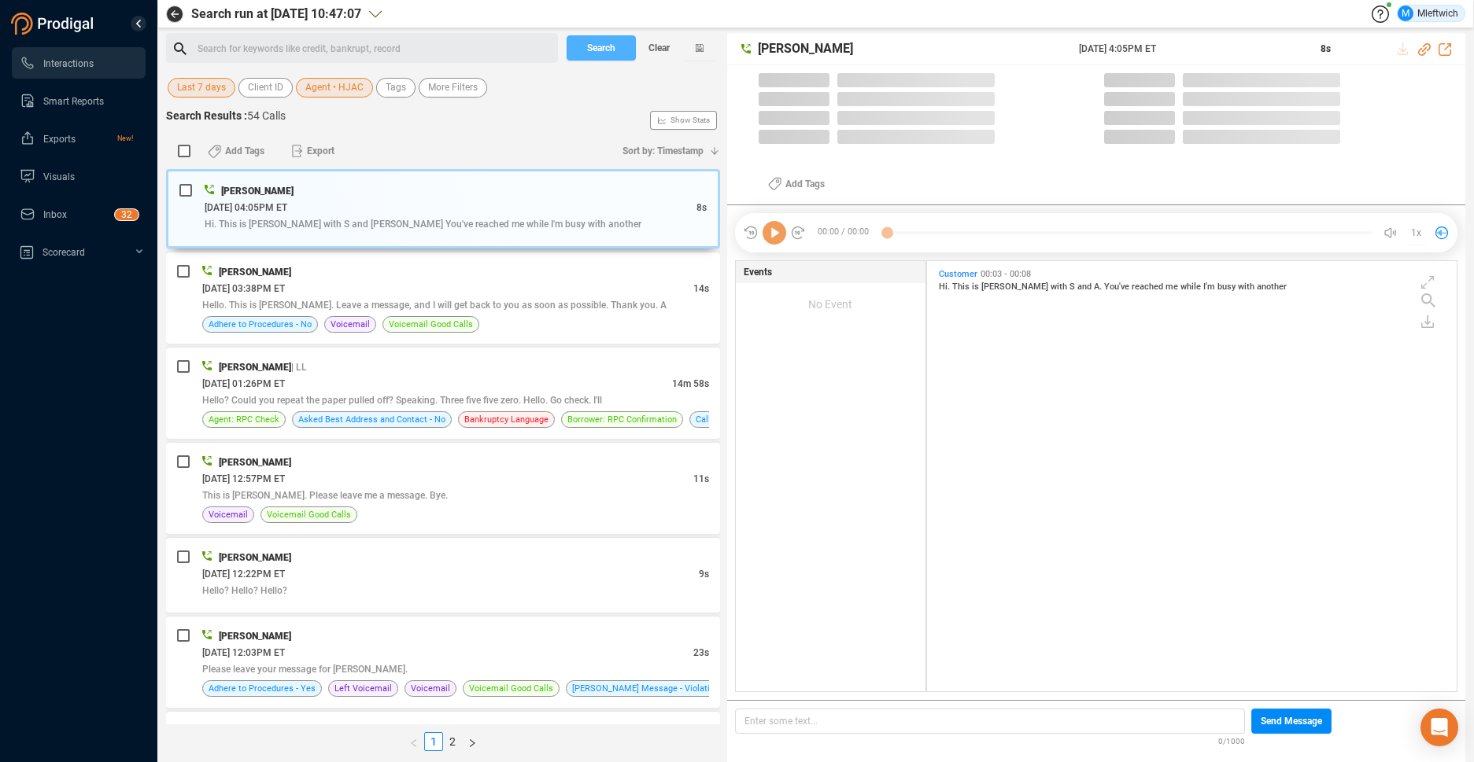
scroll to position [426, 521]
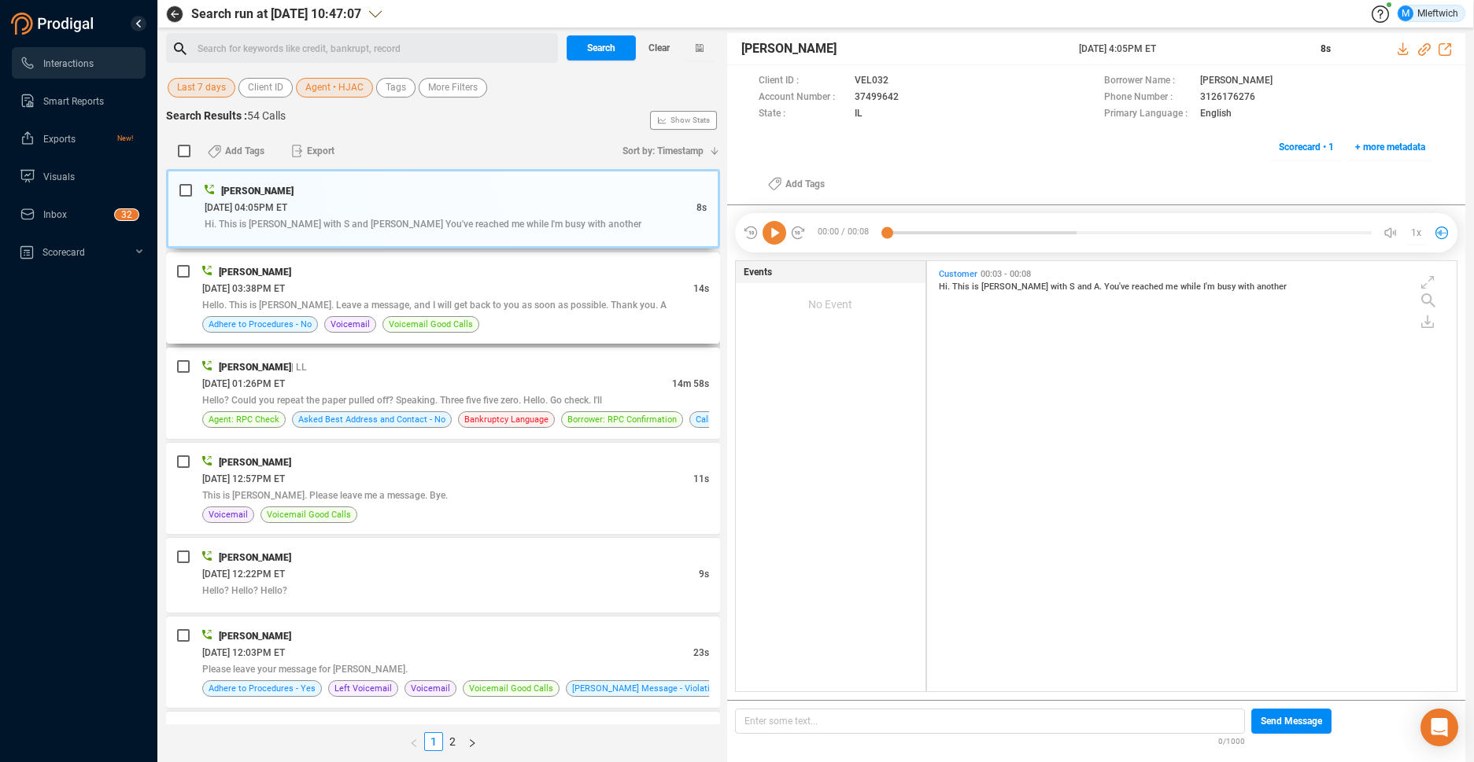
click at [585, 313] on div "[PERSON_NAME] [DATE] 03:38PM ET 14s Hello. This is [PERSON_NAME]. Leave a messa…" at bounding box center [455, 298] width 507 height 69
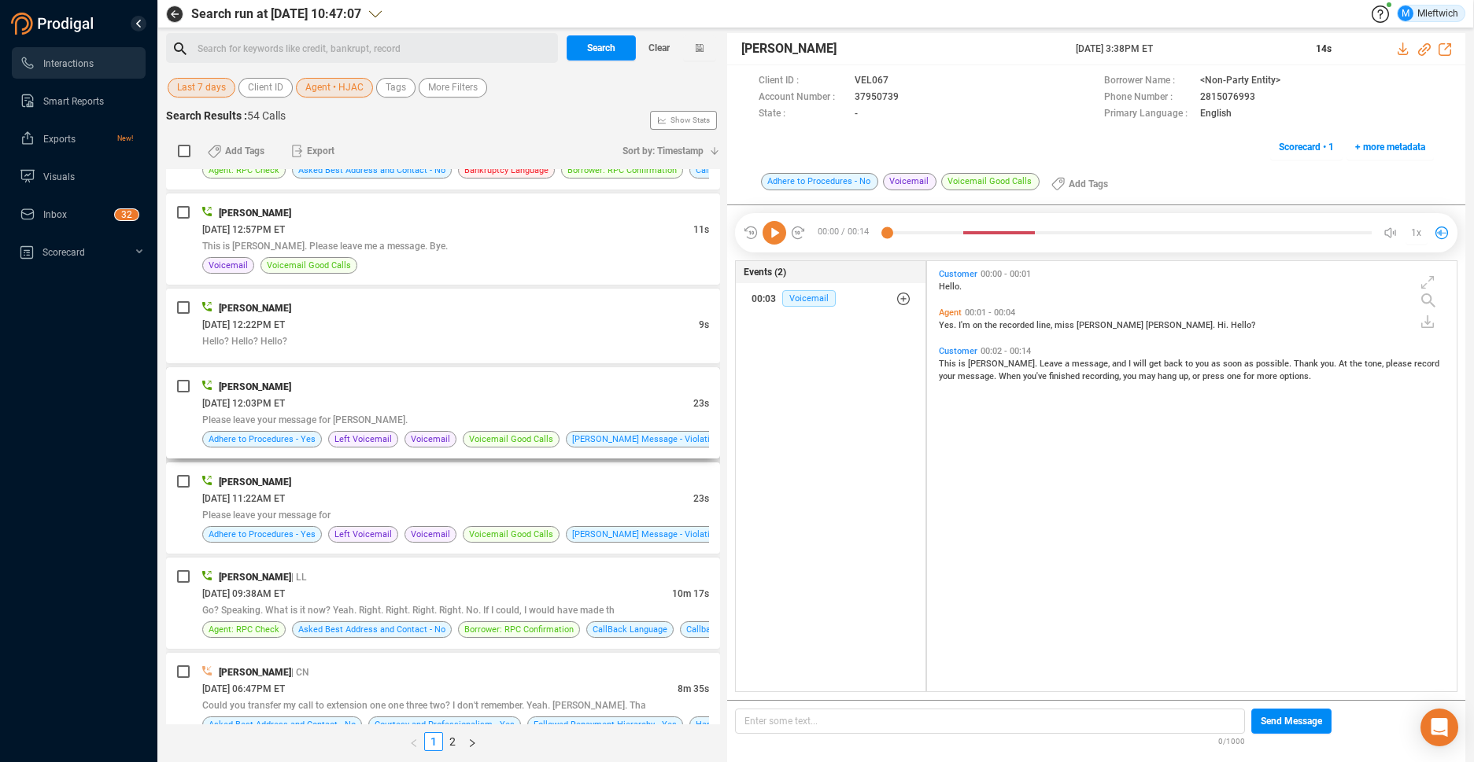
scroll to position [333, 0]
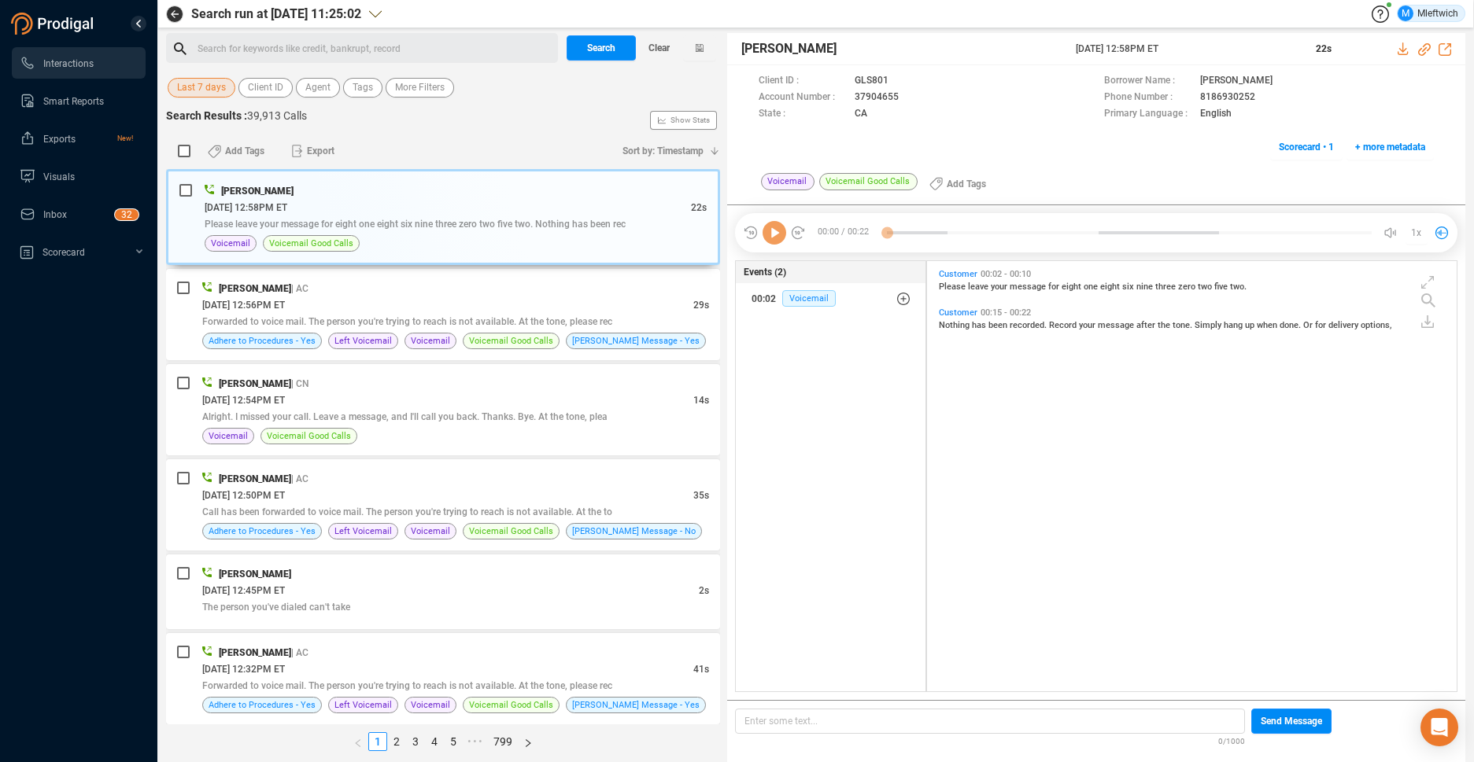
scroll to position [426, 521]
click at [323, 85] on span "Agent" at bounding box center [317, 88] width 25 height 20
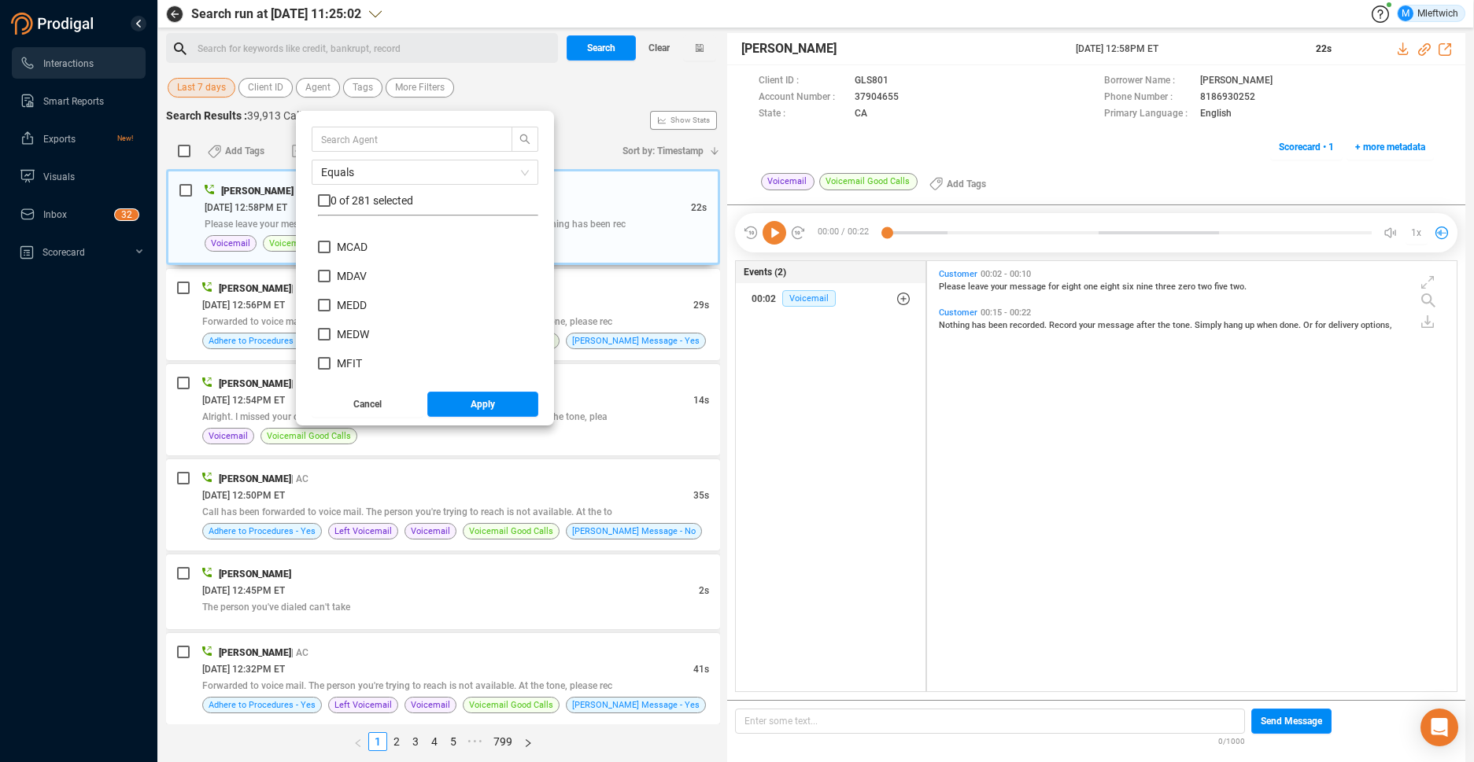
scroll to position [5322, 0]
click at [318, 358] on input "MICR" at bounding box center [324, 359] width 13 height 13
checkbox input "true"
click at [478, 407] on span "Apply" at bounding box center [483, 404] width 24 height 25
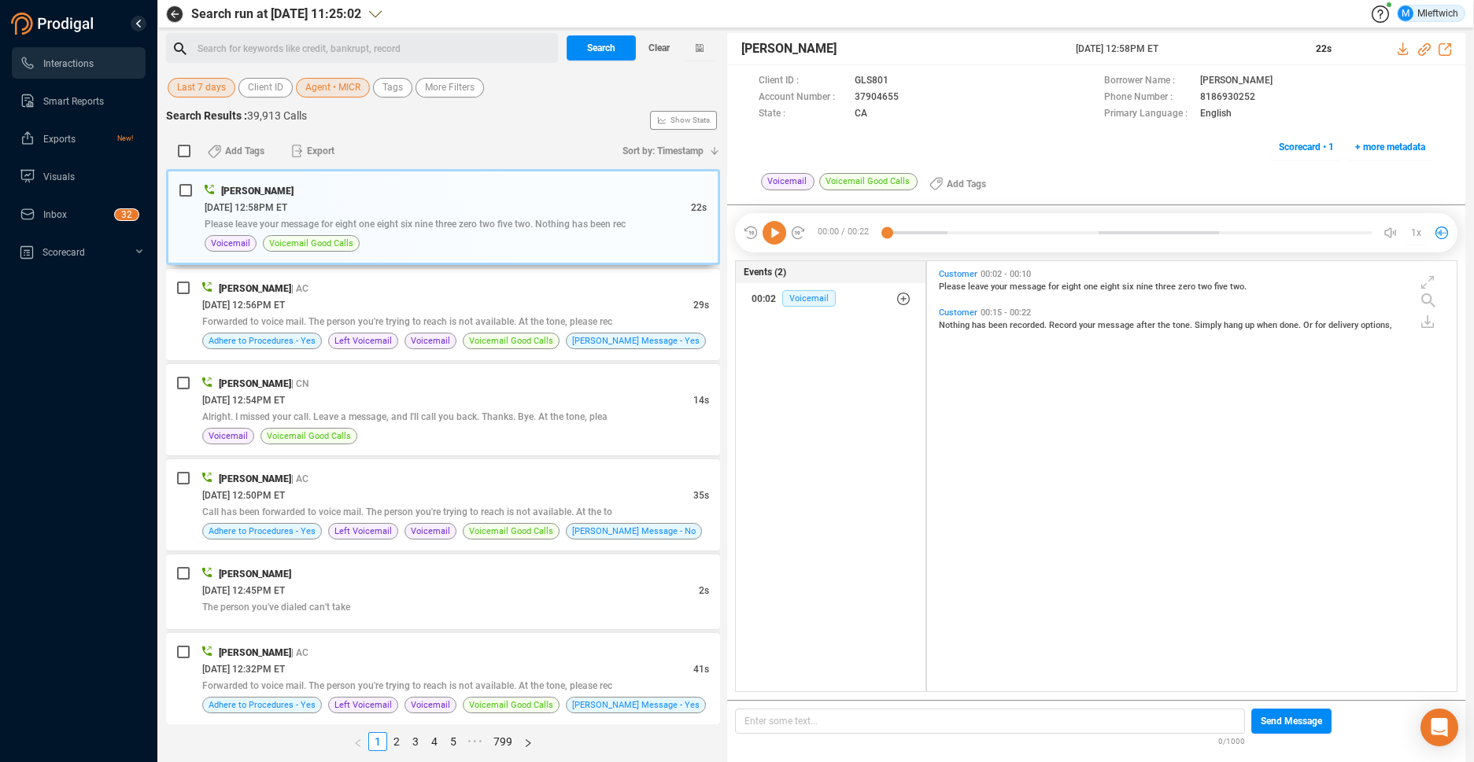
click at [351, 90] on span "Agent • MICR" at bounding box center [332, 88] width 55 height 20
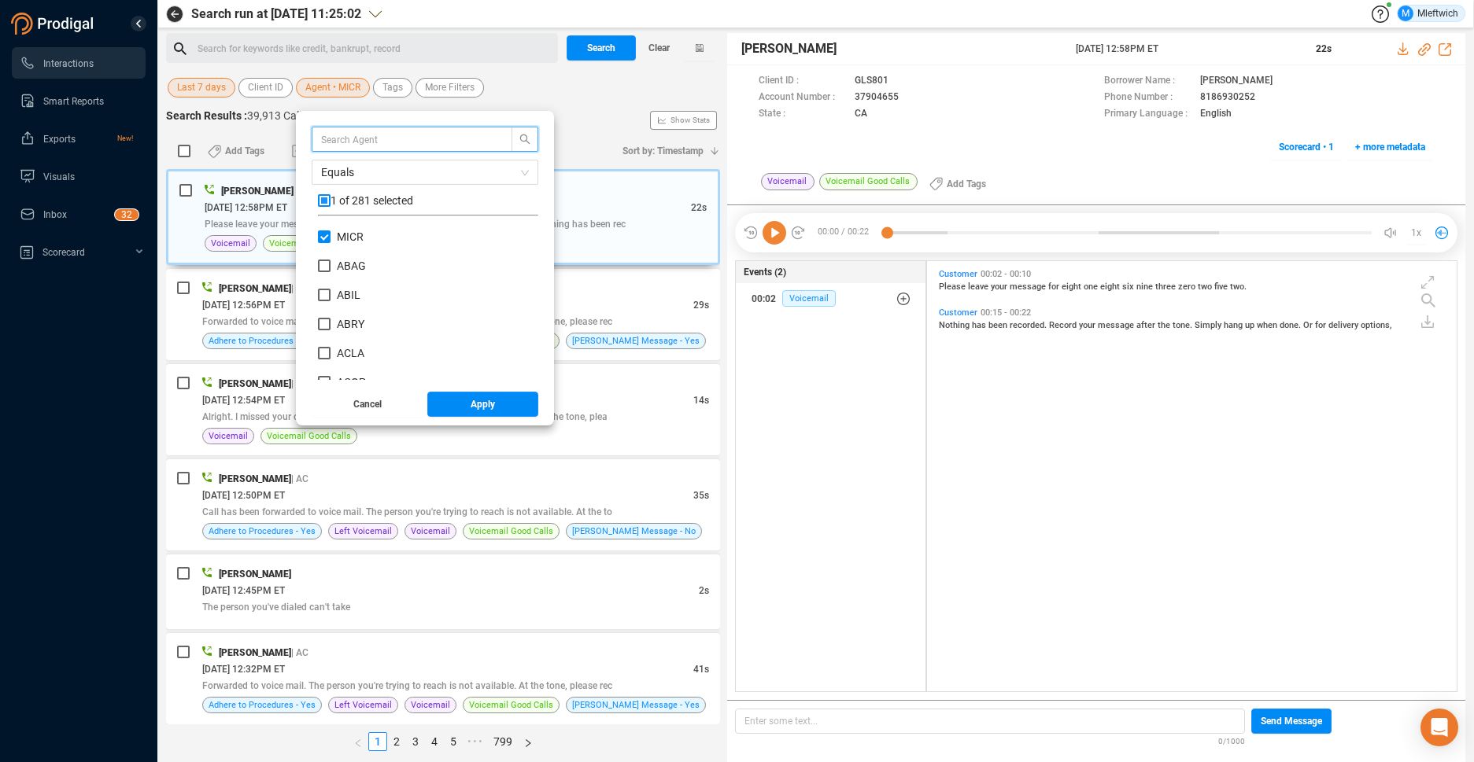
scroll to position [147, 212]
click at [319, 242] on input "MICR" at bounding box center [324, 237] width 13 height 13
checkbox input "false"
drag, startPoint x: 323, startPoint y: 251, endPoint x: 345, endPoint y: 297, distance: 51.4
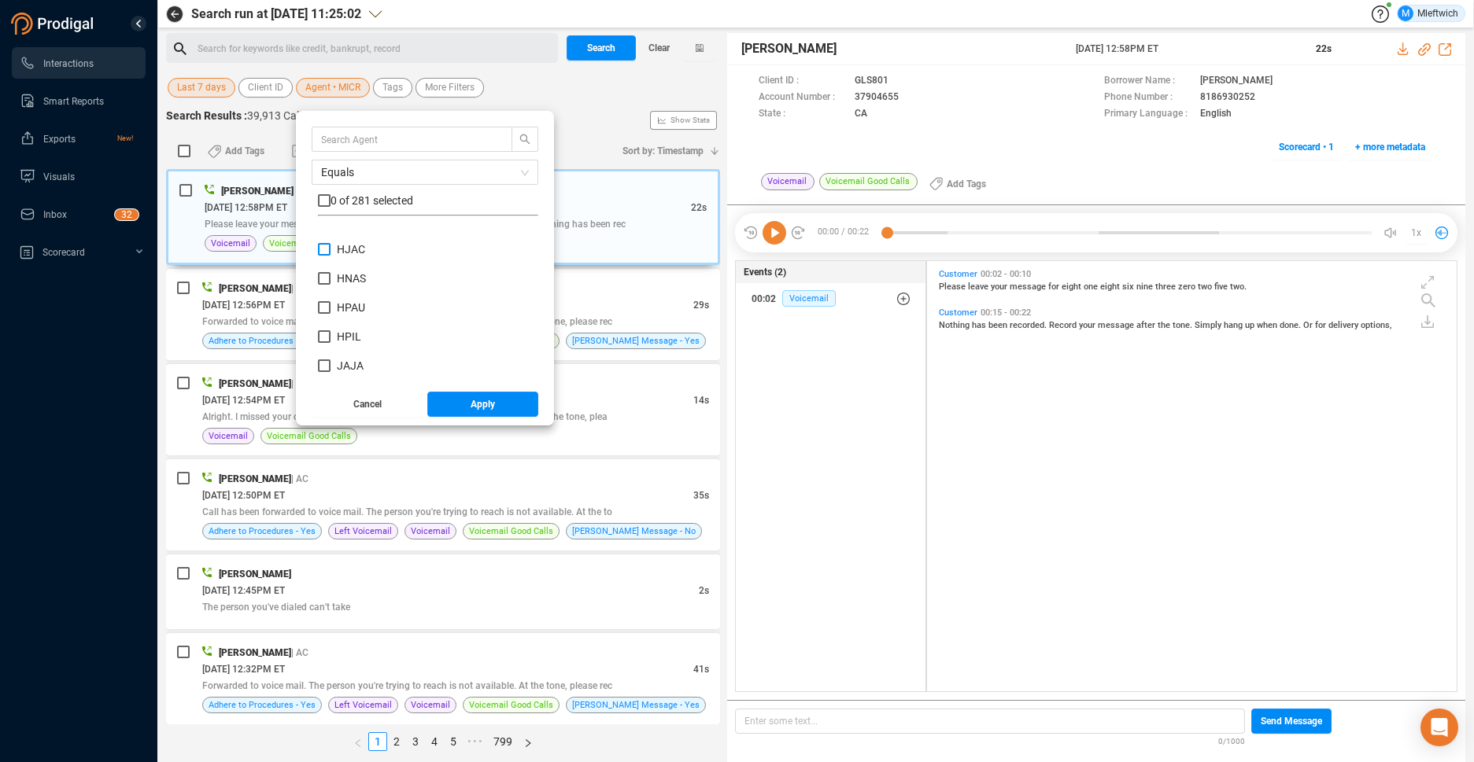
click at [324, 252] on input "HJAC" at bounding box center [324, 249] width 13 height 13
checkbox input "true"
click at [496, 399] on button "Apply" at bounding box center [483, 404] width 112 height 25
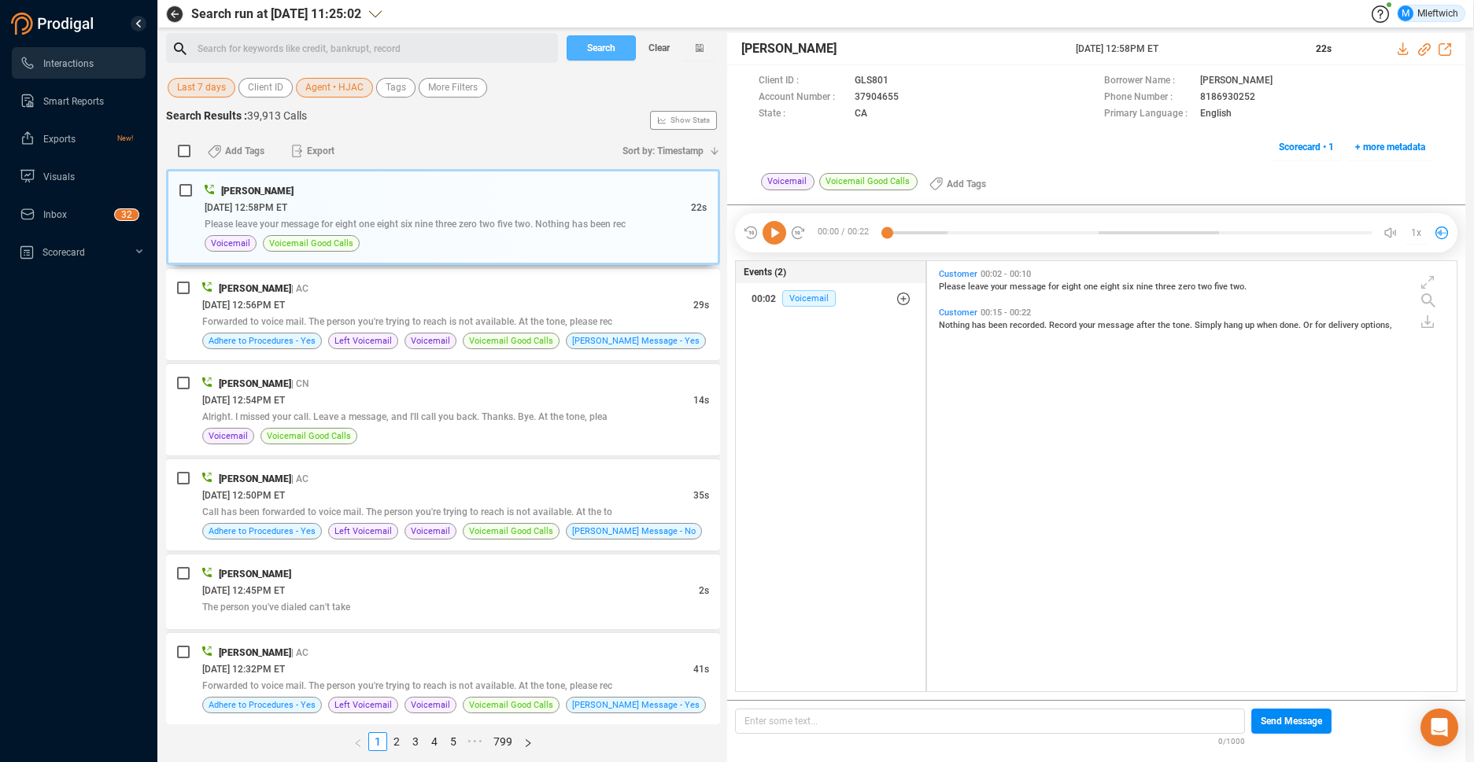
click at [618, 48] on button "Search" at bounding box center [601, 47] width 69 height 25
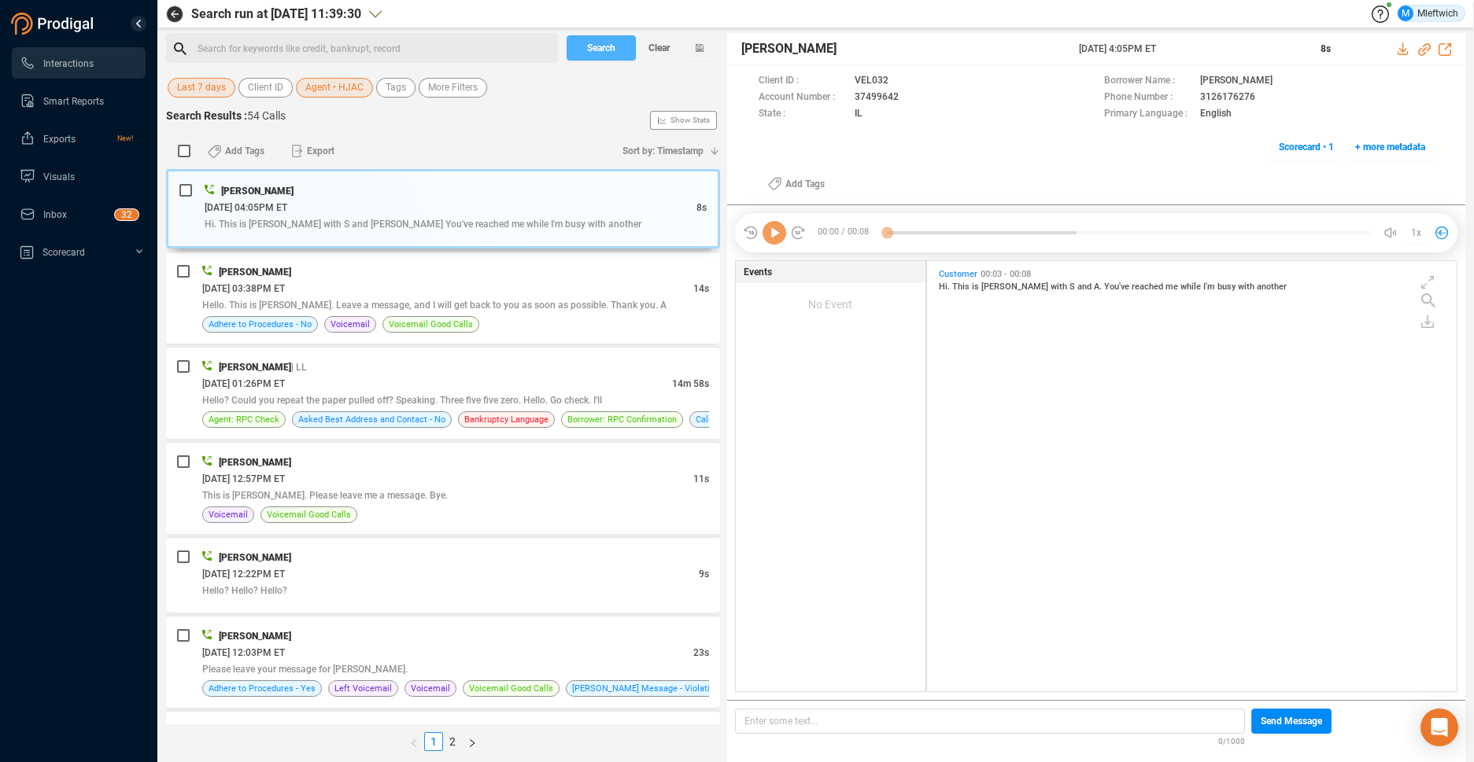
scroll to position [426, 521]
click at [456, 226] on span "Hi. This is [PERSON_NAME] with S and [PERSON_NAME] You've reached me while I'm …" at bounding box center [423, 224] width 437 height 11
click at [485, 234] on div "Hassan Jackson 08/08/2025 @ 04:05PM ET 8s Hi. This is Chris with S and A. You'v…" at bounding box center [456, 209] width 502 height 53
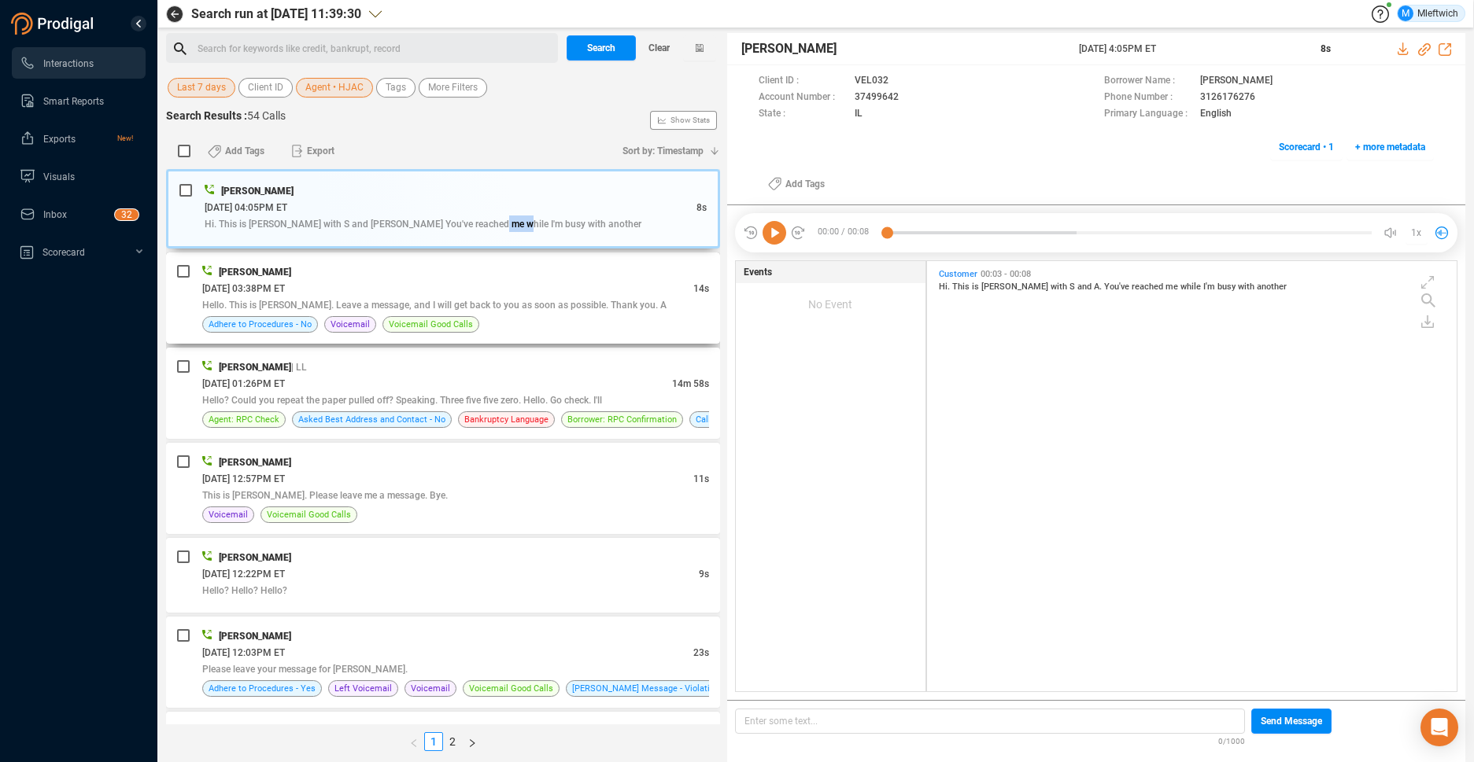
drag, startPoint x: 485, startPoint y: 234, endPoint x: 468, endPoint y: 308, distance: 75.0
click at [468, 308] on span "Hello. This is [PERSON_NAME]. Leave a message, and I will get back to you as so…" at bounding box center [434, 305] width 464 height 11
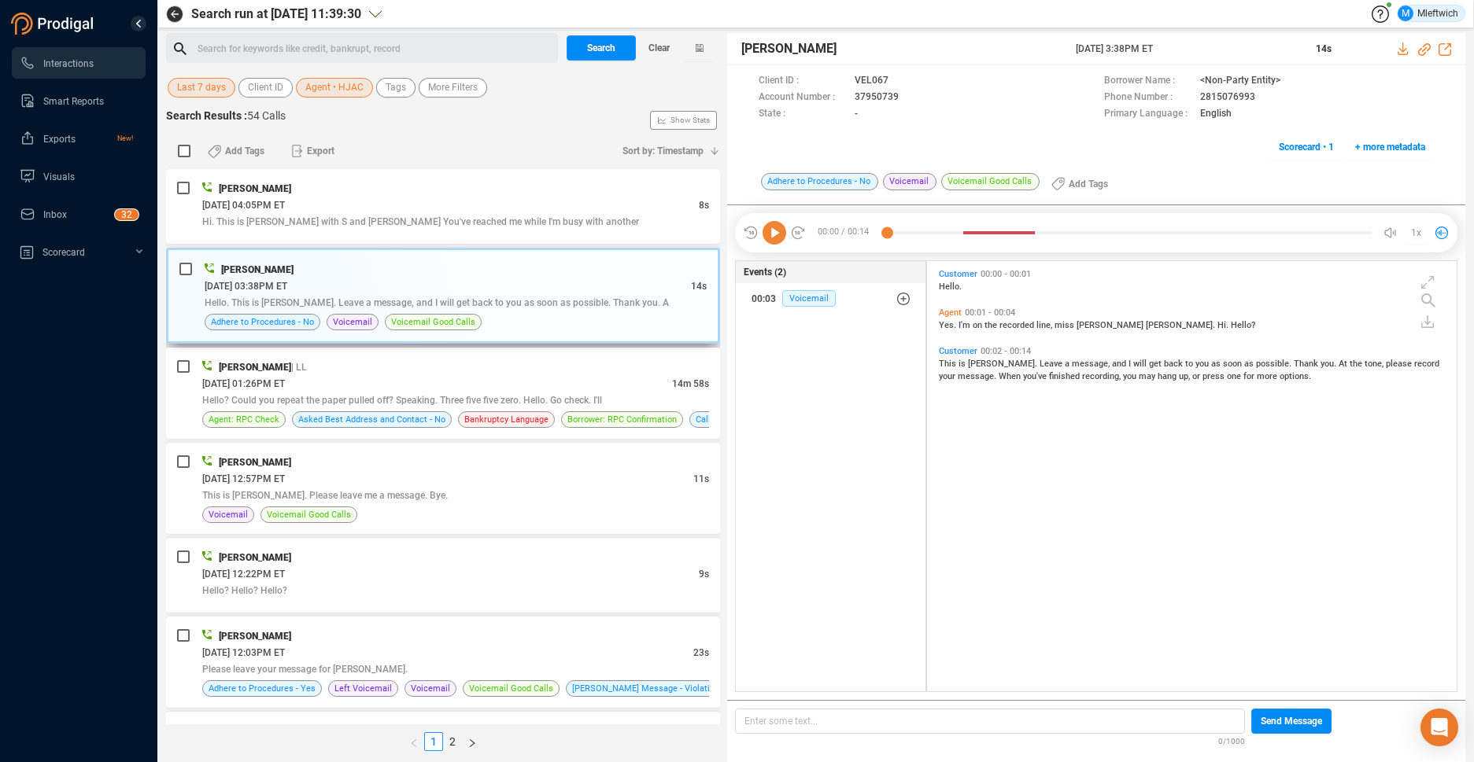
click at [468, 308] on span "Hello. This is [PERSON_NAME]. Leave a message, and I will get back to you as so…" at bounding box center [437, 302] width 464 height 11
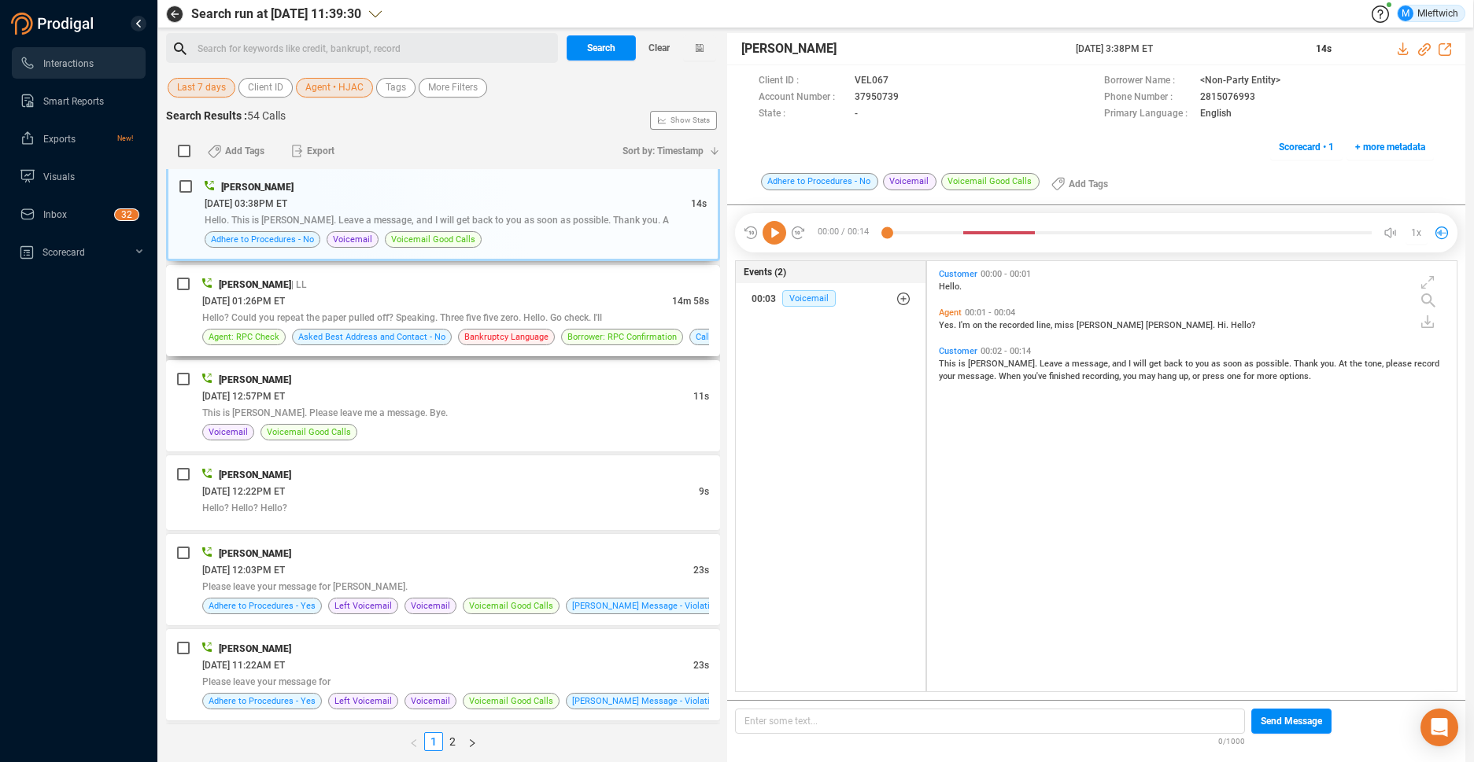
scroll to position [166, 0]
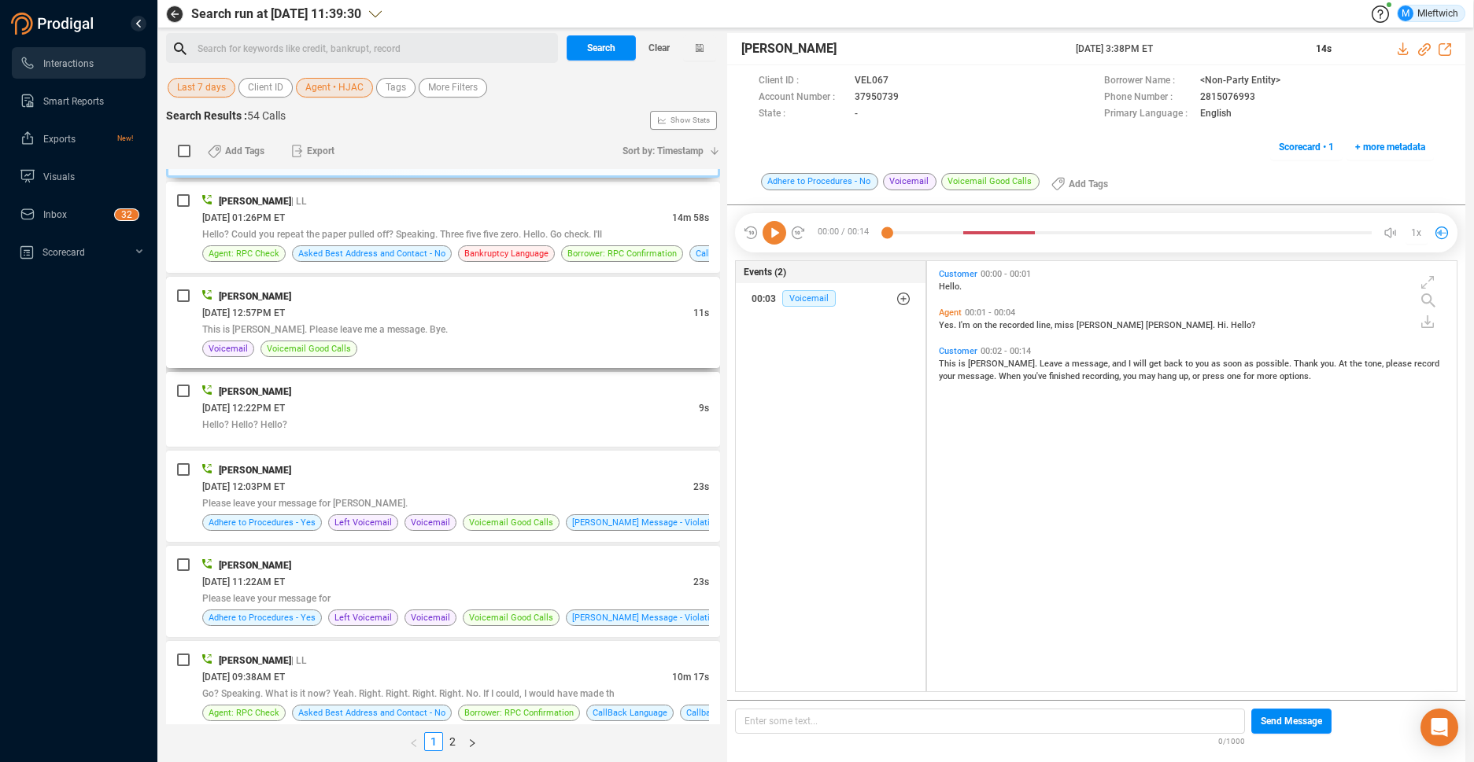
click at [415, 328] on span "This is [PERSON_NAME]. Please leave me a message. Bye." at bounding box center [324, 329] width 245 height 11
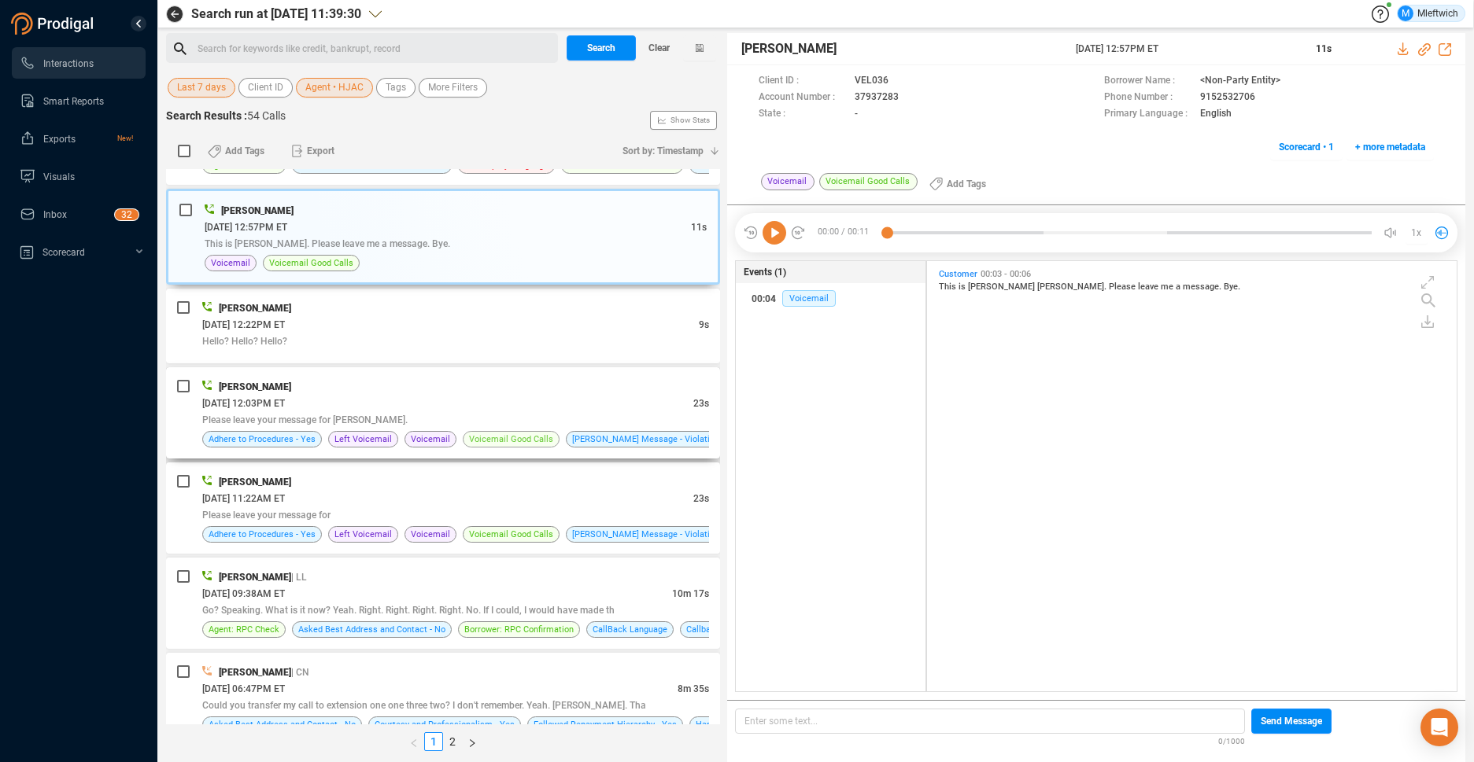
scroll to position [416, 0]
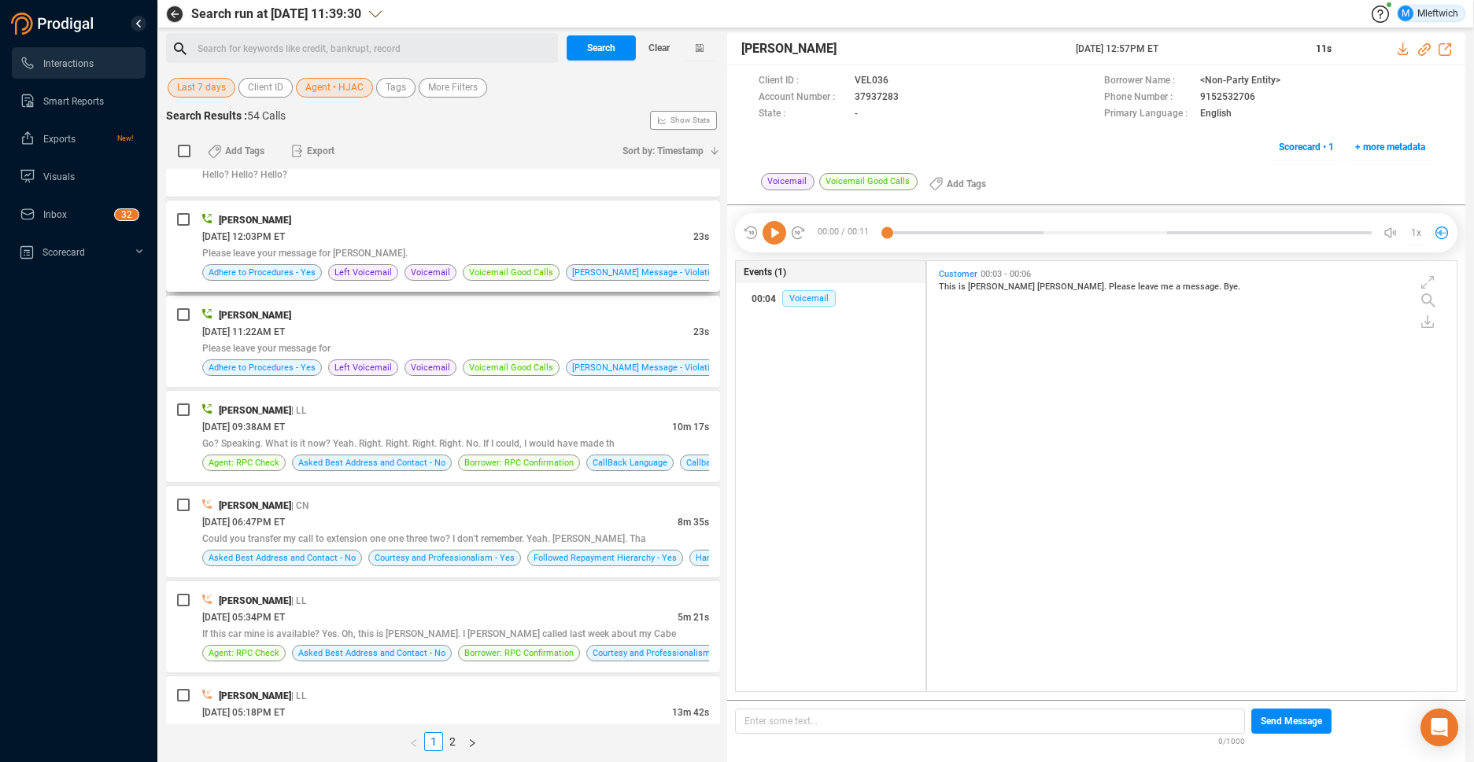
click at [339, 238] on div "[DATE] 12:03PM ET" at bounding box center [447, 236] width 491 height 17
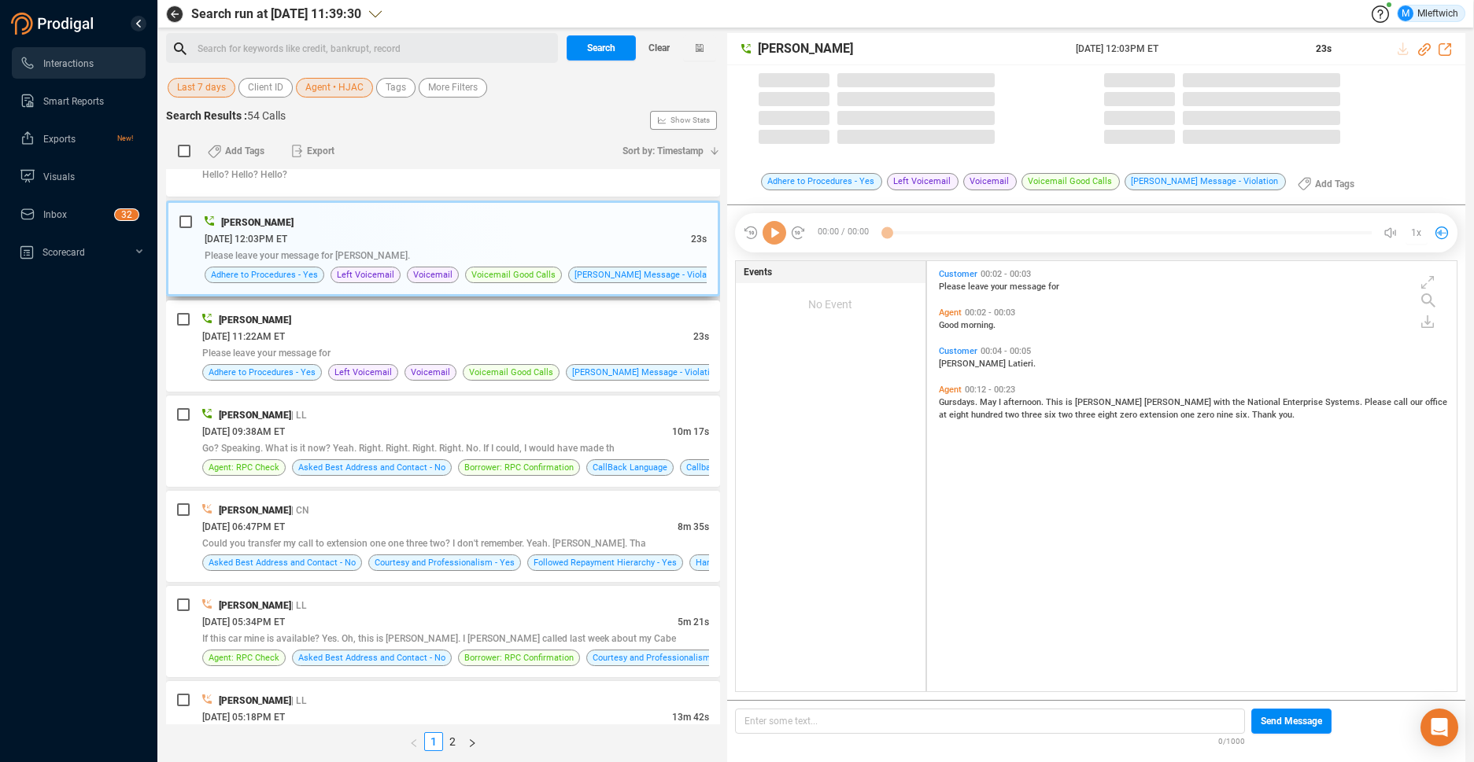
scroll to position [426, 521]
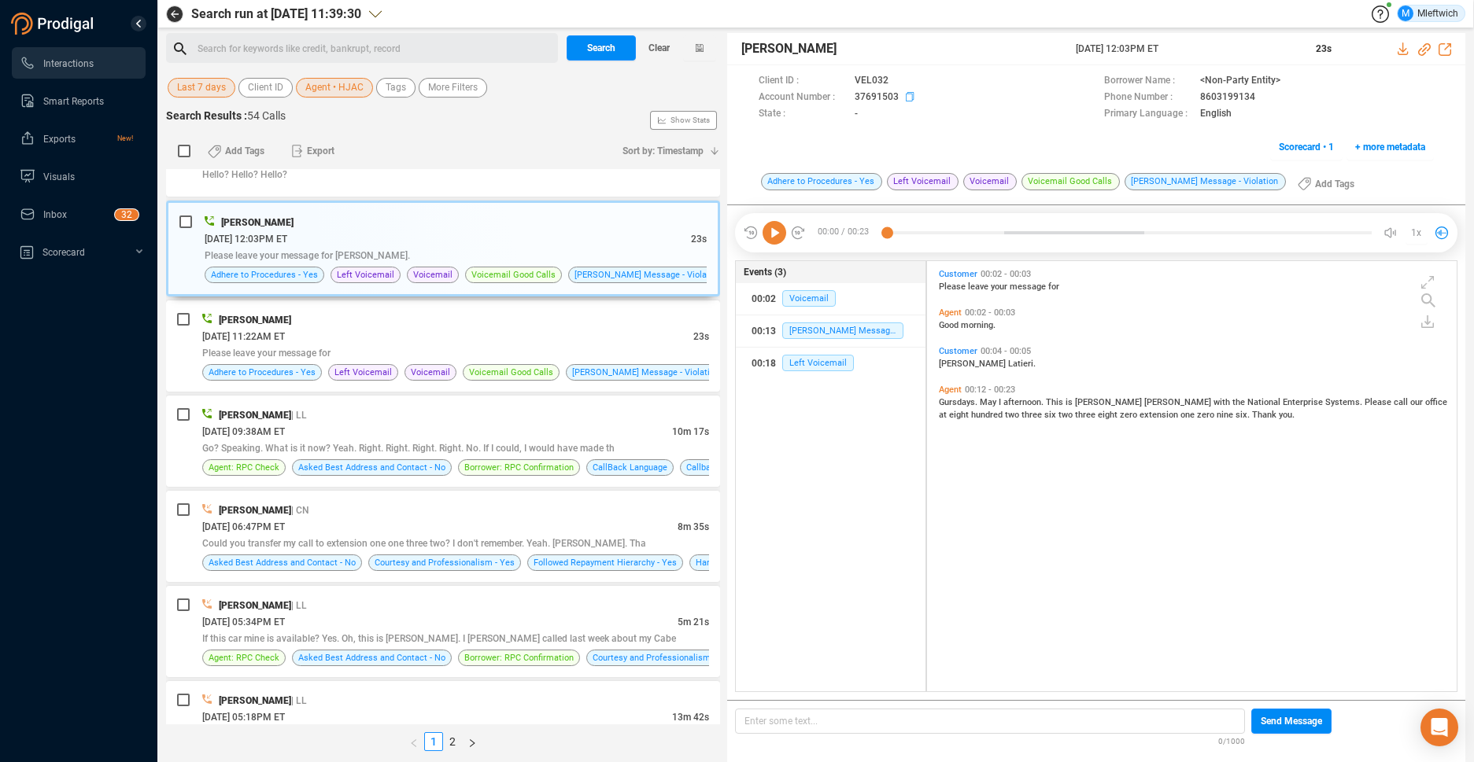
click at [908, 88] on icon at bounding box center [901, 82] width 13 height 13
click at [340, 90] on span "Agent • HJAC" at bounding box center [334, 88] width 58 height 20
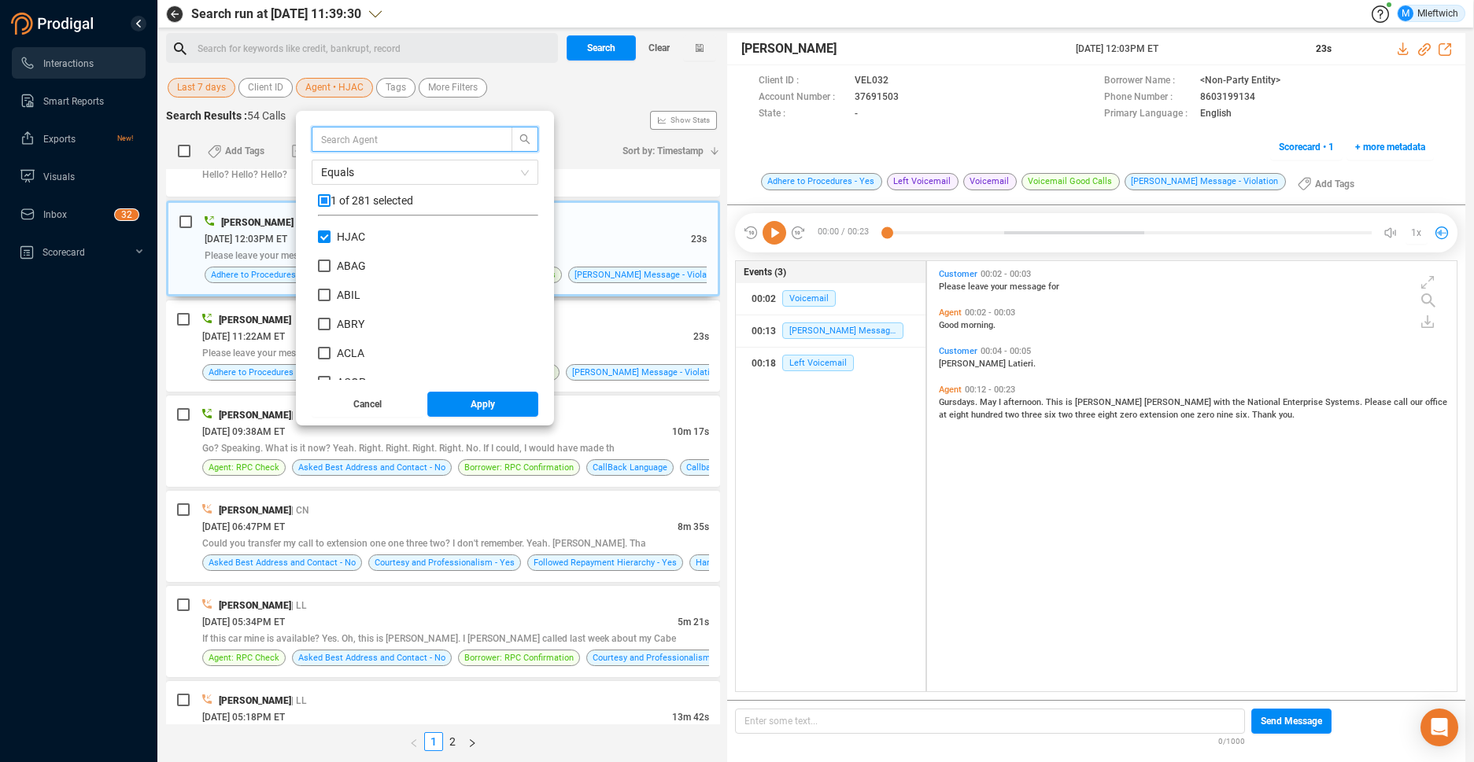
scroll to position [147, 212]
click at [319, 237] on input "HJAC" at bounding box center [324, 237] width 13 height 13
checkbox input "false"
drag, startPoint x: 319, startPoint y: 367, endPoint x: 330, endPoint y: 386, distance: 21.5
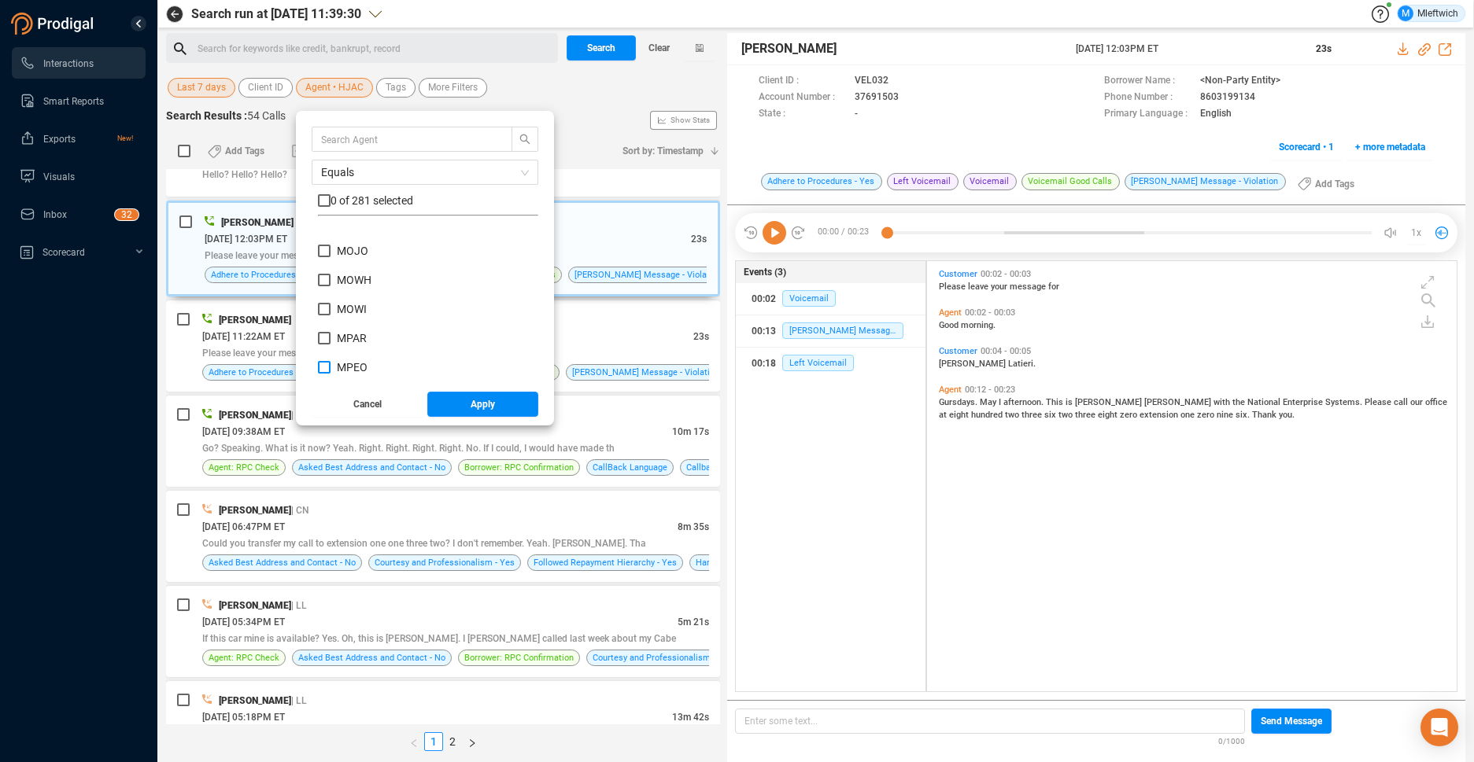
click at [320, 367] on input "MPEO" at bounding box center [324, 367] width 13 height 13
checkbox input "true"
drag, startPoint x: 515, startPoint y: 405, endPoint x: 520, endPoint y: 416, distance: 12.0
click at [518, 406] on button "Apply" at bounding box center [483, 404] width 112 height 25
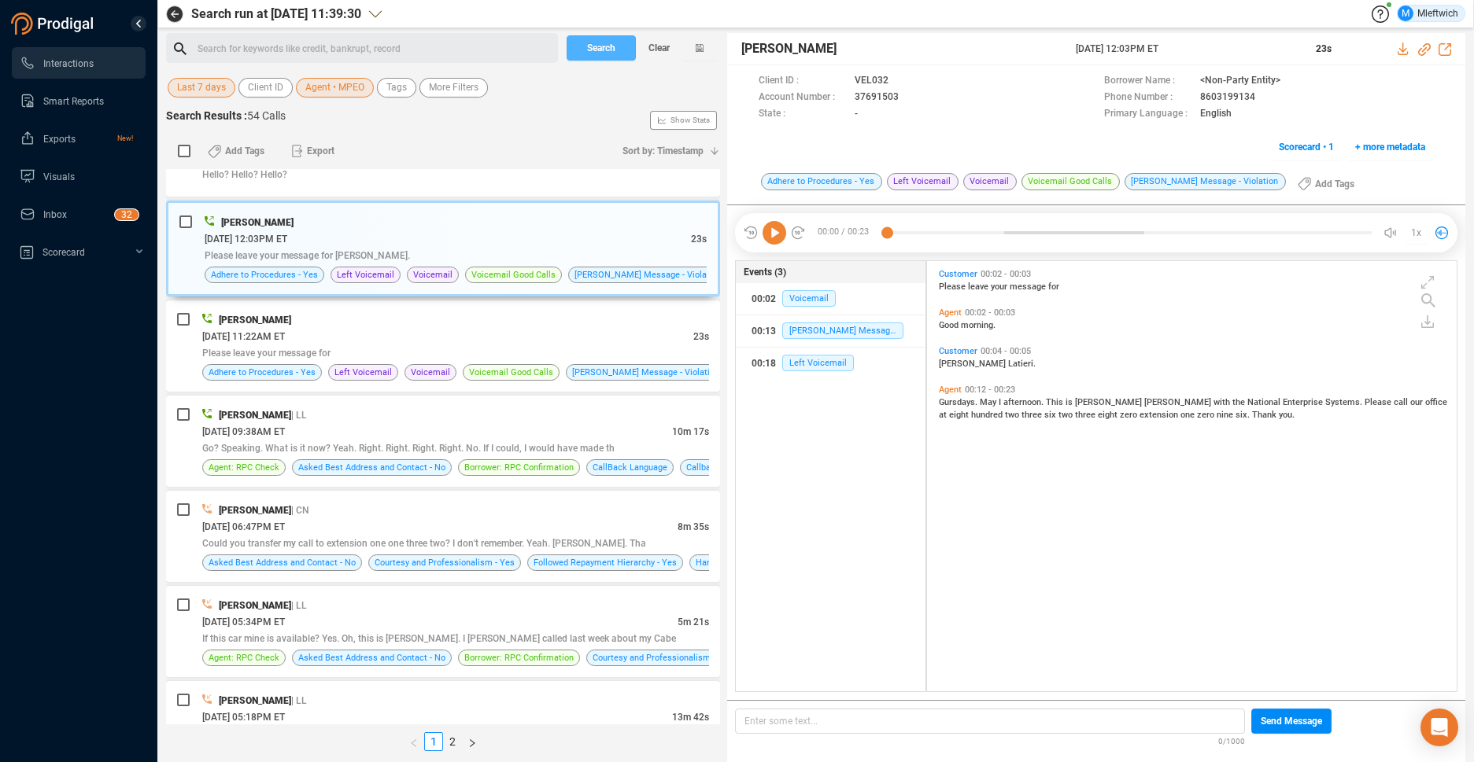
click at [618, 46] on button "Search" at bounding box center [601, 47] width 69 height 25
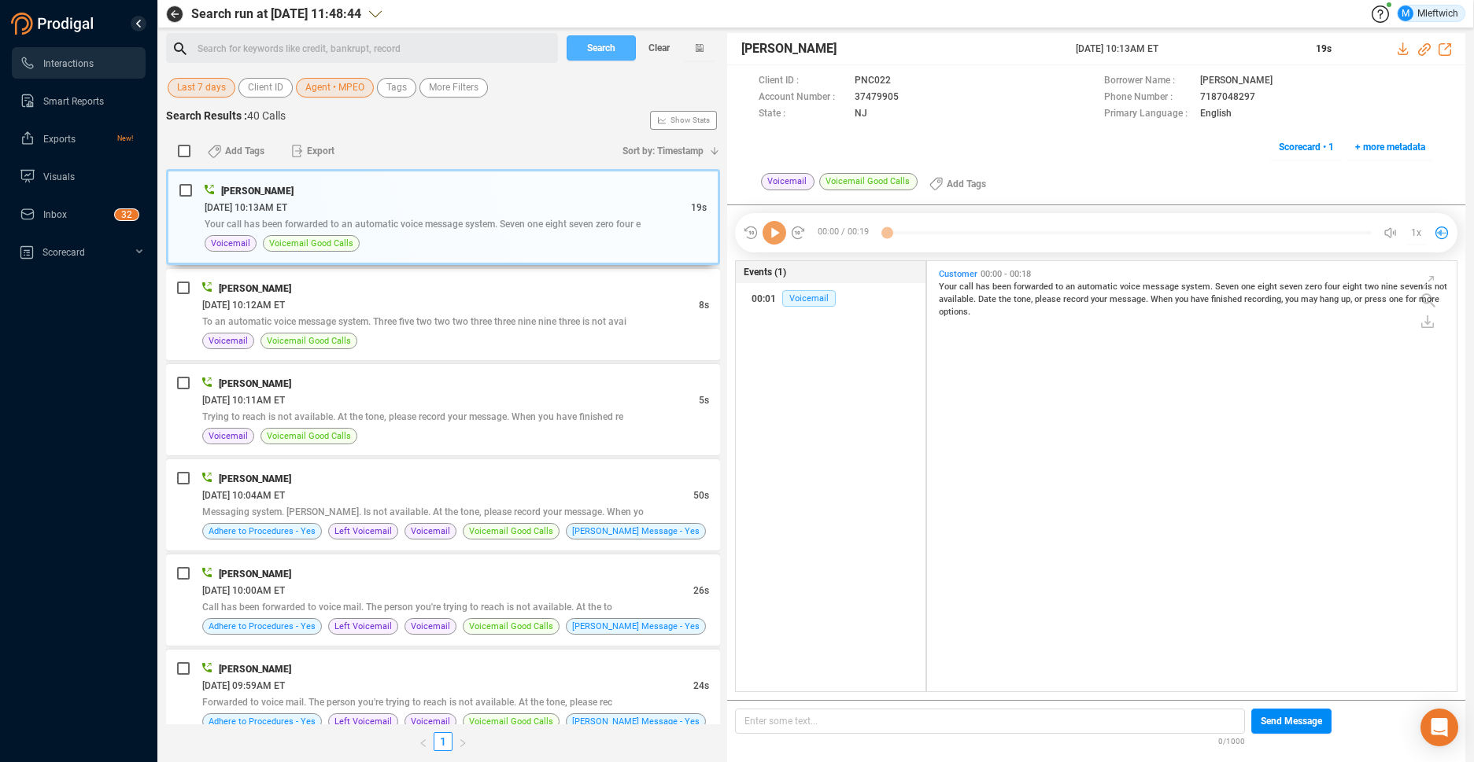
scroll to position [426, 521]
click at [468, 228] on span "Your call has been forwarded to an automatic voice message system. Seven one ei…" at bounding box center [423, 224] width 436 height 11
click at [518, 228] on span "Your call has been forwarded to an automatic voice message system. Seven one ei…" at bounding box center [423, 224] width 436 height 11
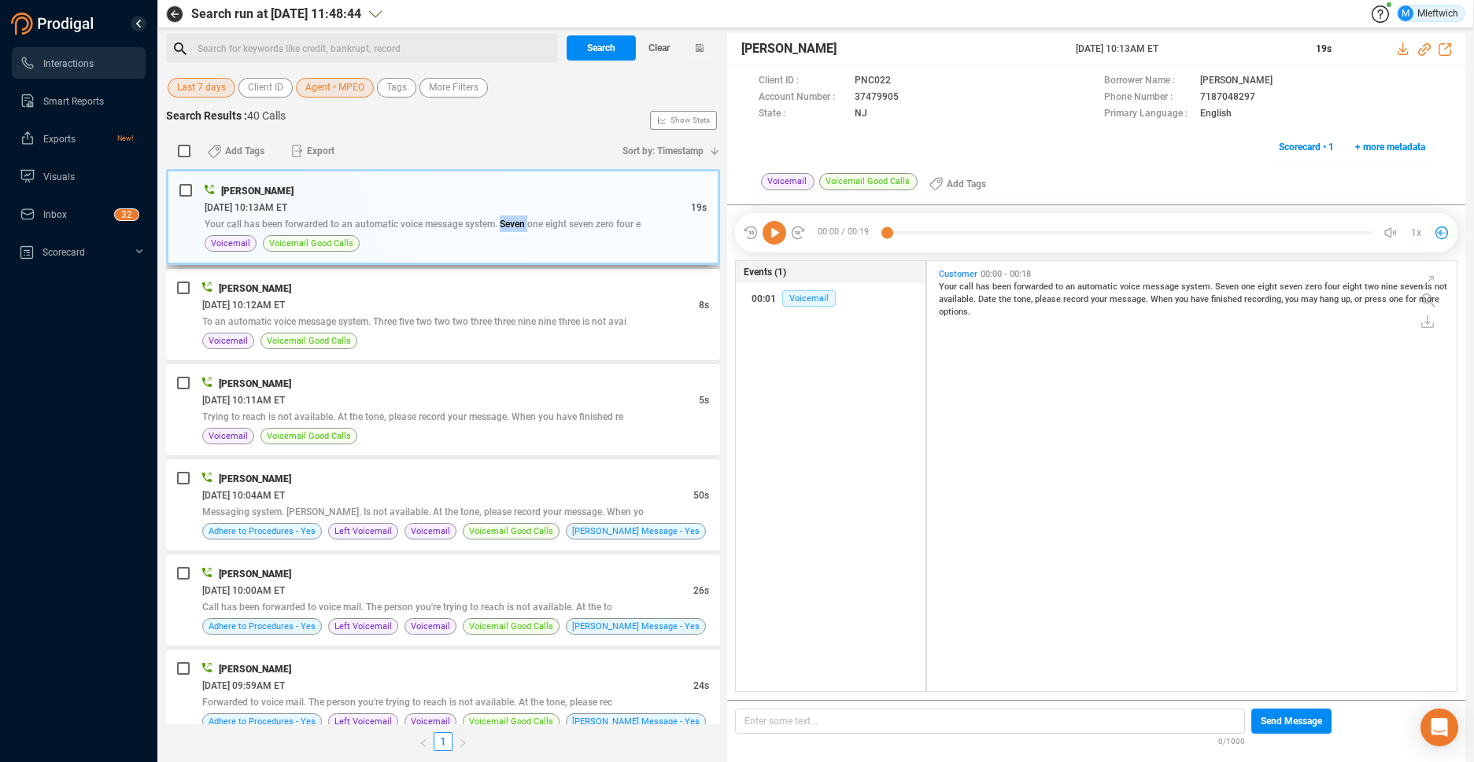
click at [518, 228] on span "Your call has been forwarded to an automatic voice message system. Seven one ei…" at bounding box center [423, 224] width 436 height 11
click at [486, 500] on div "08/08/2025 @ 10:04AM ET" at bounding box center [447, 495] width 491 height 17
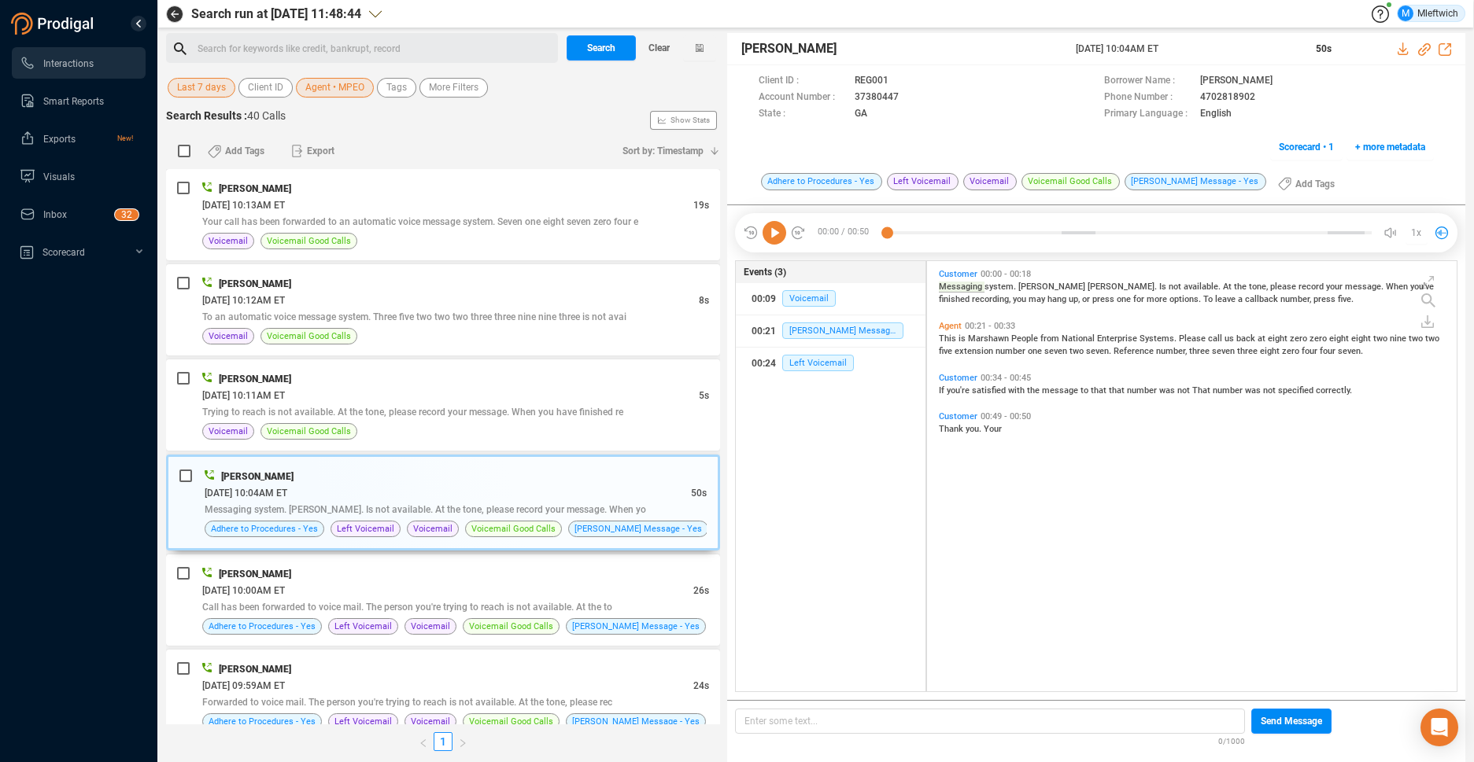
click at [1198, 532] on div "Customer 00:00 - 00:18 Messaging system. Rebecca Ramsey. Is not available. At t…" at bounding box center [1196, 477] width 522 height 425
click at [908, 88] on icon at bounding box center [901, 82] width 13 height 13
